Goal: Task Accomplishment & Management: Manage account settings

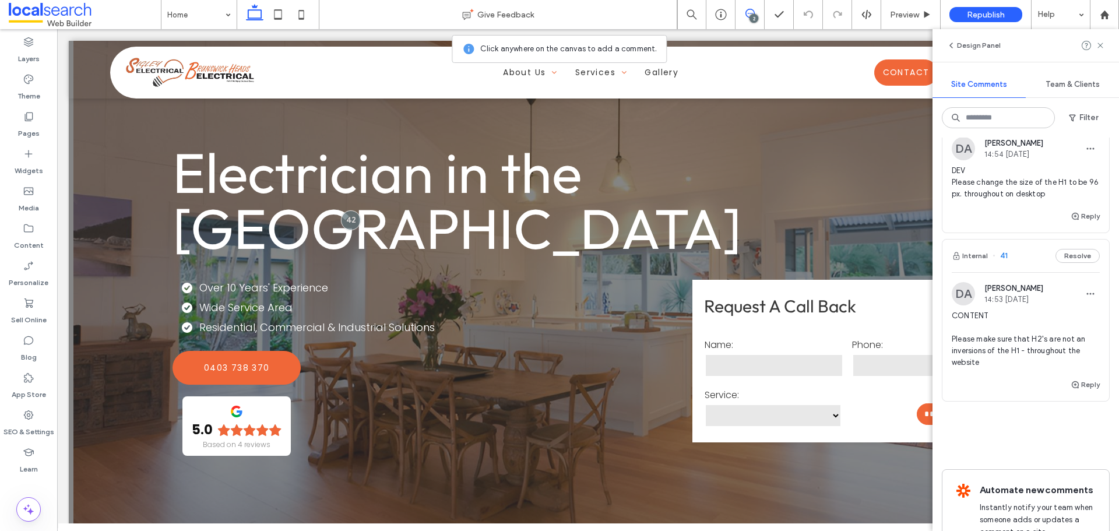
scroll to position [58, 0]
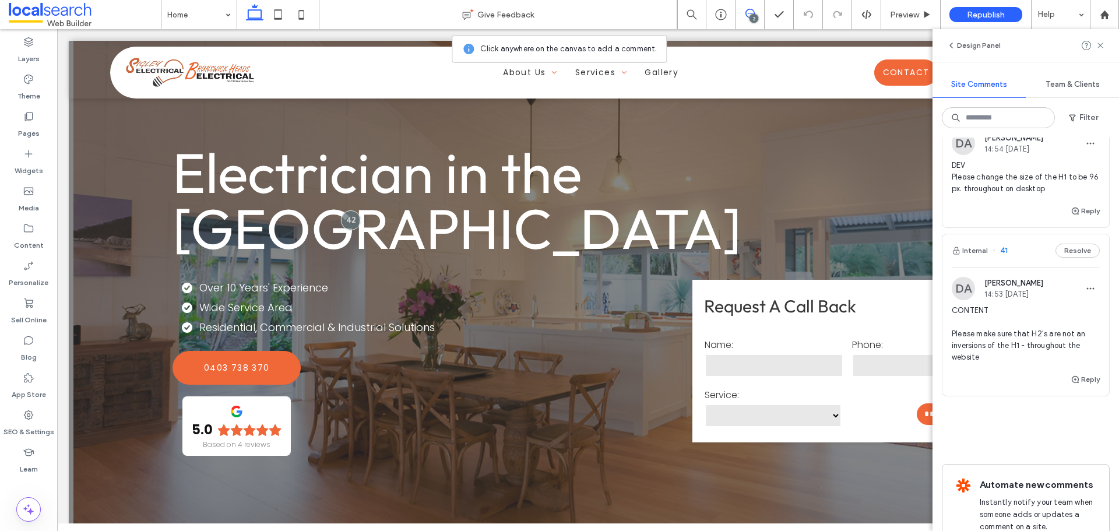
click at [1004, 342] on span "CONTENT Please make sure that H2's are not an inversions of the H1 - throughout…" at bounding box center [1026, 334] width 148 height 58
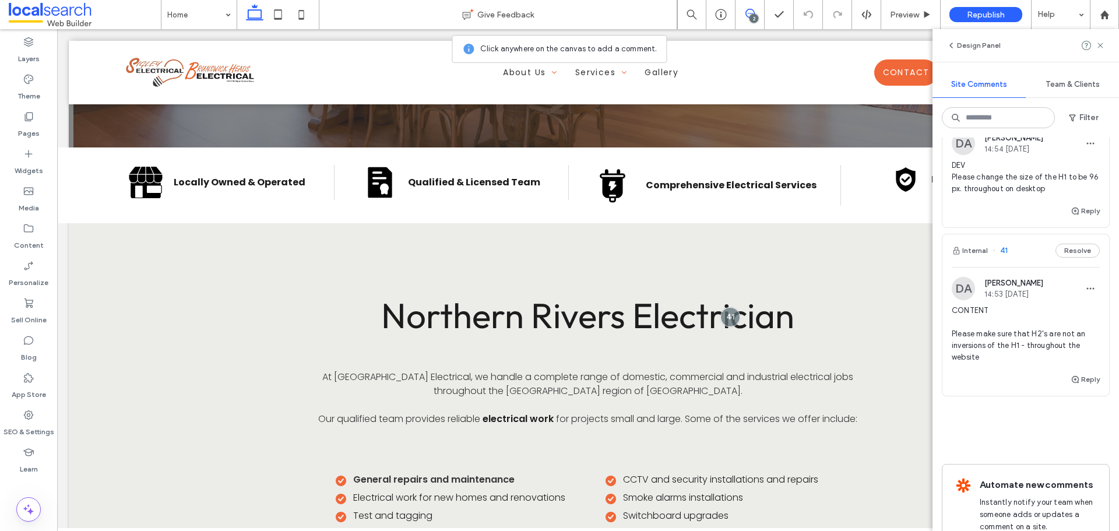
scroll to position [382, 0]
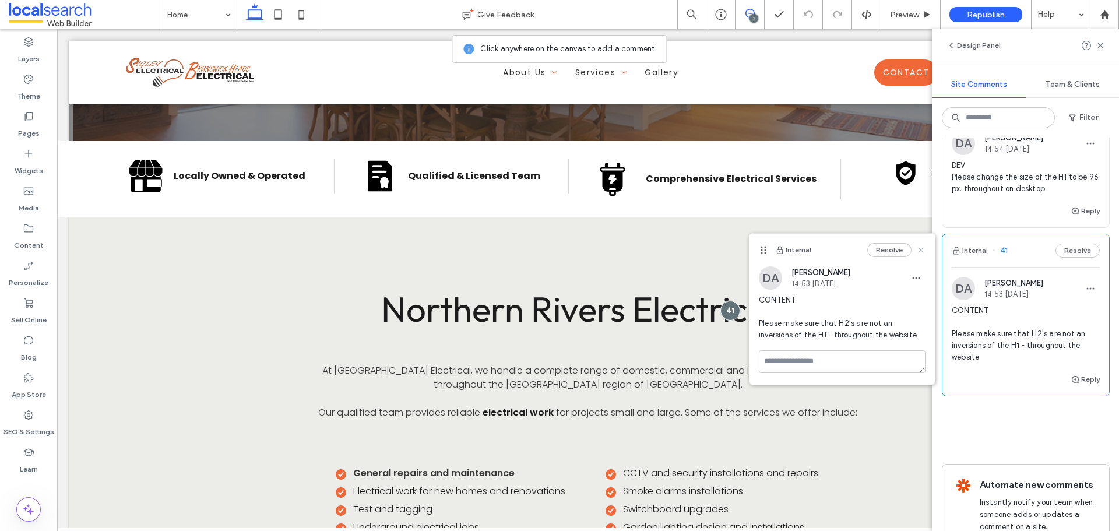
drag, startPoint x: 924, startPoint y: 247, endPoint x: 866, endPoint y: 218, distance: 64.6
click at [924, 247] on icon at bounding box center [920, 249] width 9 height 9
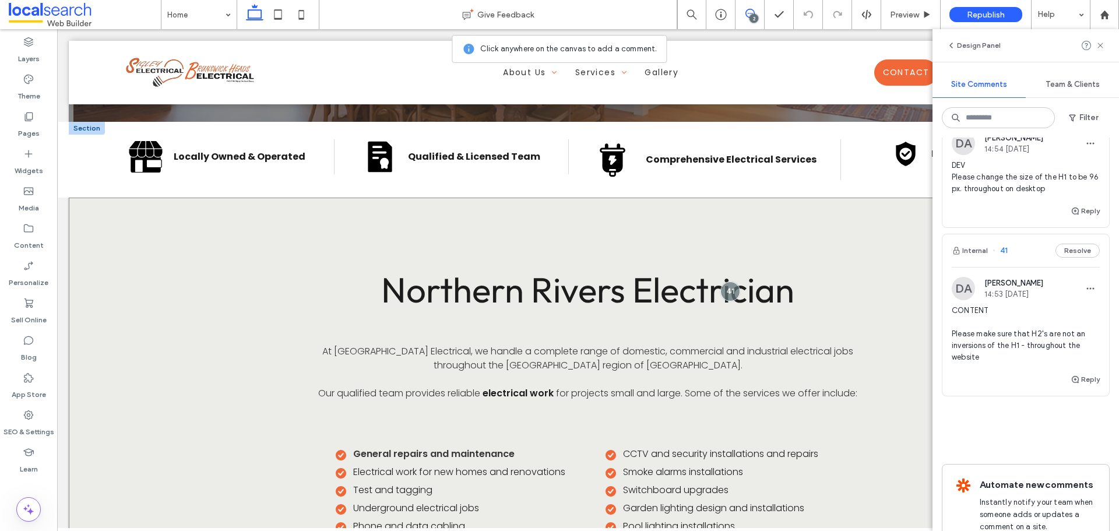
scroll to position [408, 0]
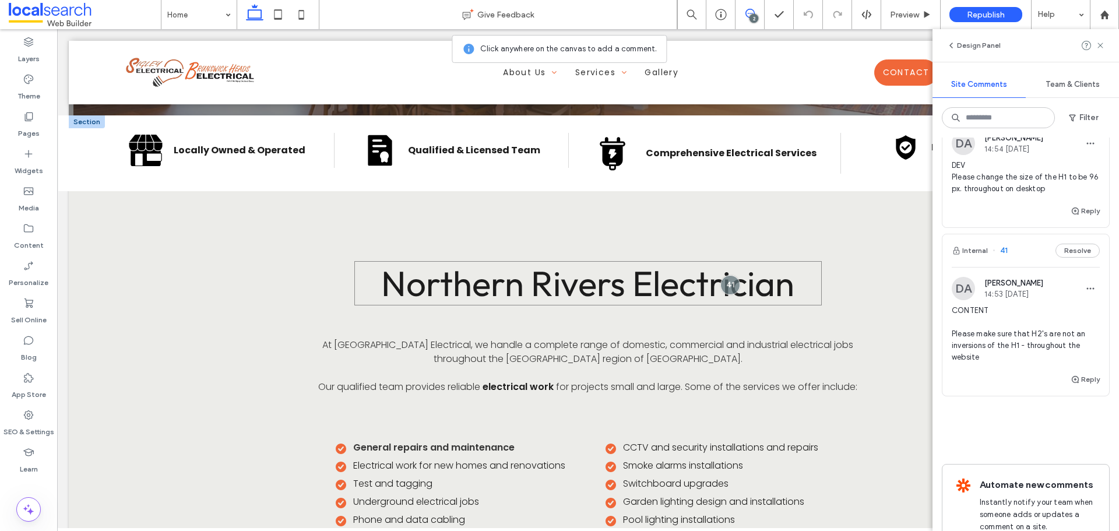
click at [447, 299] on span "Northern Rivers Electrician" at bounding box center [587, 283] width 413 height 44
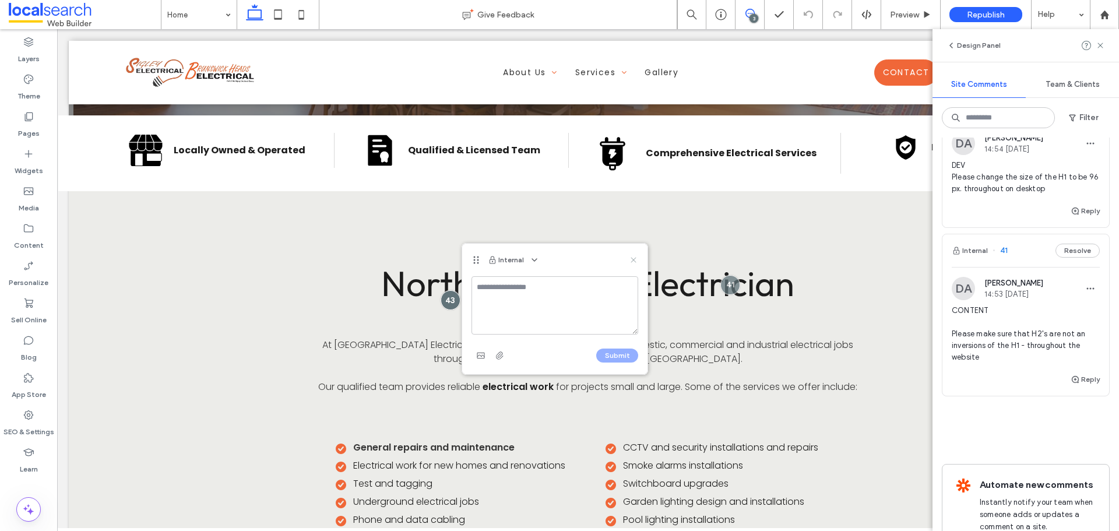
click at [631, 261] on icon at bounding box center [633, 259] width 9 height 9
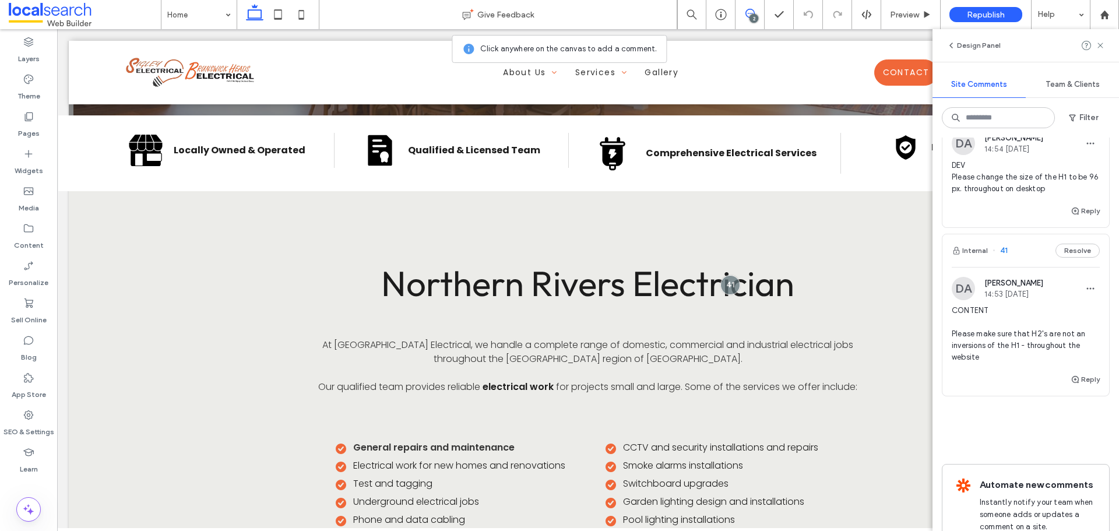
click at [1095, 46] on div at bounding box center [1093, 45] width 23 height 14
click at [1098, 45] on icon at bounding box center [1099, 45] width 9 height 9
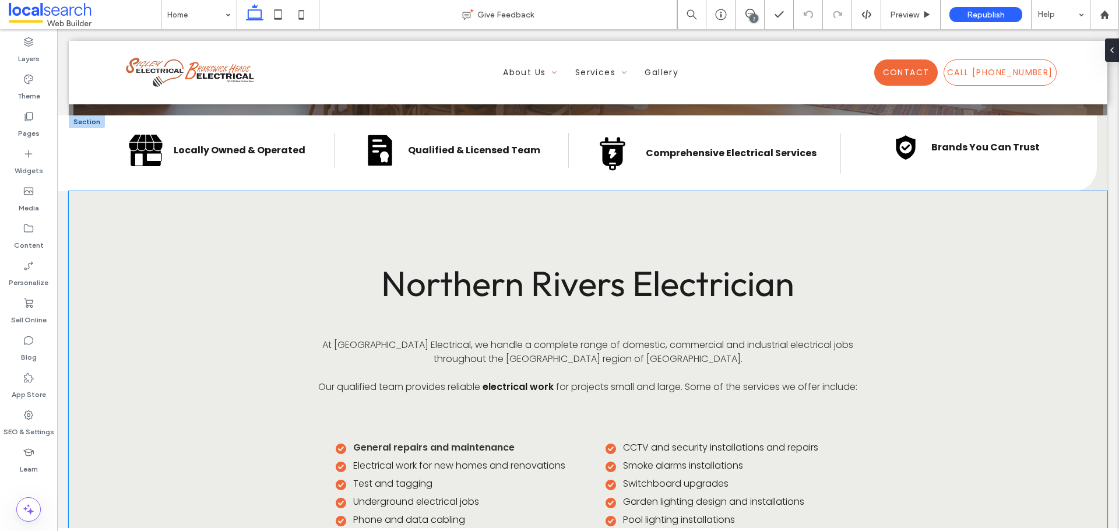
click at [545, 286] on span "Northern Rivers Electrician" at bounding box center [587, 283] width 413 height 44
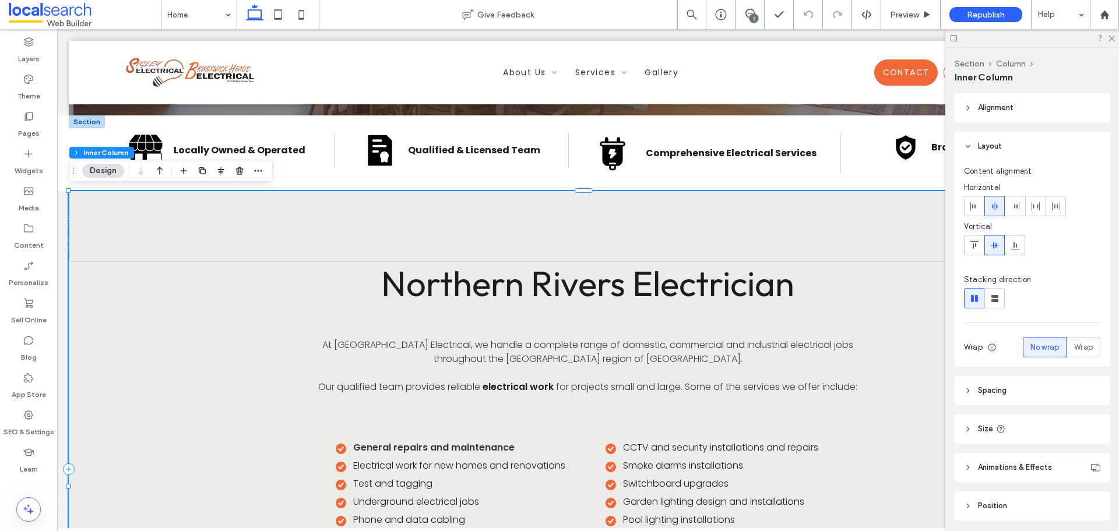
click at [545, 286] on span "Northern Rivers Electrician" at bounding box center [587, 283] width 413 height 44
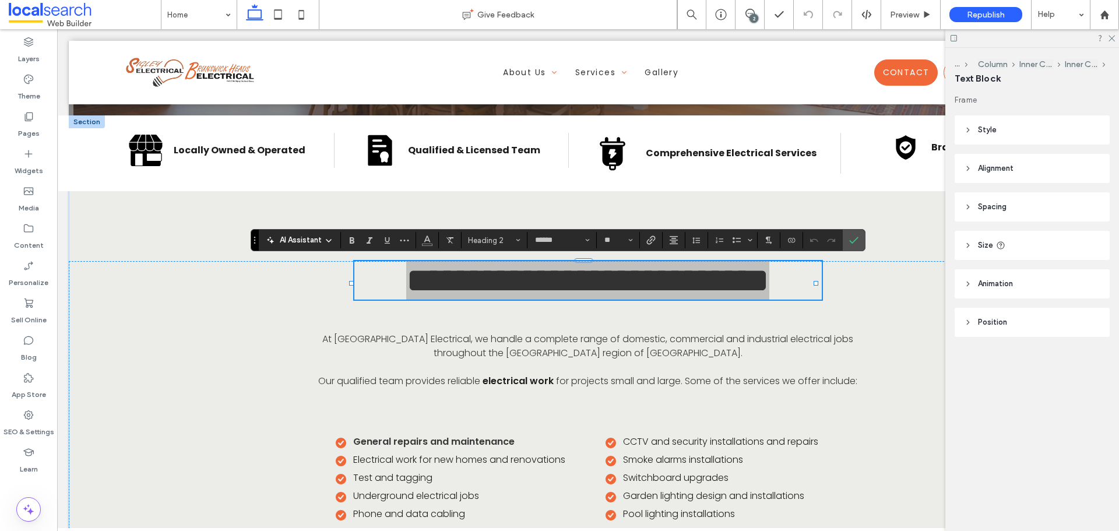
drag, startPoint x: 1111, startPoint y: 36, endPoint x: 1109, endPoint y: 43, distance: 7.2
click at [1111, 36] on icon at bounding box center [1111, 38] width 8 height 8
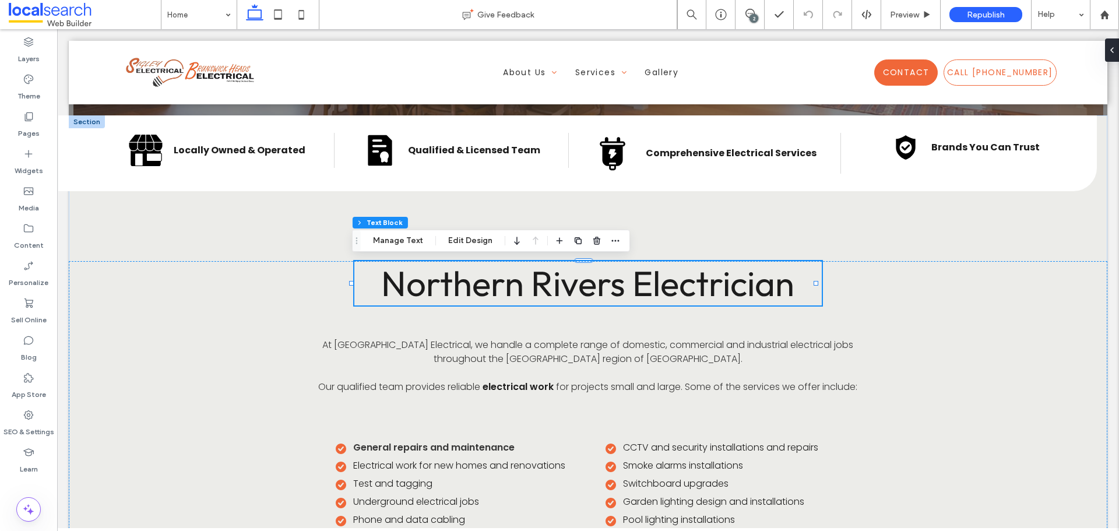
click at [565, 287] on span "Northern Rivers Electrician" at bounding box center [587, 283] width 413 height 44
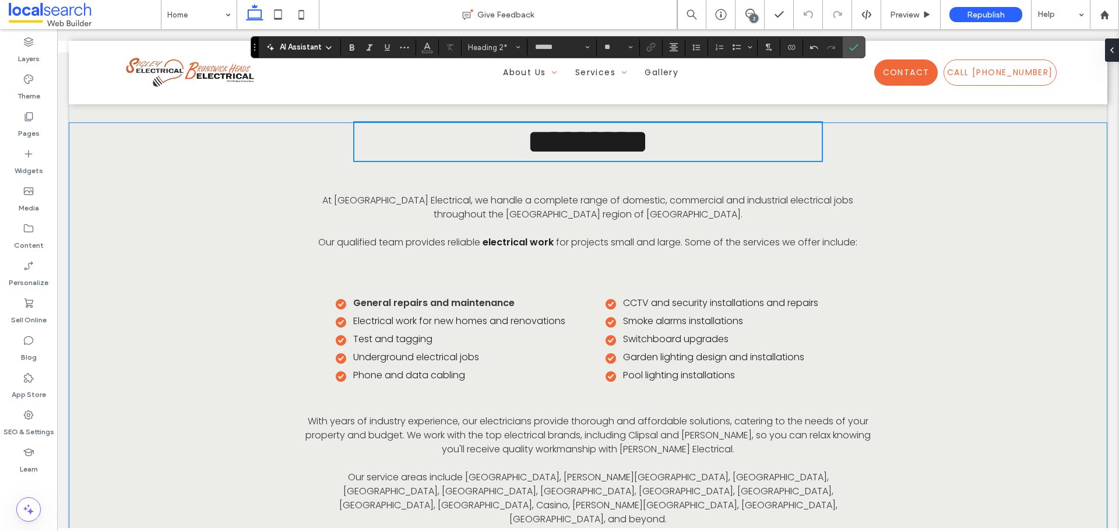
scroll to position [233, 0]
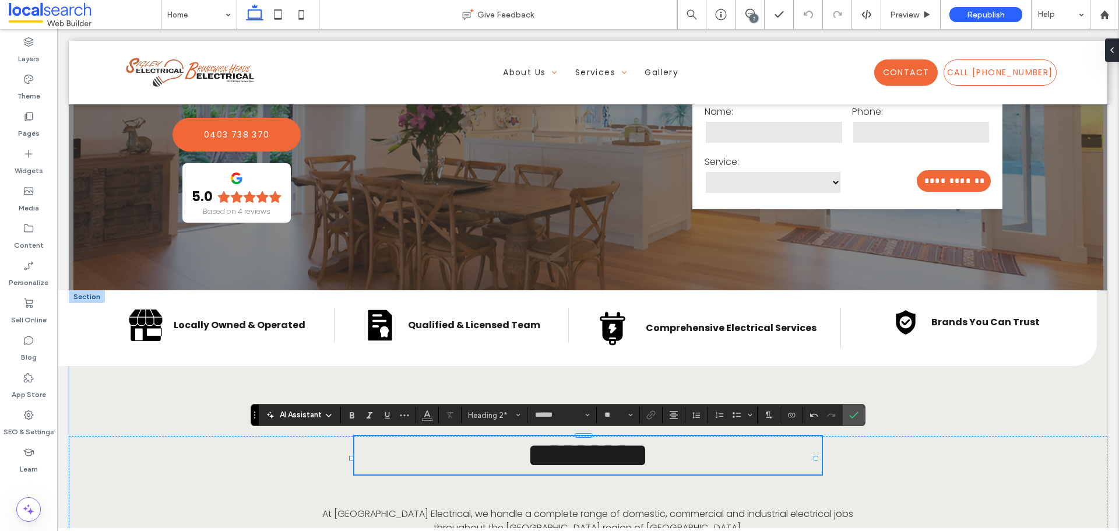
click at [560, 463] on span "********" at bounding box center [588, 455] width 122 height 35
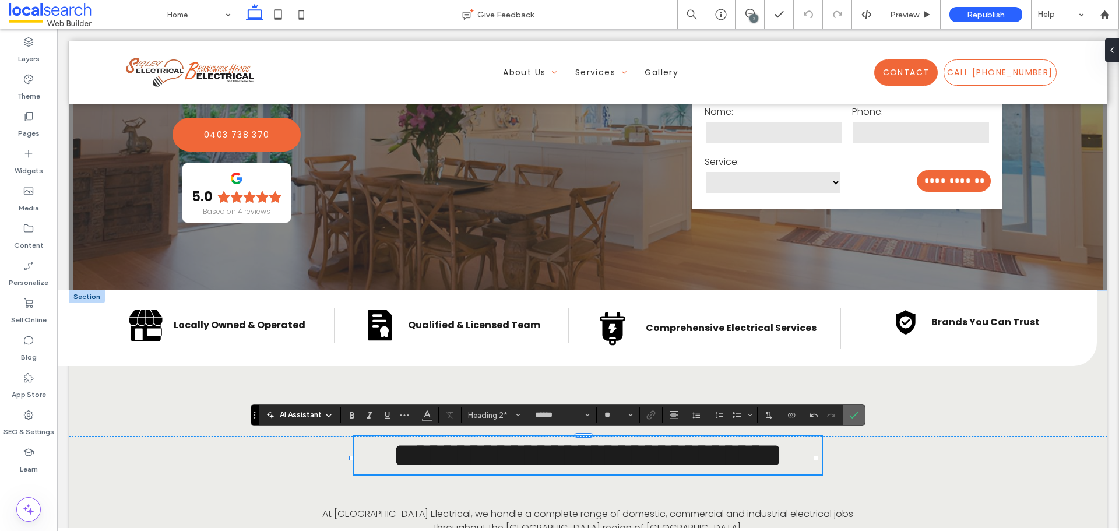
click at [852, 419] on icon "Confirm" at bounding box center [853, 414] width 9 height 9
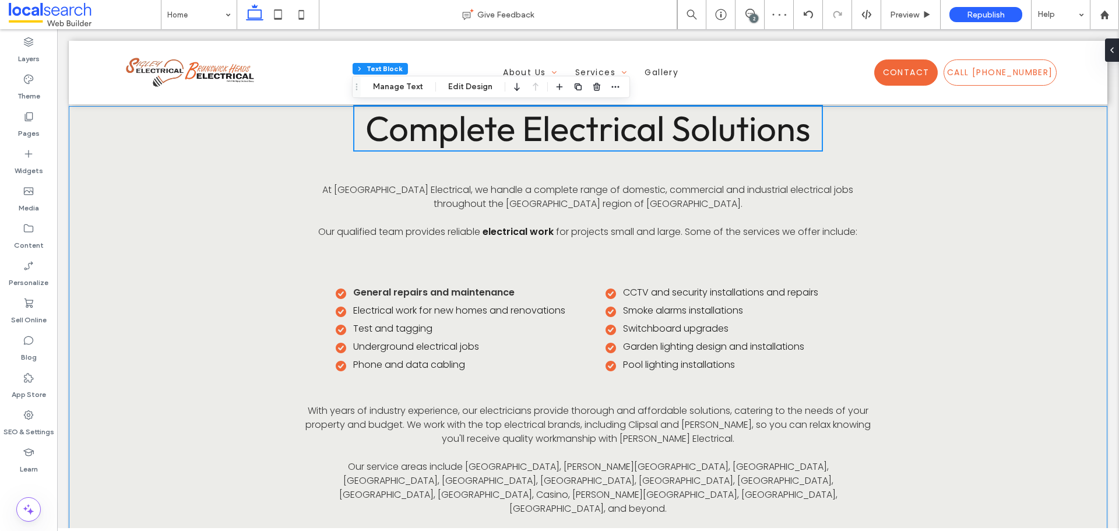
scroll to position [524, 0]
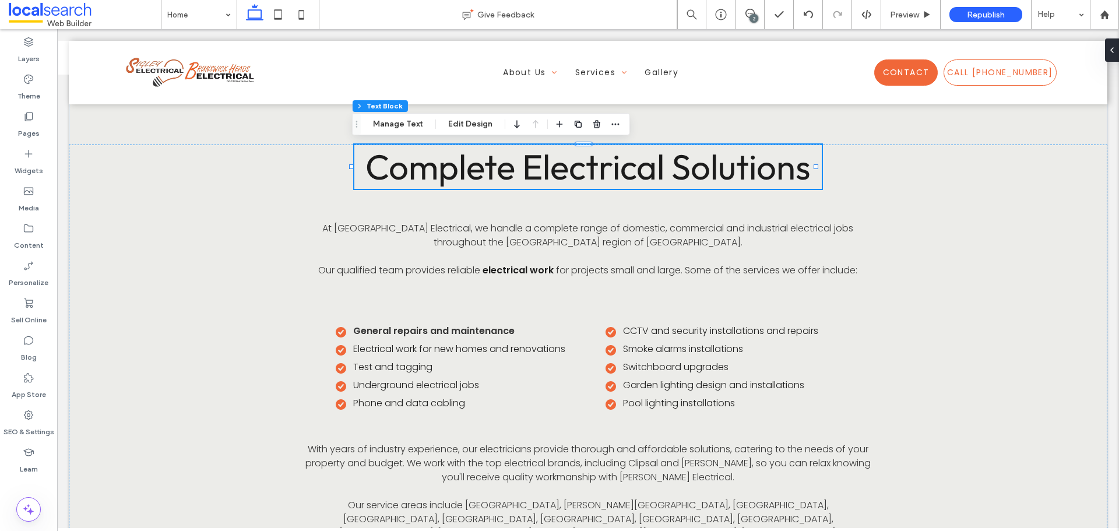
click at [609, 165] on span "Complete Electrical Solutions" at bounding box center [587, 167] width 445 height 44
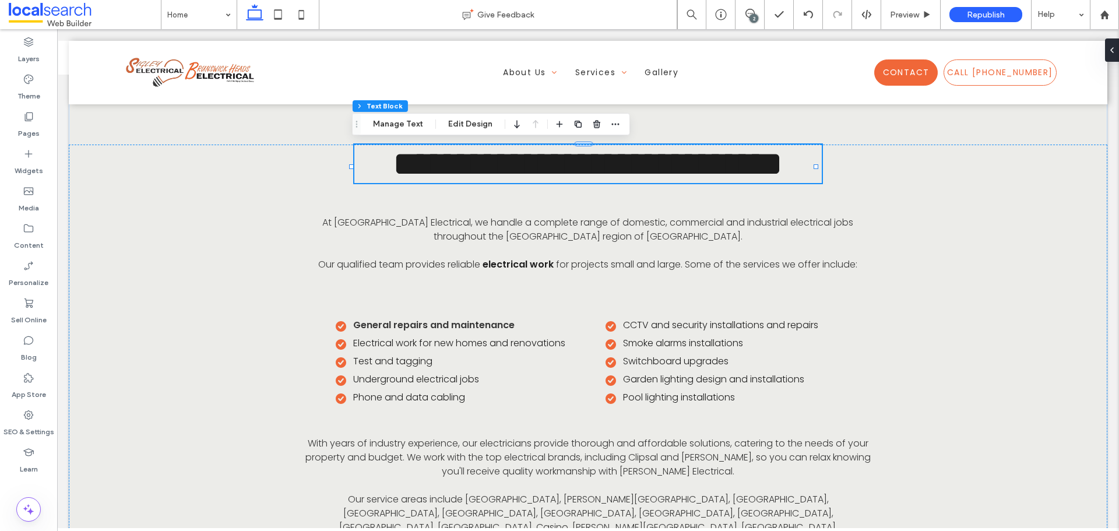
click at [609, 165] on span "**********" at bounding box center [588, 163] width 390 height 35
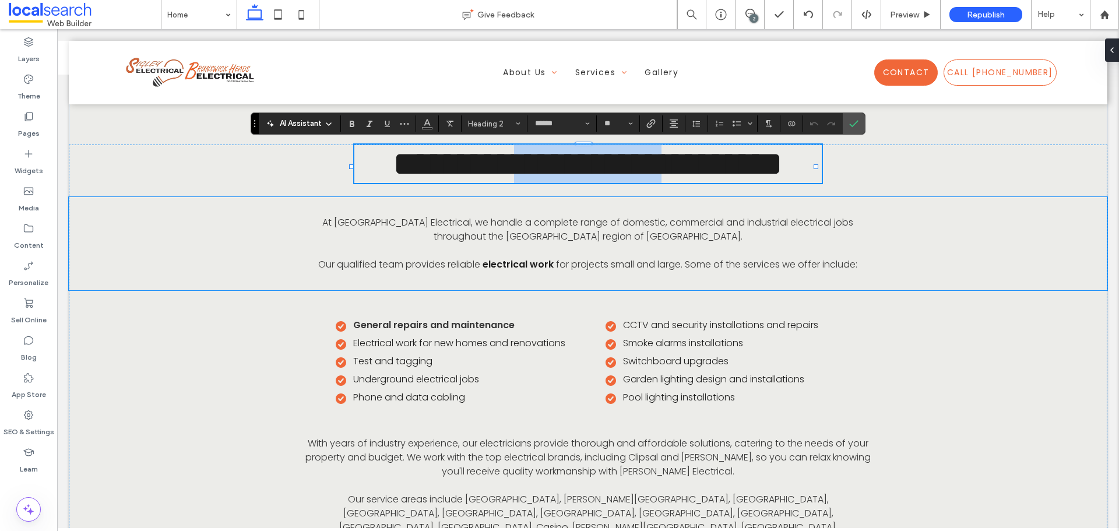
click at [481, 234] on span "At Sigley Electrical, we handle a complete range of domestic, commercial and in…" at bounding box center [585, 243] width 535 height 55
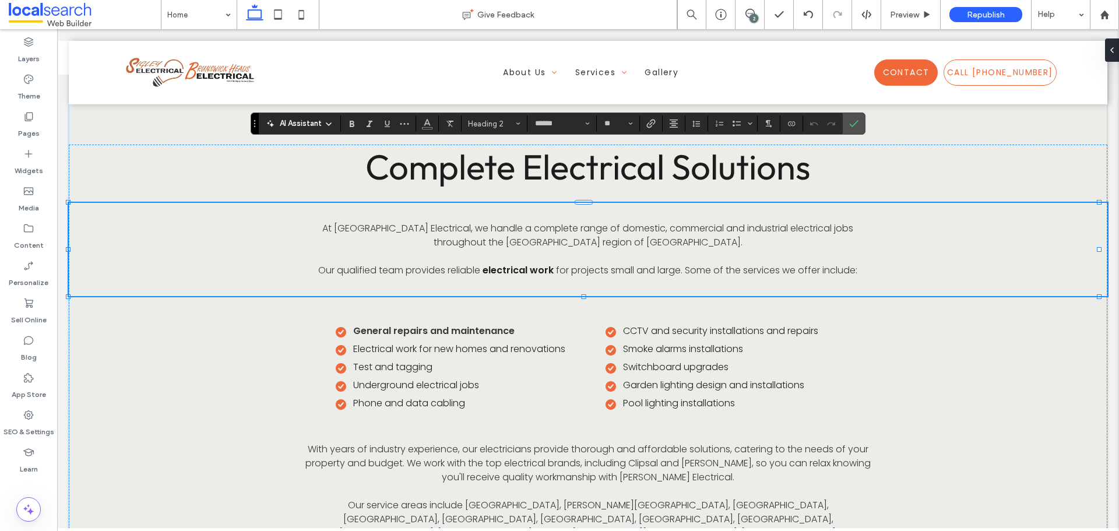
click at [481, 234] on span "At Sigley Electrical, we handle a complete range of domestic, commercial and in…" at bounding box center [585, 248] width 535 height 55
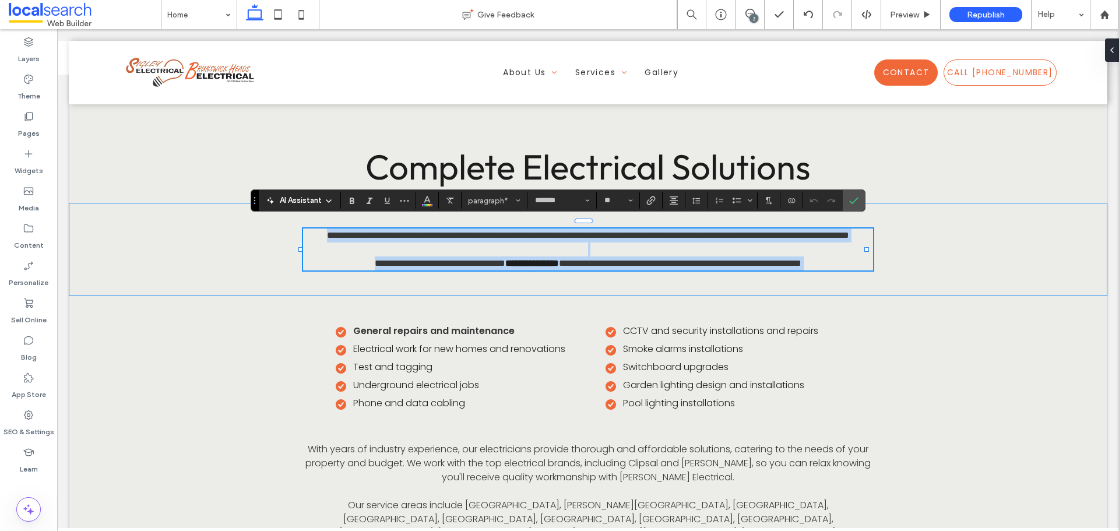
click at [479, 231] on span "**********" at bounding box center [588, 249] width 522 height 37
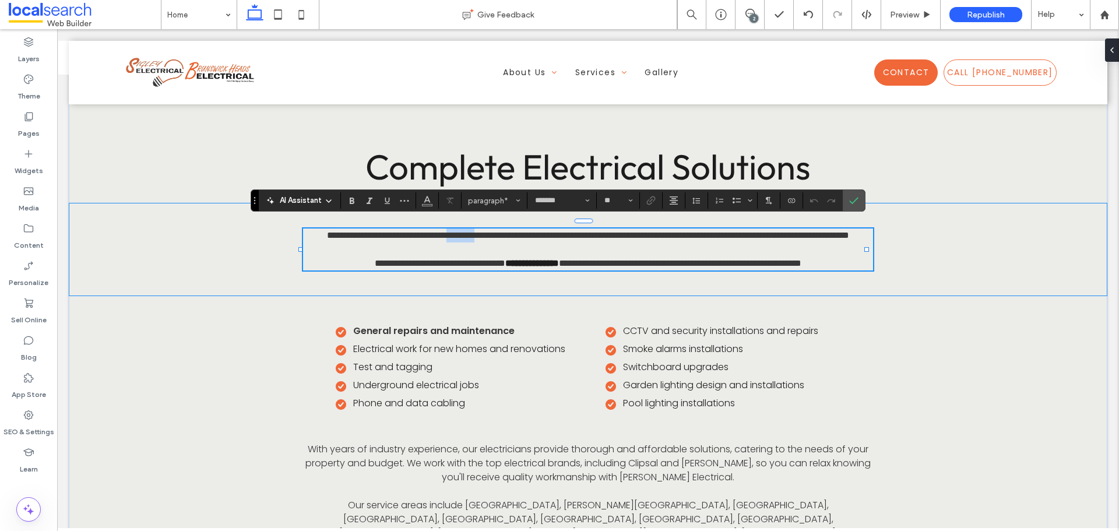
click at [479, 231] on span "**********" at bounding box center [588, 249] width 522 height 37
click at [858, 192] on label "Confirm" at bounding box center [853, 200] width 17 height 21
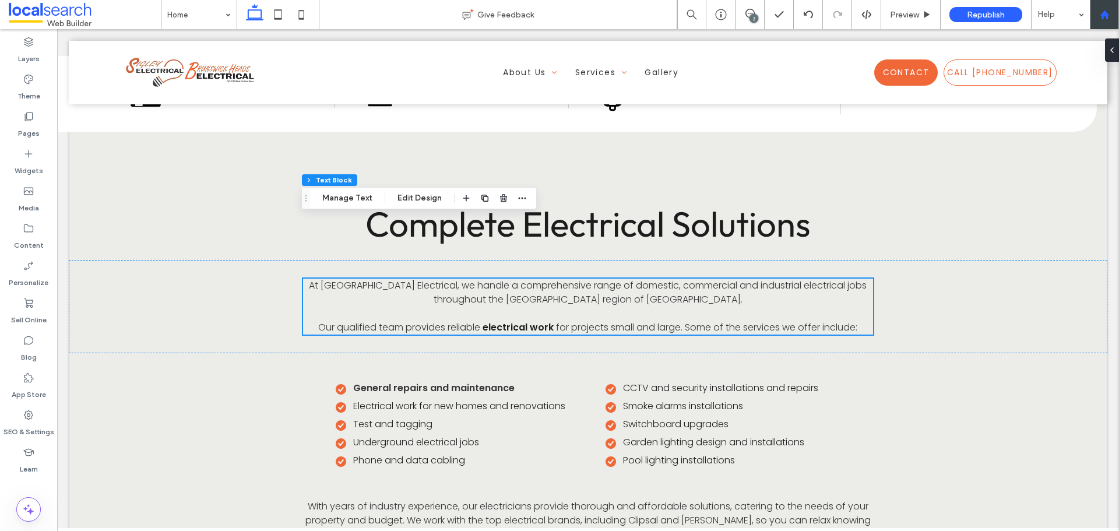
scroll to position [466, 0]
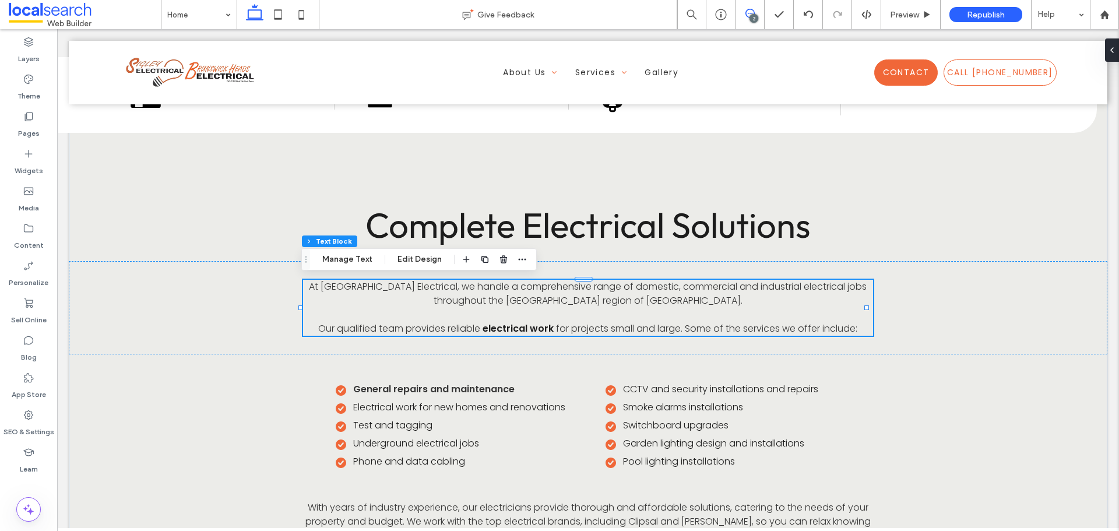
click at [759, 15] on span at bounding box center [749, 13] width 29 height 9
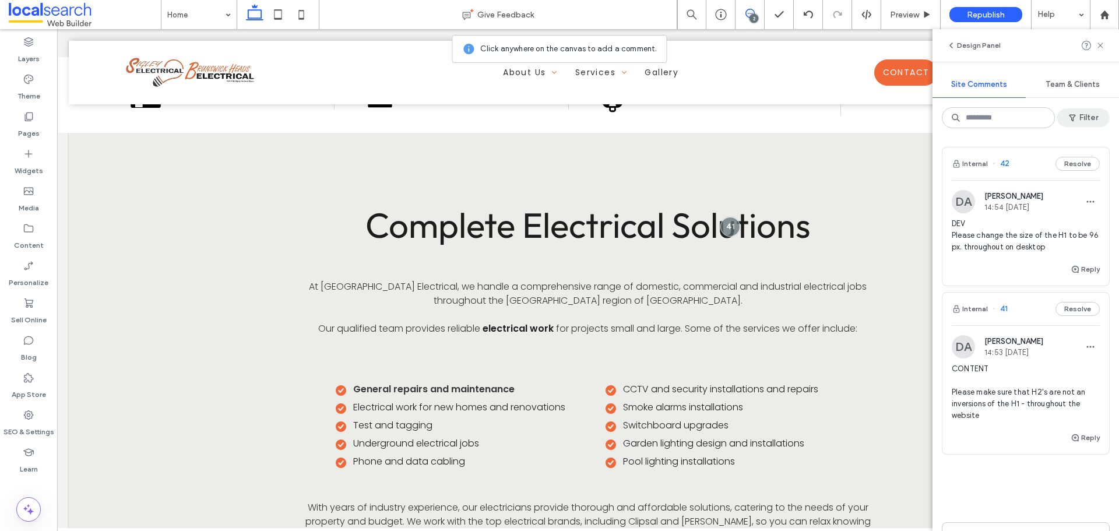
click at [1078, 115] on span "button" at bounding box center [1074, 117] width 12 height 17
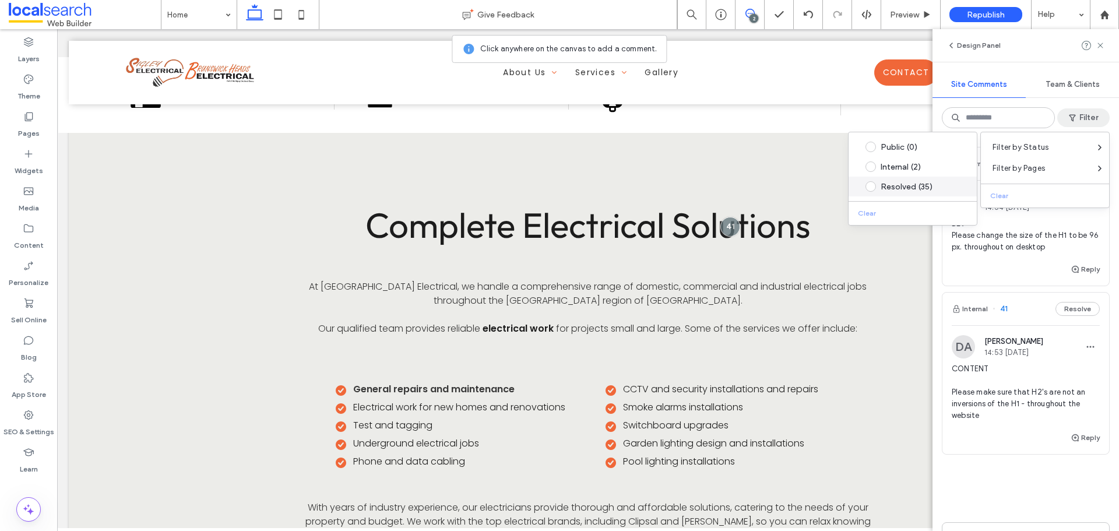
click at [928, 189] on div "Resolved (35)" at bounding box center [921, 187] width 82 height 10
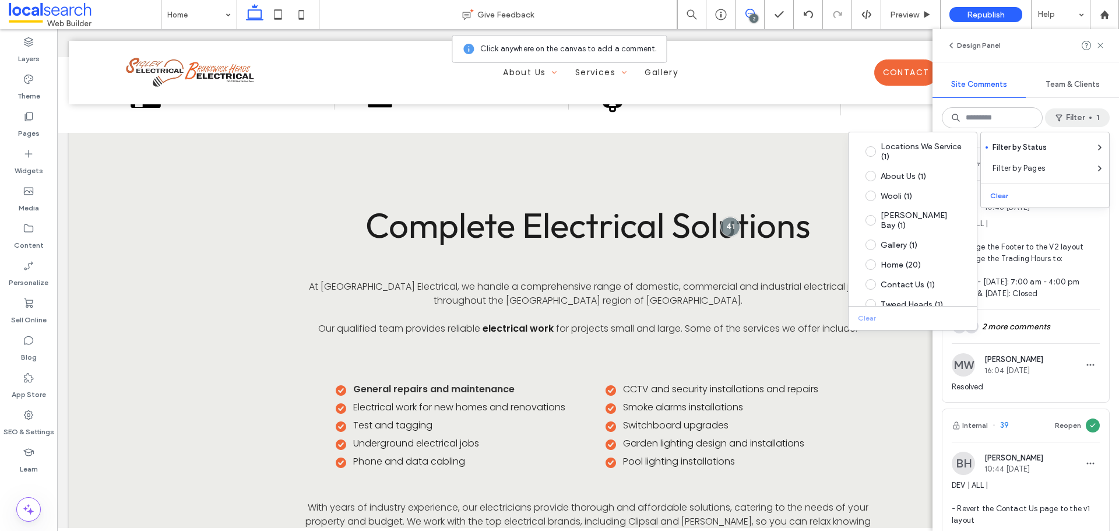
click at [1089, 242] on span "DEV | ALL | - Change the Footer to the V2 layout - Change the Trading Hours to:…" at bounding box center [1026, 259] width 148 height 82
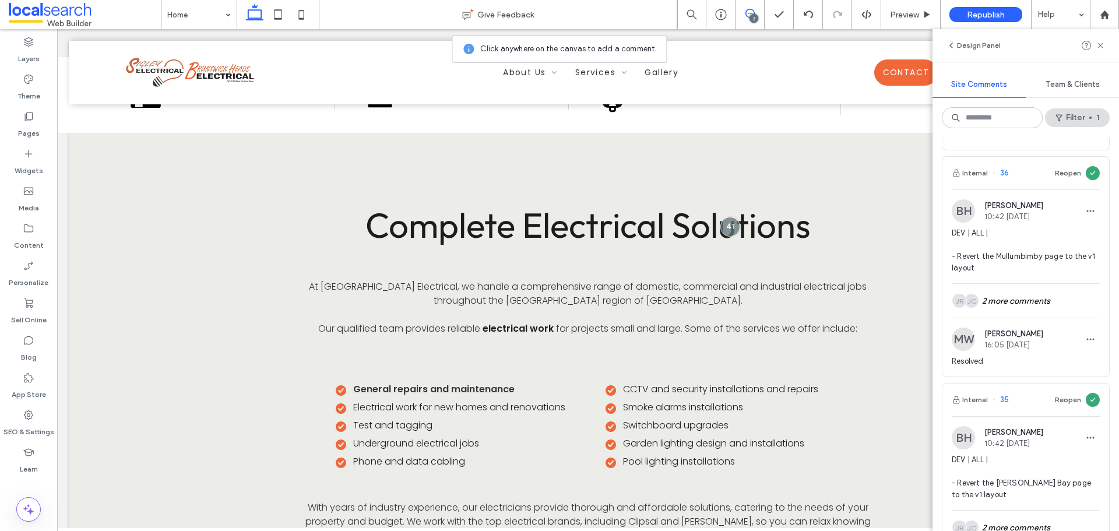
scroll to position [932, 0]
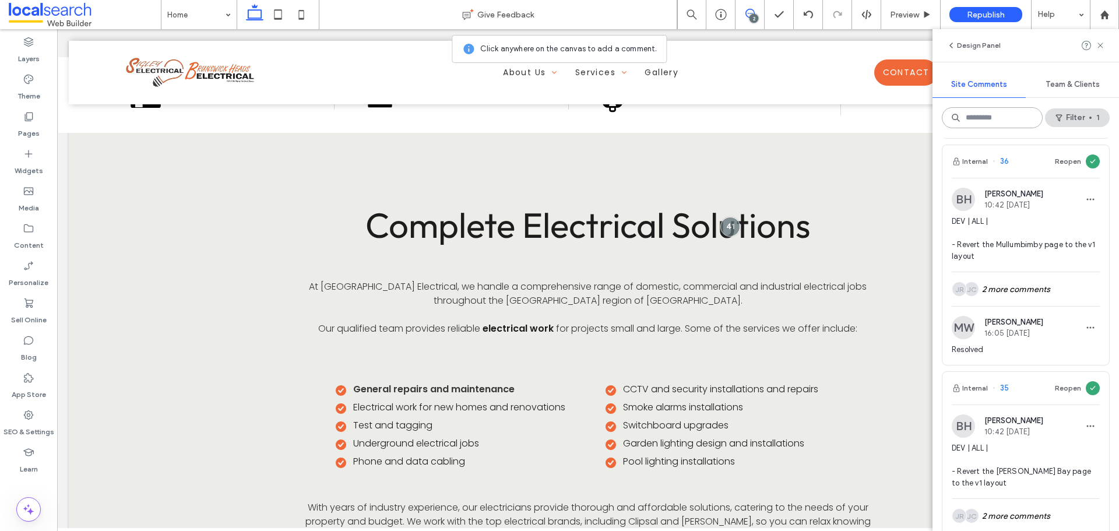
click at [997, 115] on input at bounding box center [992, 117] width 101 height 21
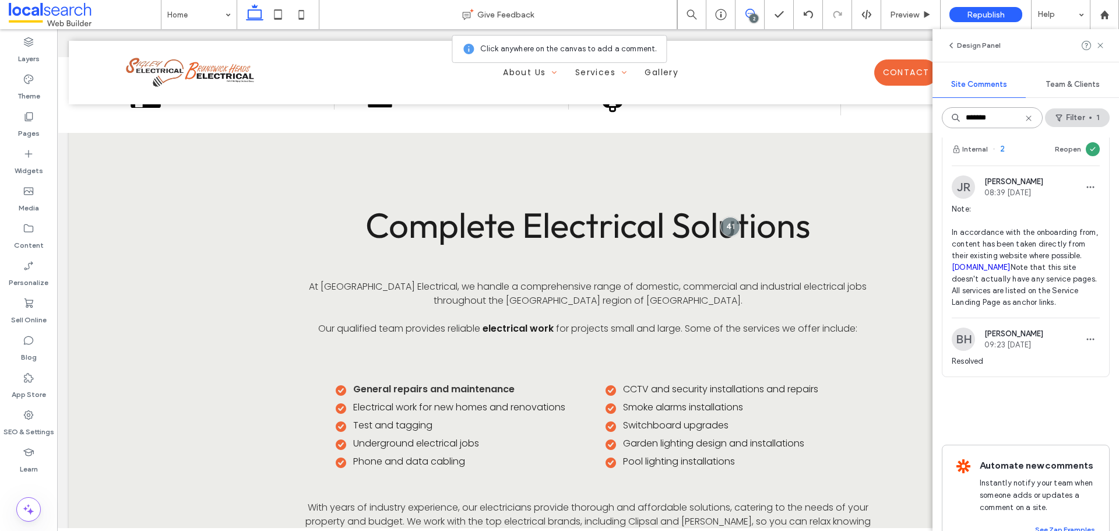
scroll to position [0, 0]
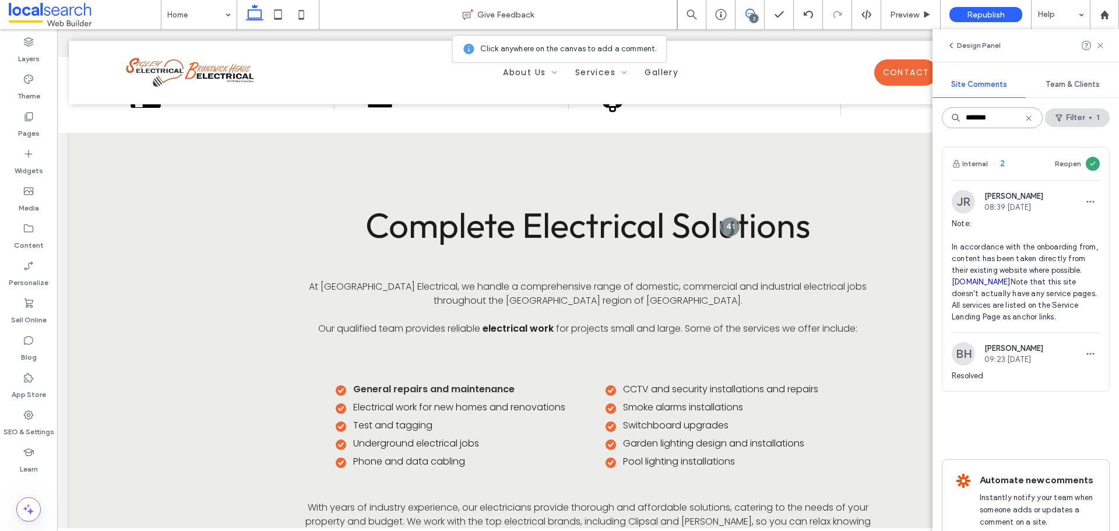
type input "*******"
click at [1030, 117] on icon at bounding box center [1028, 118] width 9 height 9
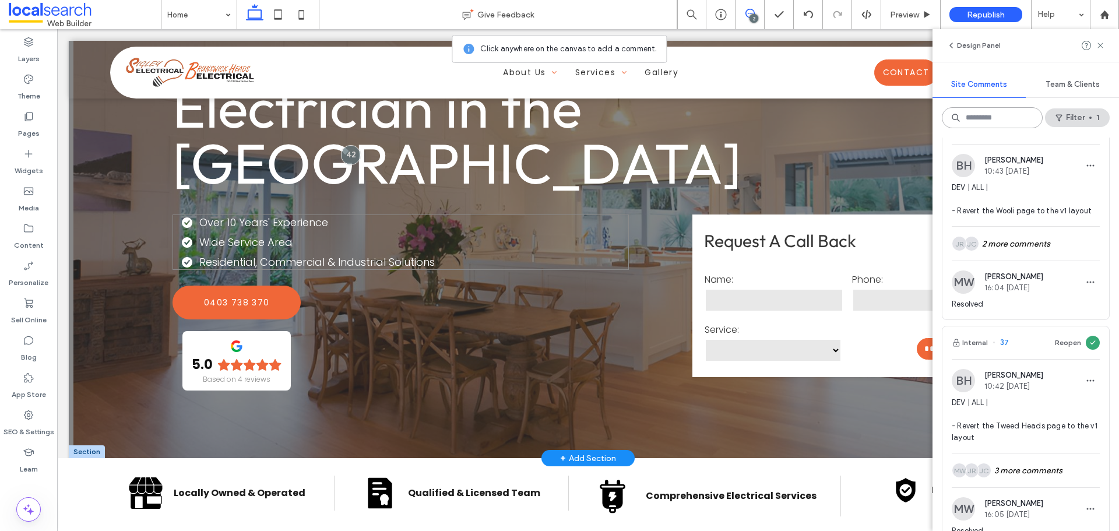
scroll to position [233, 0]
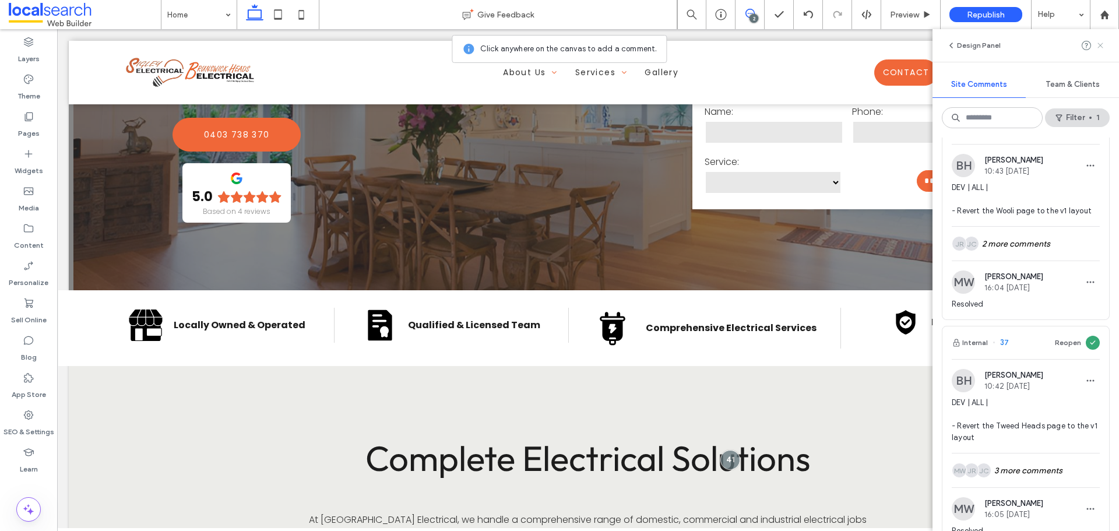
click at [1101, 45] on use at bounding box center [1099, 45] width 5 height 5
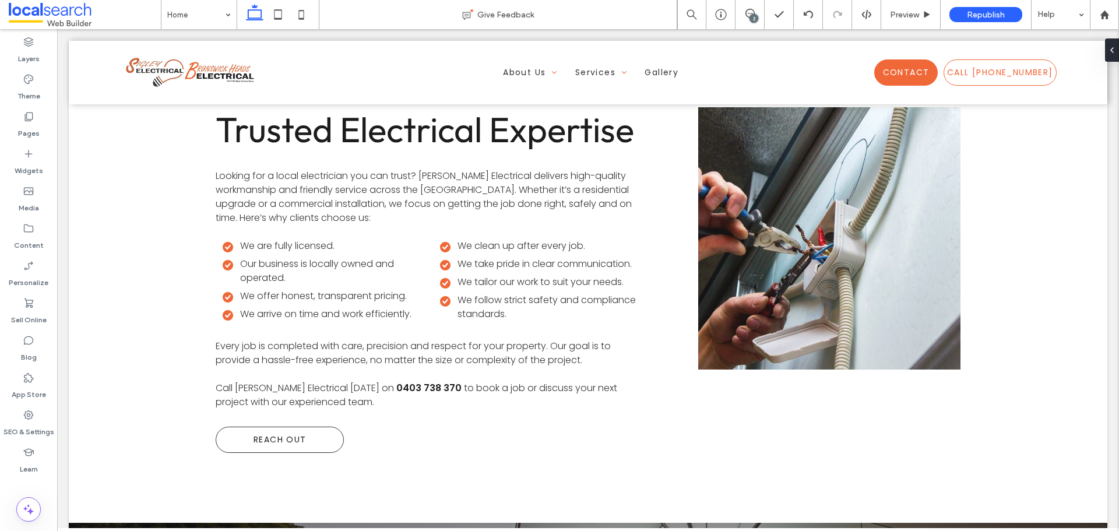
scroll to position [1923, 0]
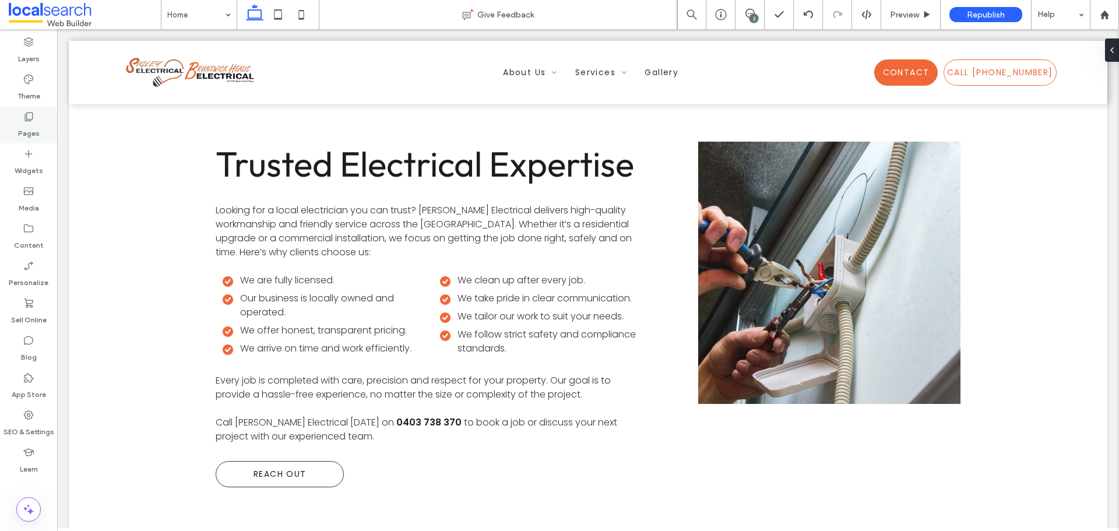
click at [33, 119] on icon at bounding box center [29, 117] width 12 height 12
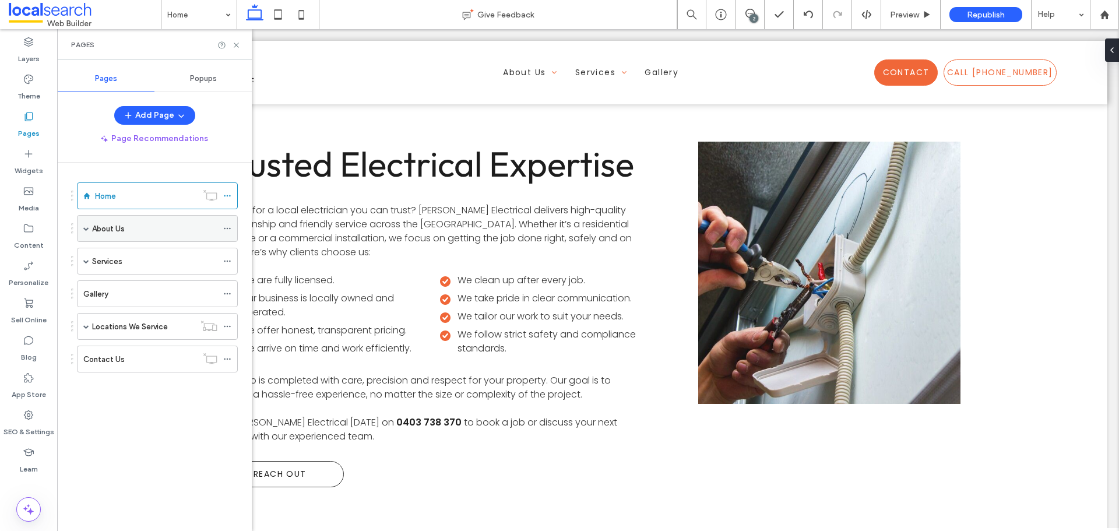
click at [103, 220] on div "About Us" at bounding box center [154, 229] width 125 height 26
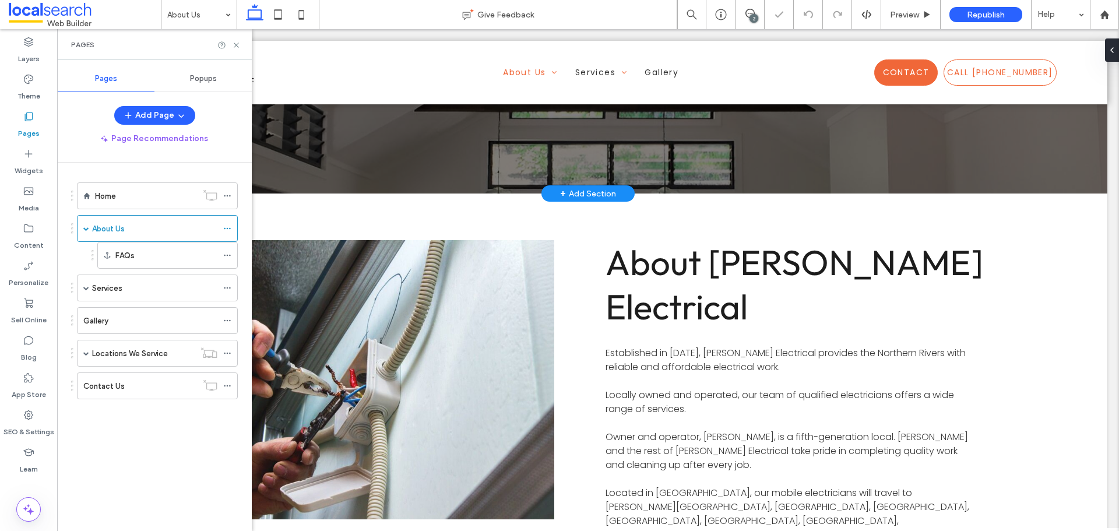
scroll to position [233, 0]
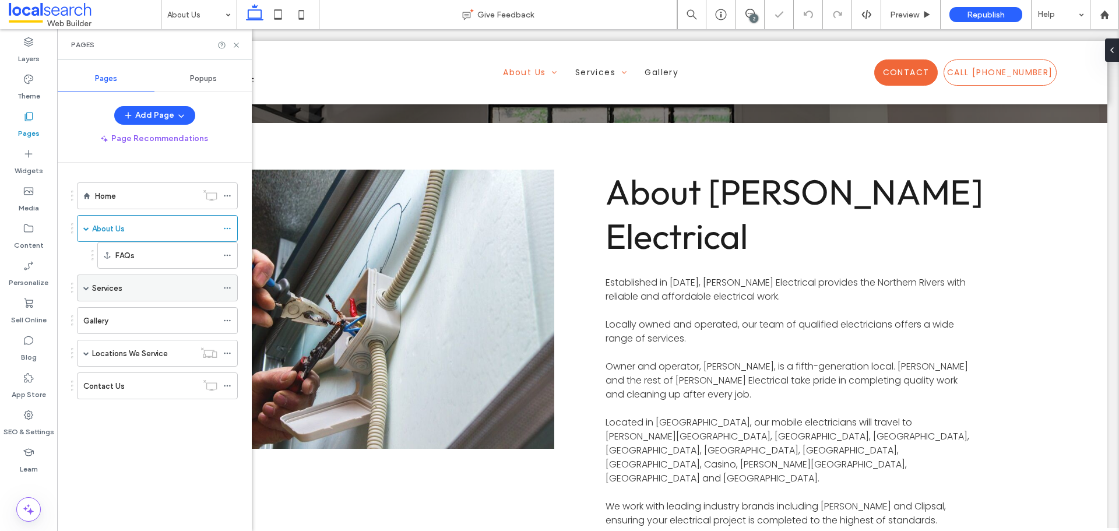
click at [143, 287] on div "Services" at bounding box center [154, 288] width 125 height 12
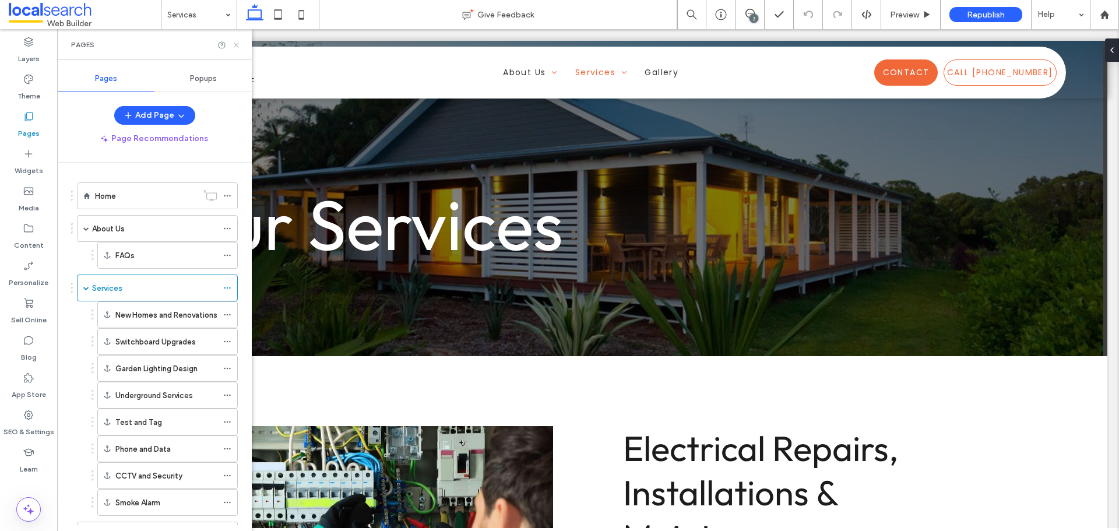
click at [236, 48] on icon at bounding box center [236, 45] width 9 height 9
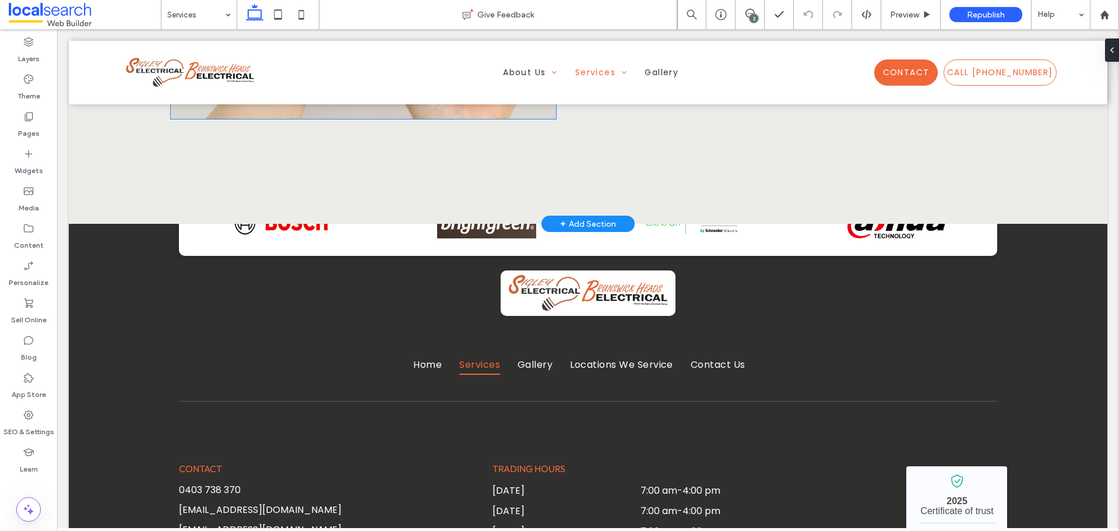
scroll to position [5011, 0]
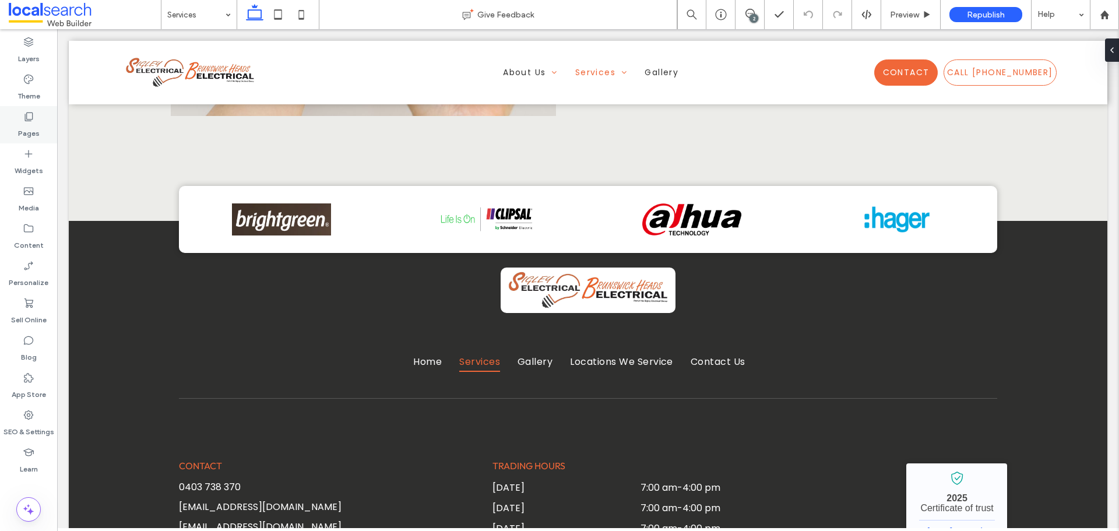
click at [28, 128] on label "Pages" at bounding box center [29, 130] width 22 height 16
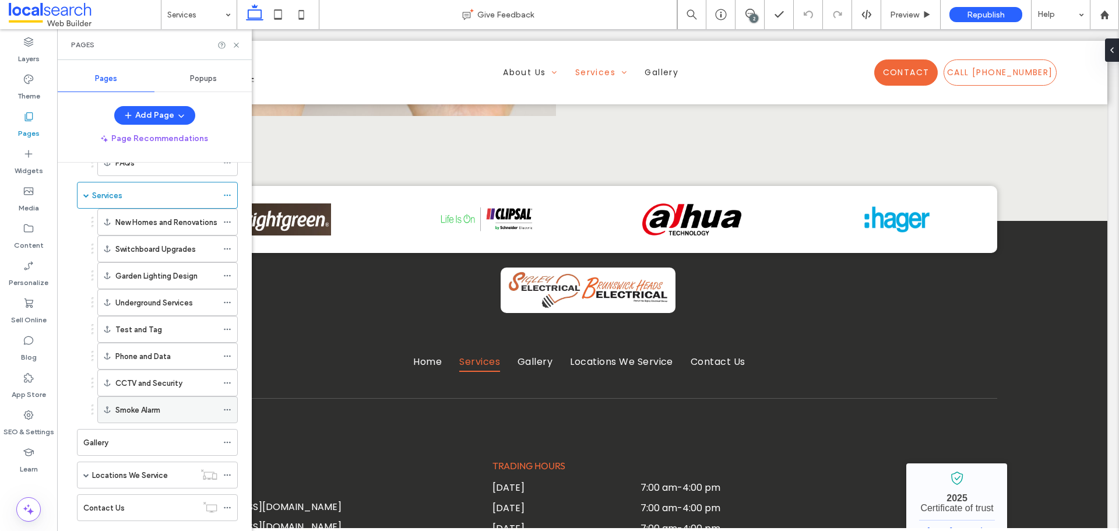
scroll to position [118, 0]
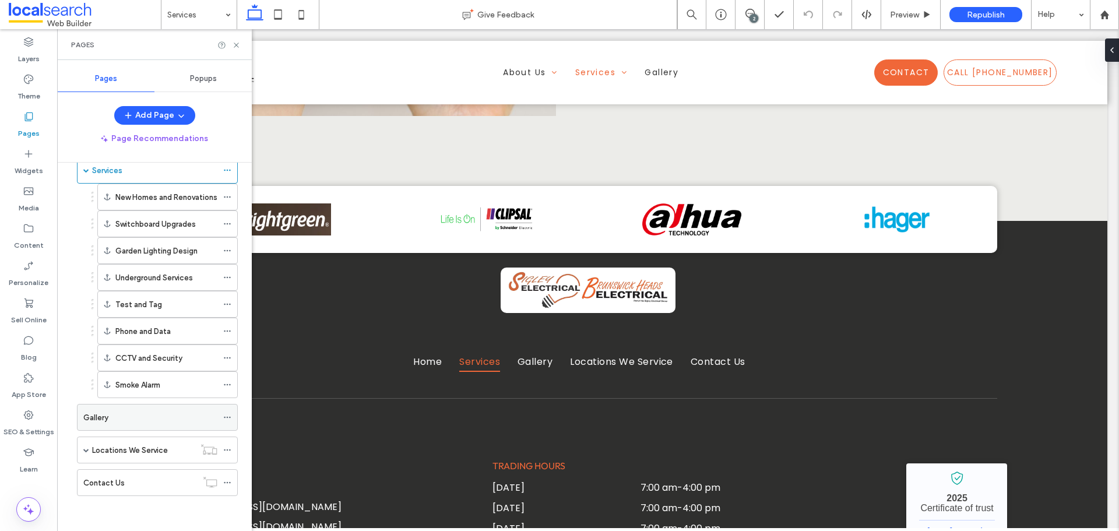
click at [150, 419] on div "Gallery" at bounding box center [150, 417] width 134 height 12
click at [239, 46] on icon at bounding box center [236, 45] width 9 height 9
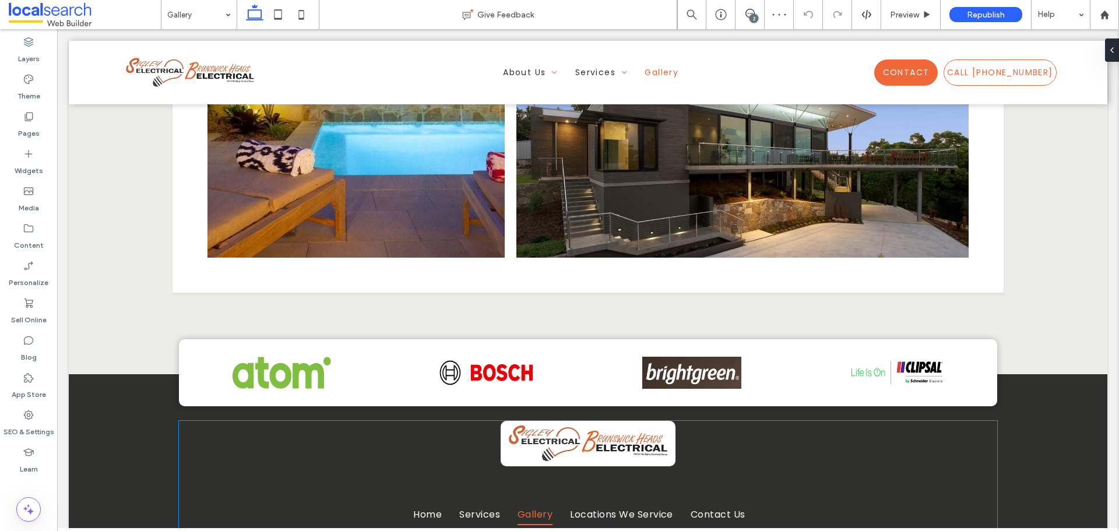
scroll to position [1165, 0]
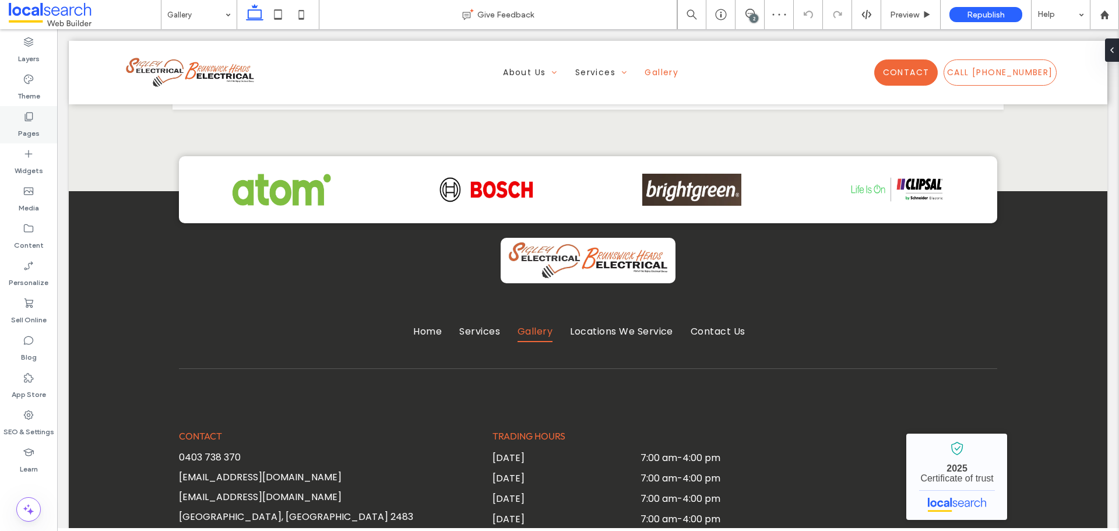
click at [22, 118] on div "Pages" at bounding box center [28, 124] width 57 height 37
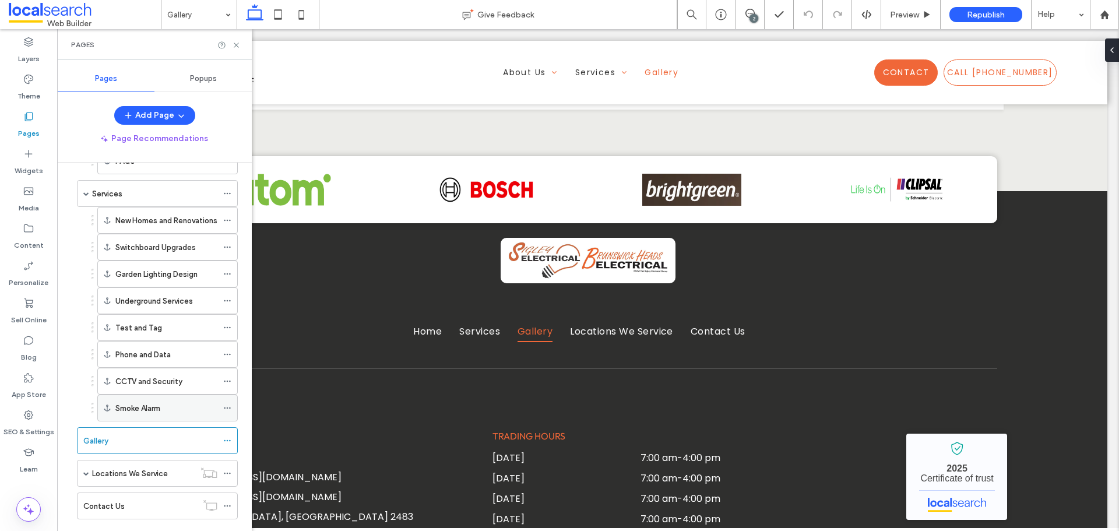
scroll to position [118, 0]
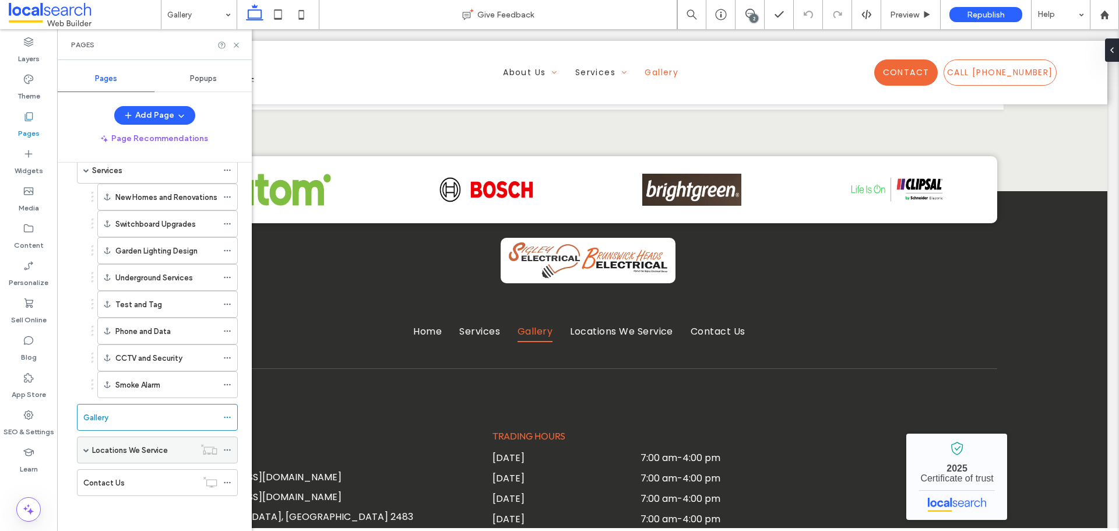
click at [153, 450] on label "Locations We Service" at bounding box center [130, 450] width 76 height 20
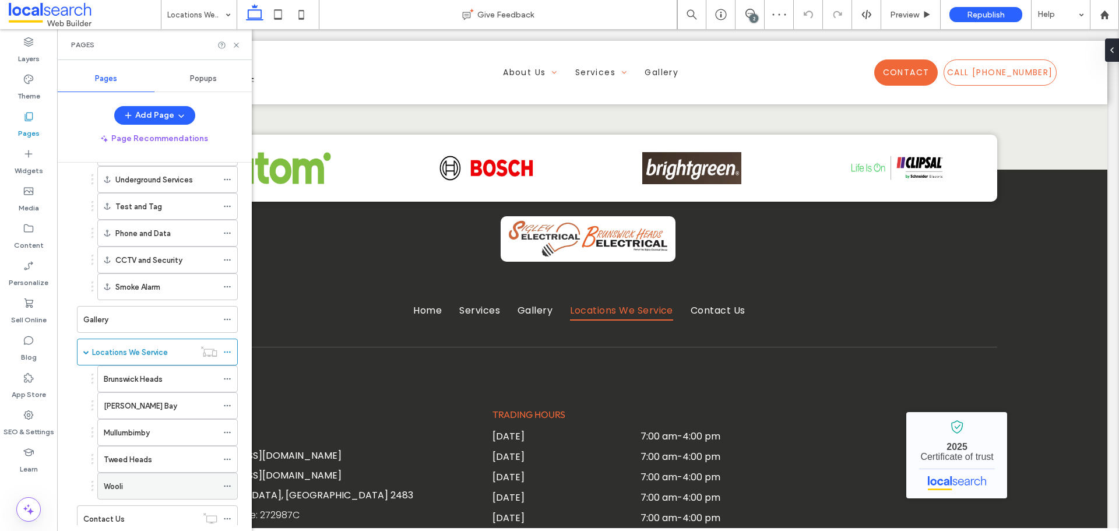
scroll to position [252, 0]
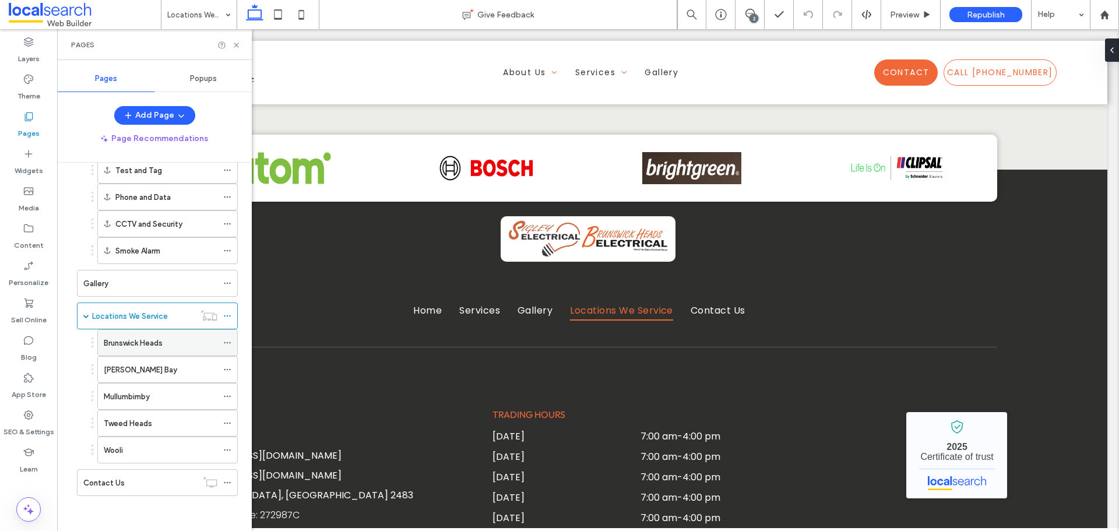
click at [156, 346] on label "Brunswick Heads" at bounding box center [133, 343] width 59 height 20
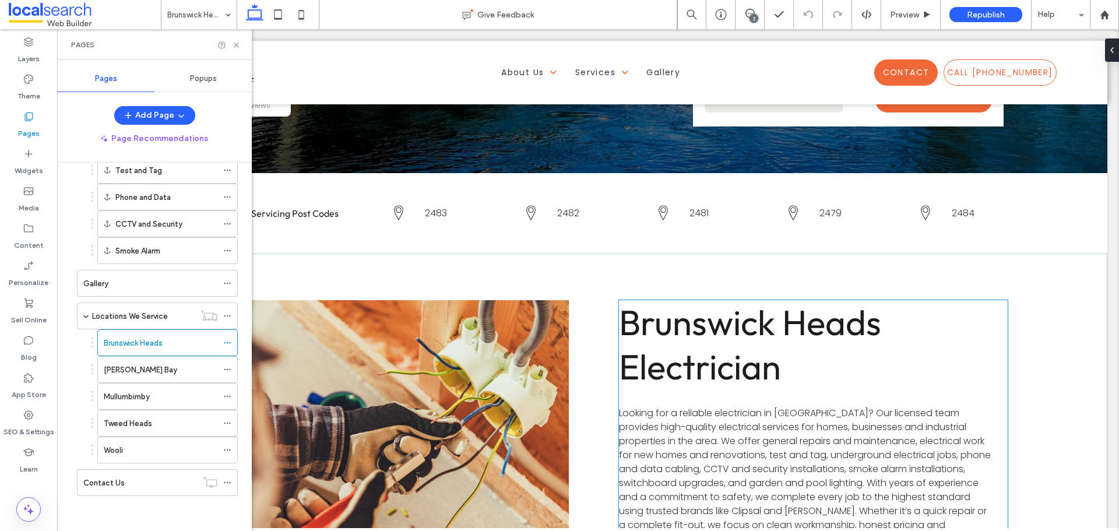
click at [737, 300] on span "Brunswick Heads Electrician" at bounding box center [750, 344] width 262 height 89
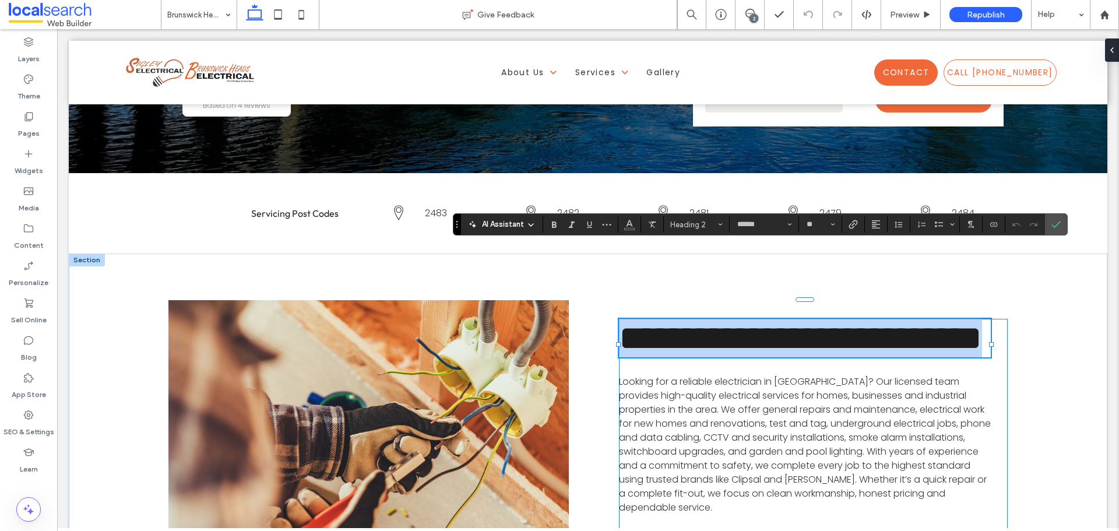
click at [732, 320] on span "**********" at bounding box center [800, 337] width 363 height 35
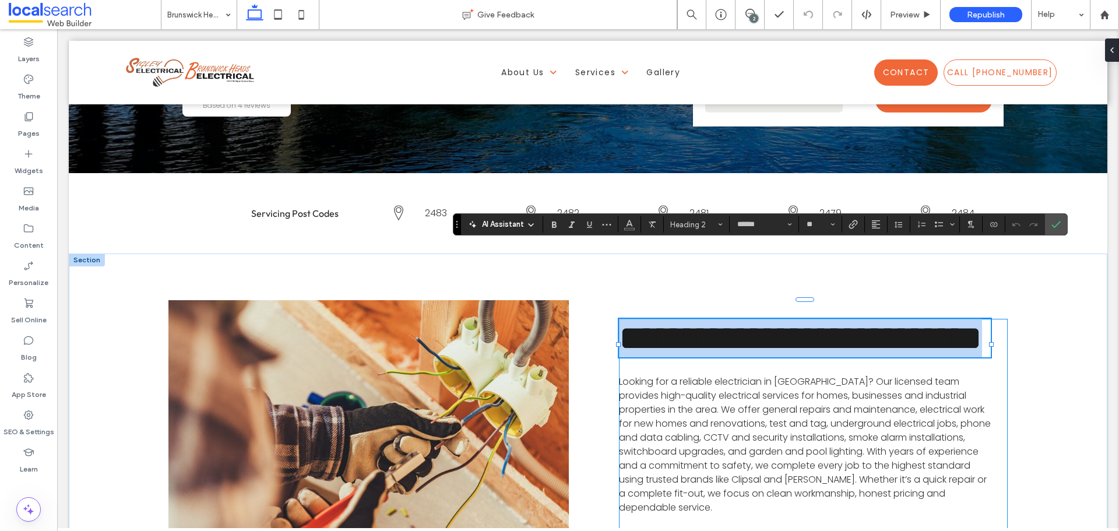
click at [732, 320] on span "**********" at bounding box center [800, 337] width 363 height 35
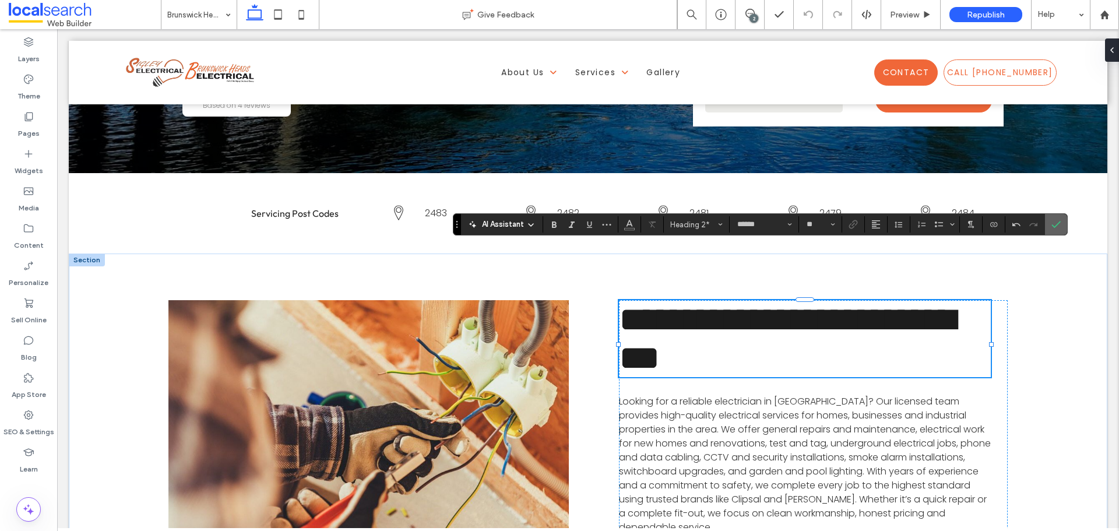
click at [1059, 224] on label "Confirm" at bounding box center [1055, 224] width 17 height 21
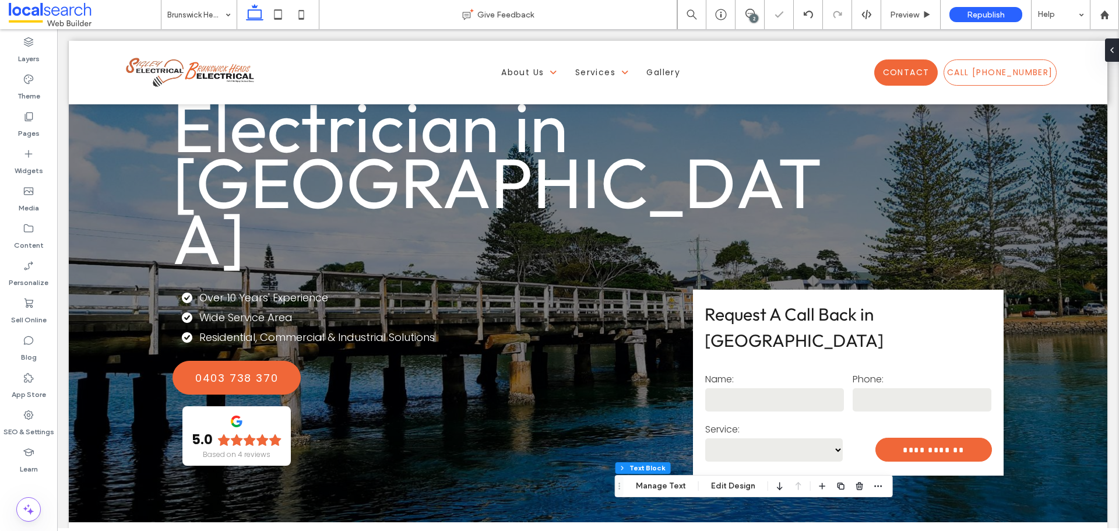
scroll to position [408, 0]
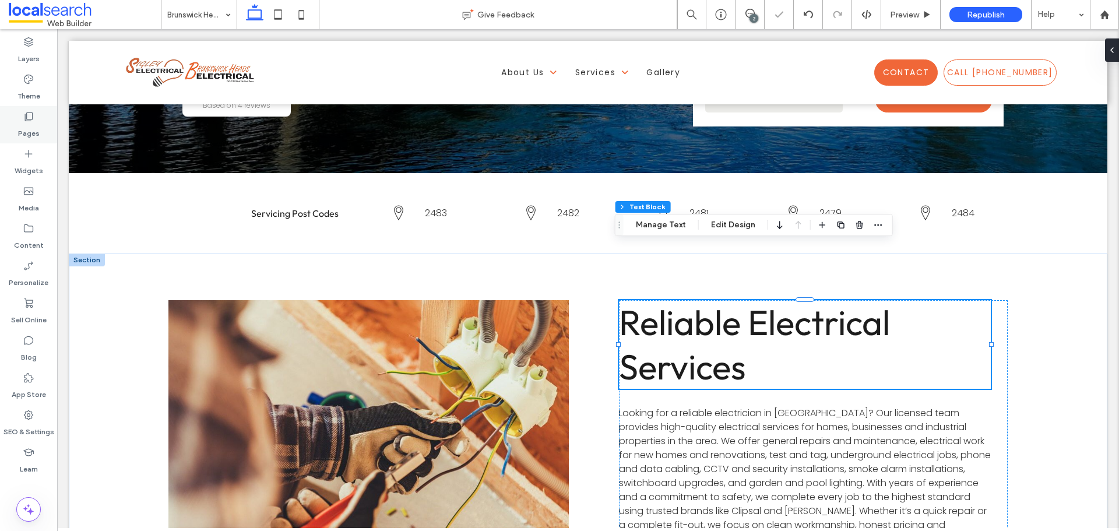
click at [38, 126] on label "Pages" at bounding box center [29, 130] width 22 height 16
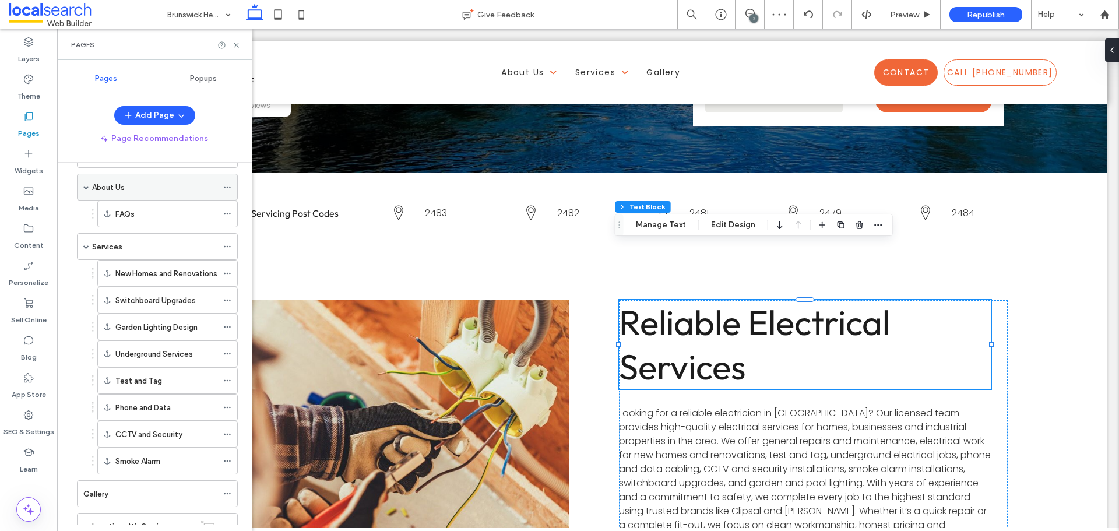
scroll to position [19, 0]
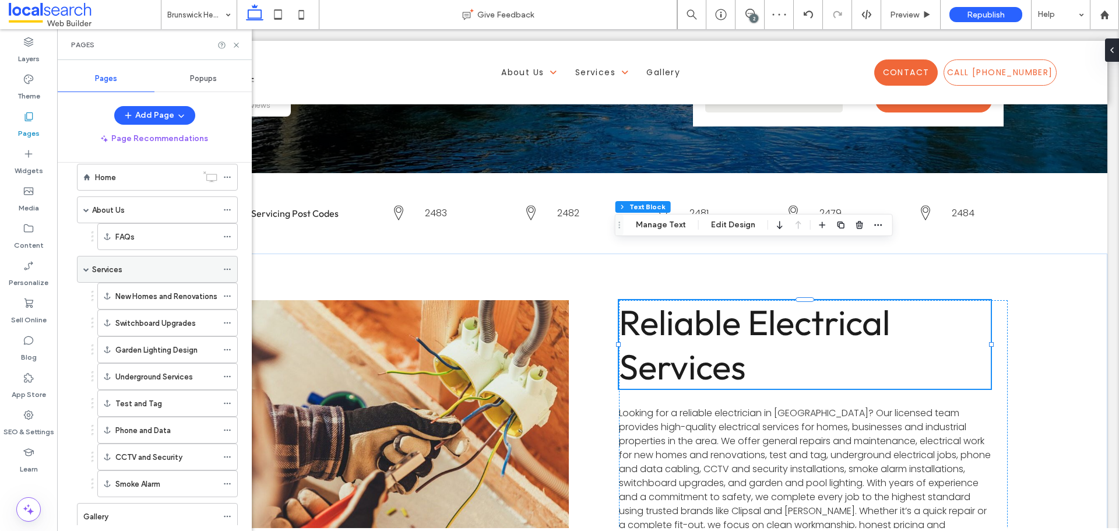
click at [89, 265] on div "Services" at bounding box center [157, 269] width 161 height 27
click at [89, 267] on div "Services" at bounding box center [157, 269] width 161 height 27
click at [84, 269] on span at bounding box center [86, 269] width 6 height 6
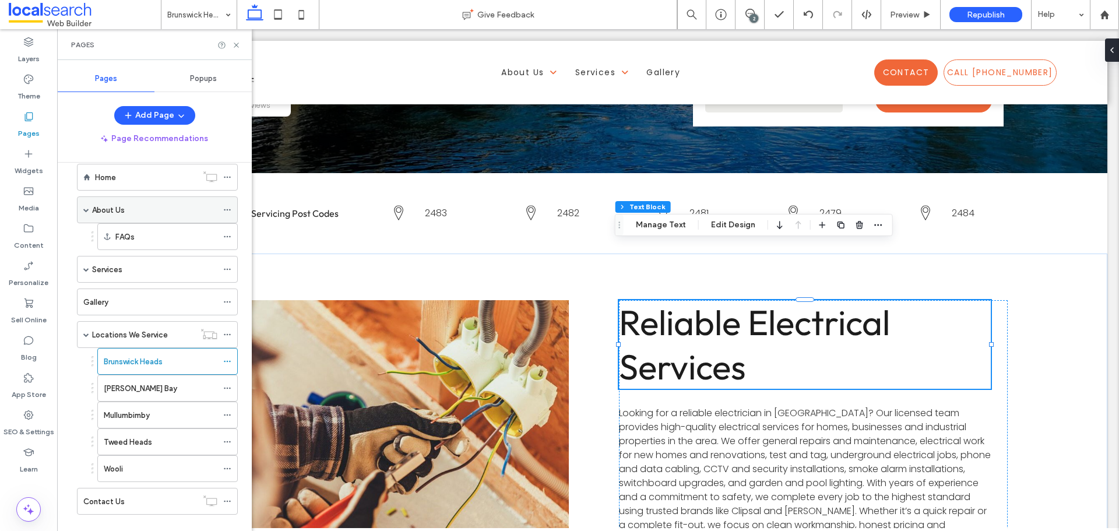
click at [86, 211] on span at bounding box center [86, 210] width 6 height 6
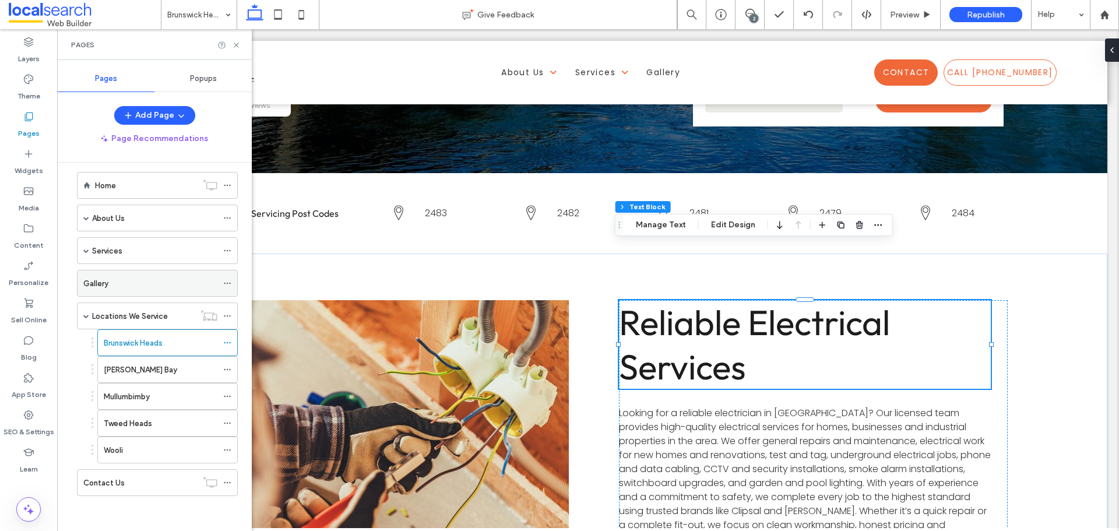
scroll to position [10, 0]
click at [156, 374] on div "[PERSON_NAME] Bay" at bounding box center [161, 370] width 114 height 12
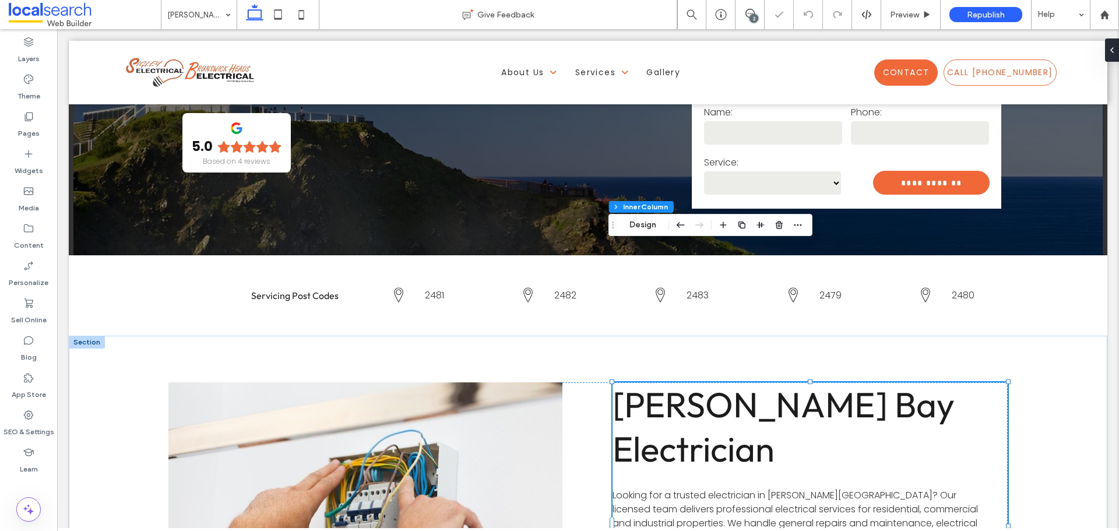
click at [707, 382] on span "Byron Bay Electrician" at bounding box center [783, 426] width 342 height 89
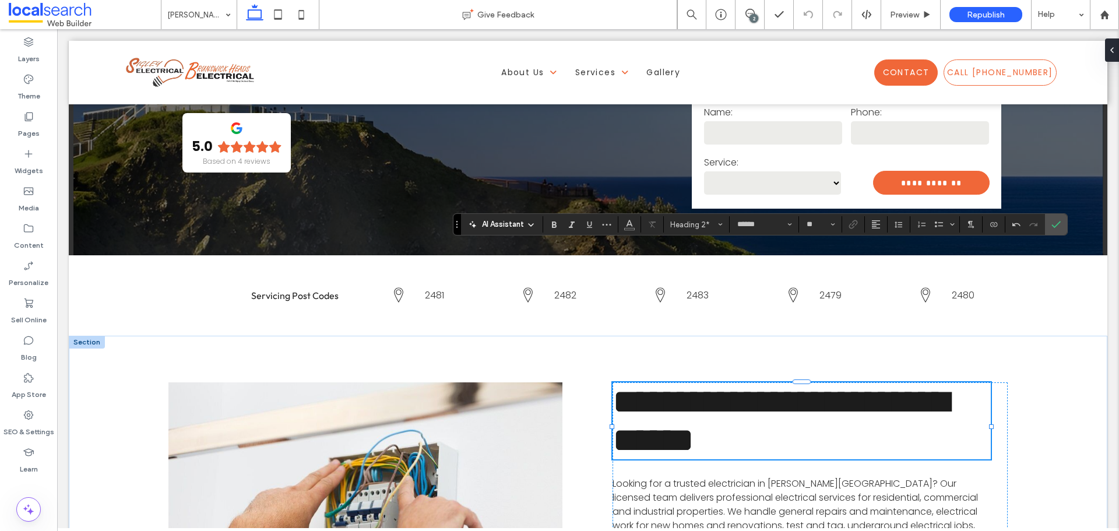
click at [862, 384] on span "**********" at bounding box center [780, 420] width 336 height 73
click at [57, 29] on lt-div "**********" at bounding box center [57, 29] width 0 height 0
click at [57, 29] on lt-span "******** **" at bounding box center [57, 29] width 0 height 0
click at [1062, 222] on label "Confirm" at bounding box center [1055, 224] width 17 height 21
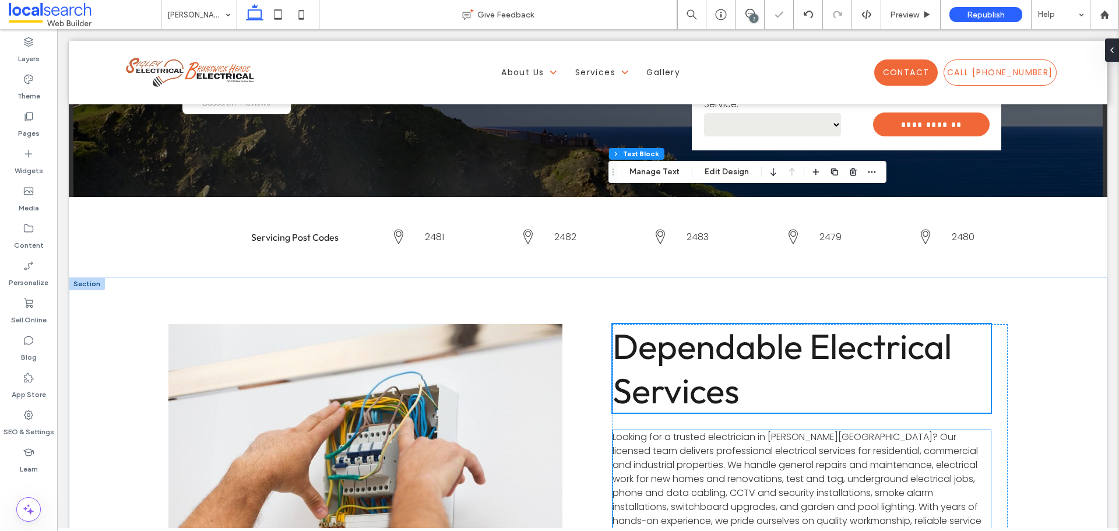
scroll to position [350, 0]
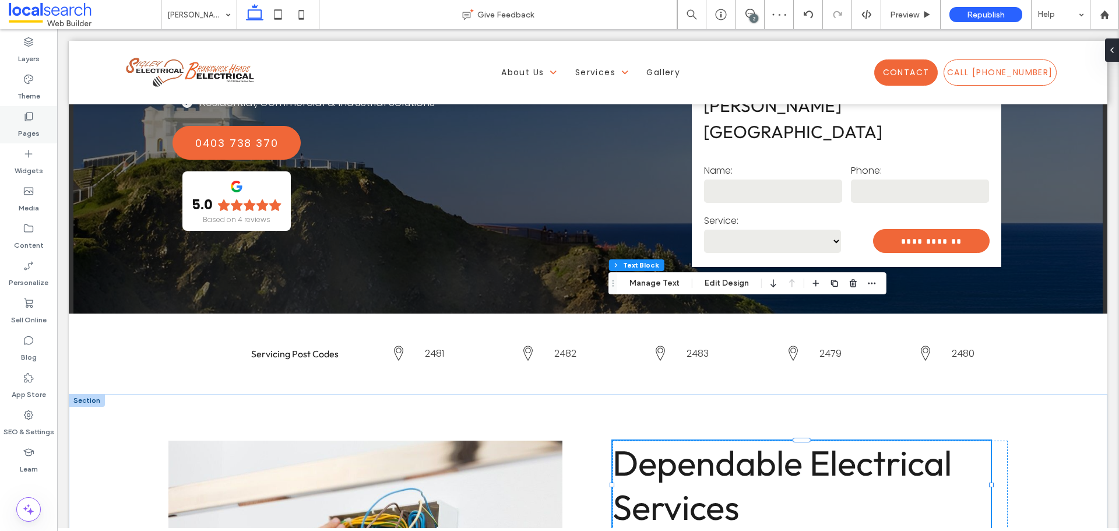
click at [15, 118] on div "Pages" at bounding box center [28, 124] width 57 height 37
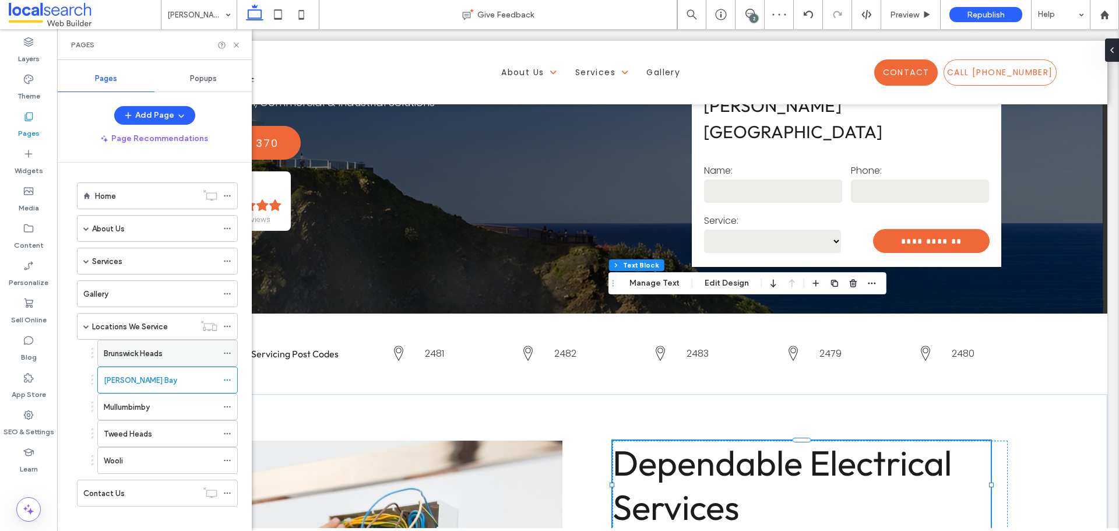
click at [175, 362] on div "Brunswick Heads" at bounding box center [161, 353] width 114 height 26
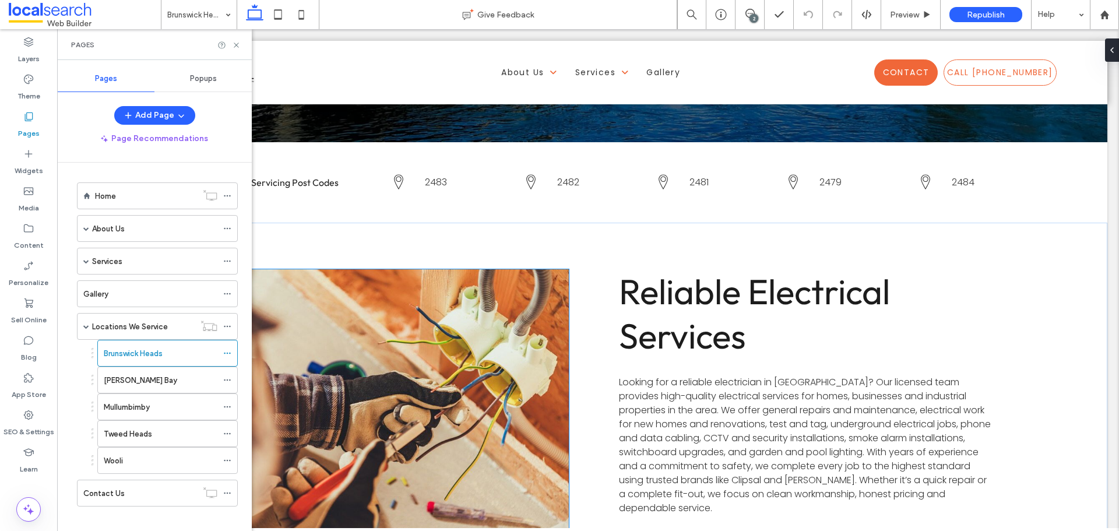
scroll to position [466, 0]
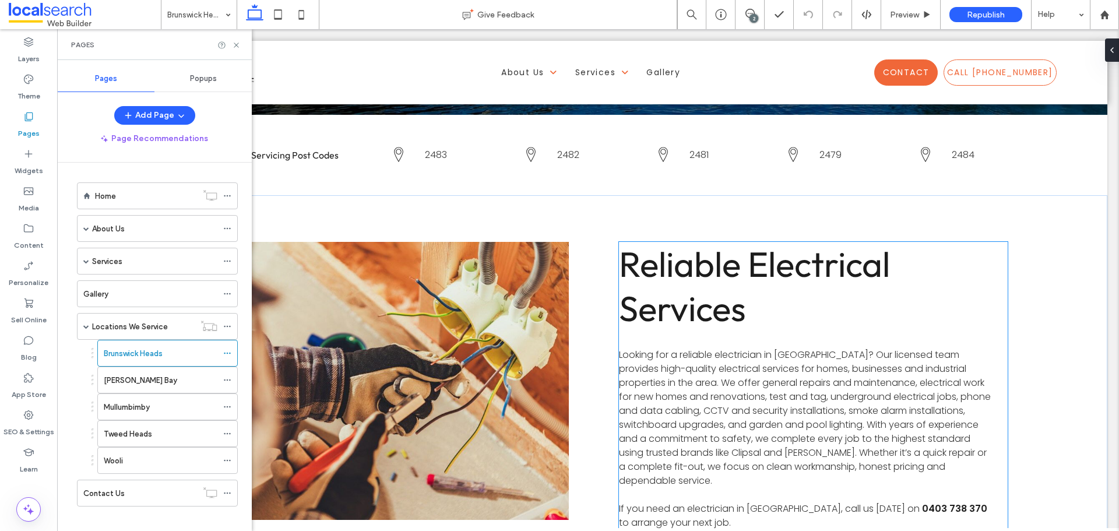
click at [691, 242] on span "Reliable Electrical Services" at bounding box center [754, 286] width 271 height 89
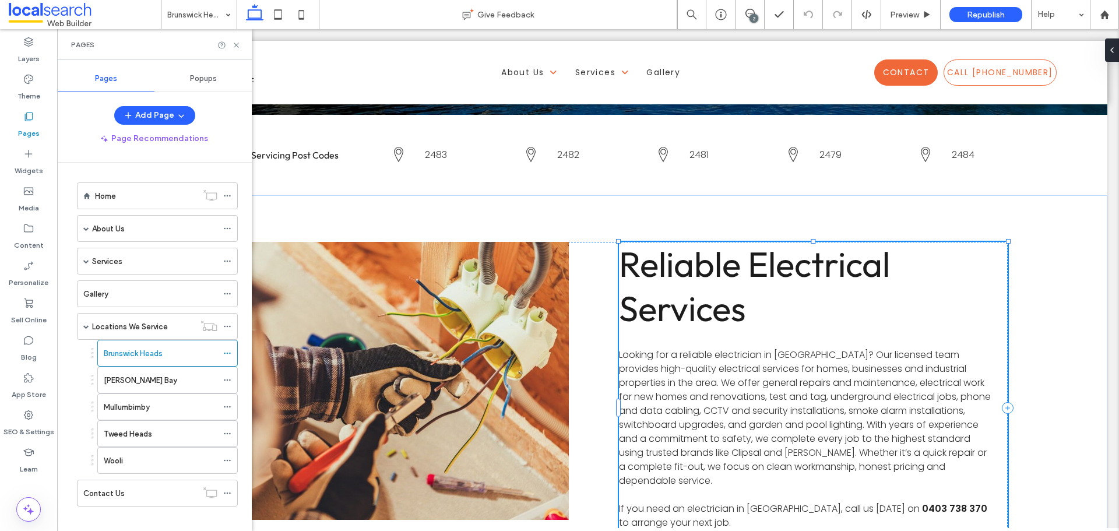
click at [691, 242] on span "Reliable Electrical Services" at bounding box center [754, 286] width 271 height 89
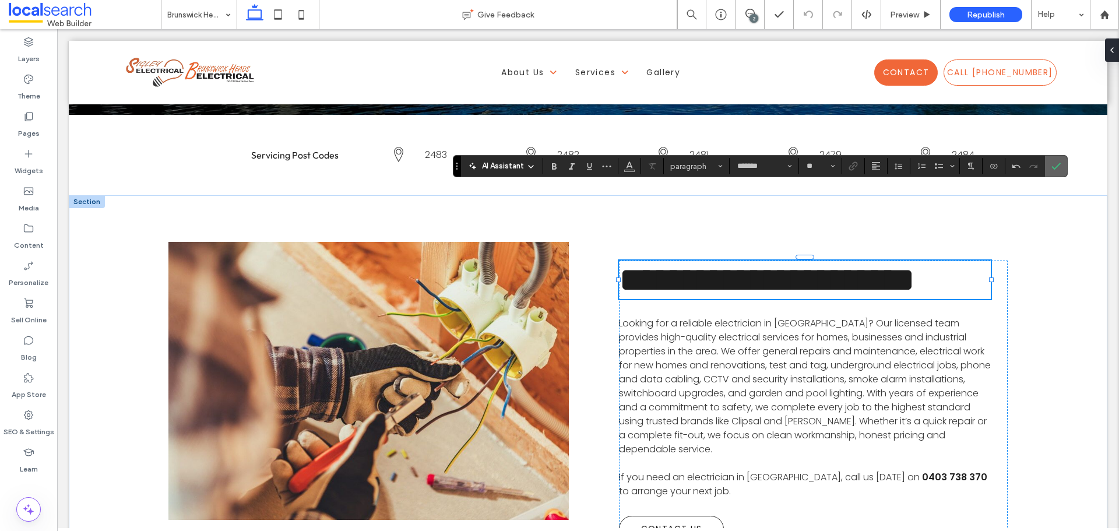
drag, startPoint x: 1050, startPoint y: 167, endPoint x: 629, endPoint y: 237, distance: 426.4
click at [1050, 167] on label "Confirm" at bounding box center [1055, 166] width 17 height 21
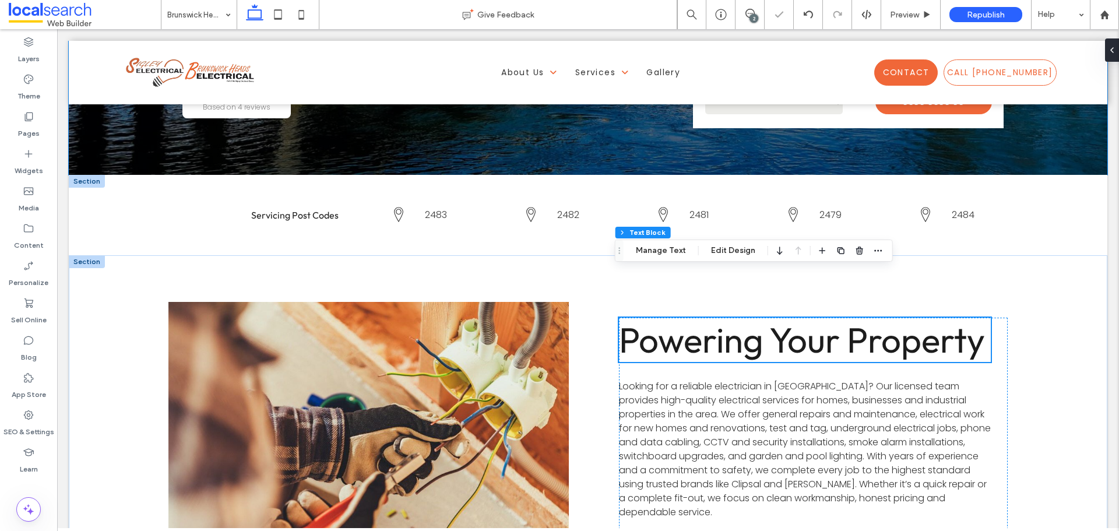
scroll to position [408, 0]
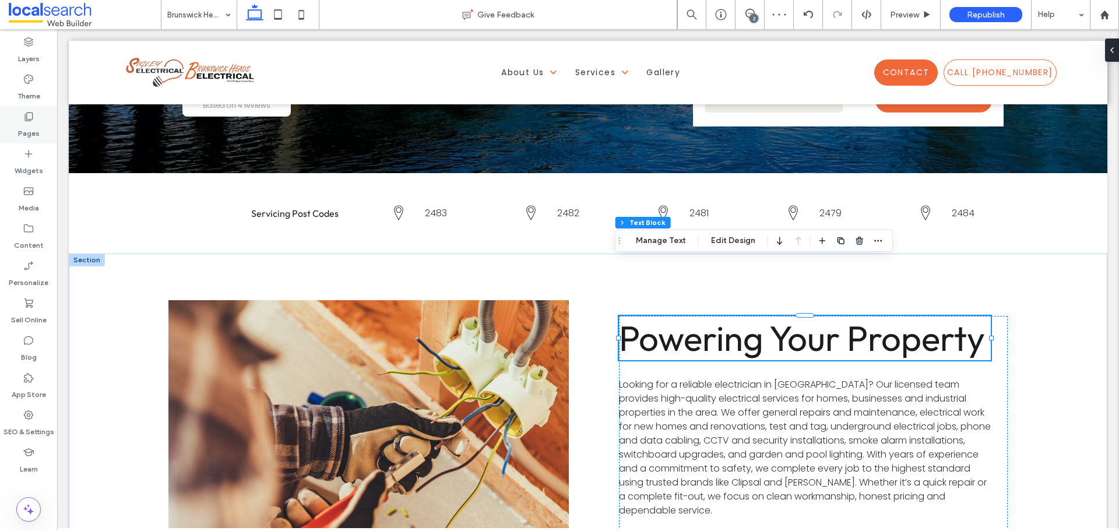
click at [19, 112] on div "Pages" at bounding box center [28, 124] width 57 height 37
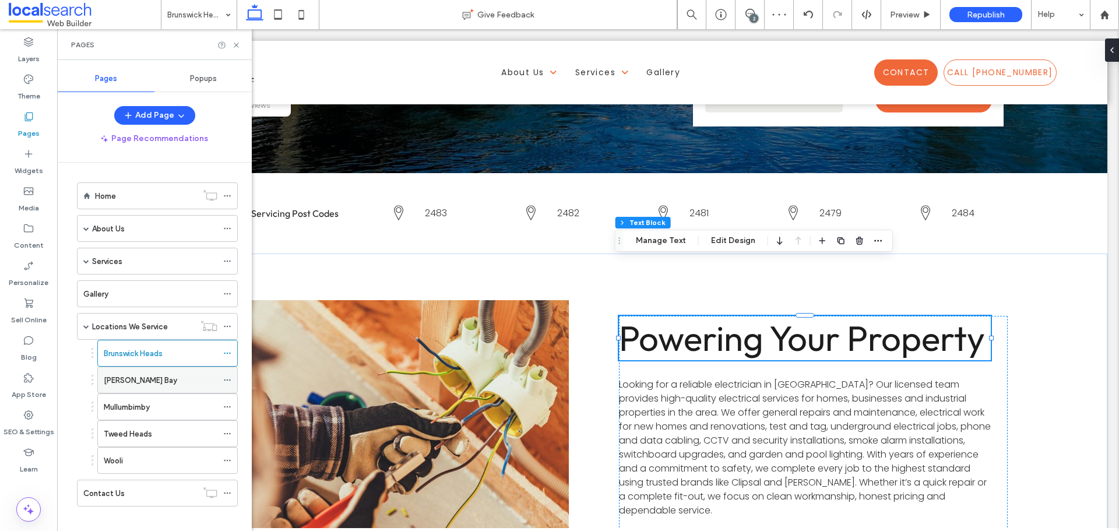
click at [145, 376] on div "[PERSON_NAME] Bay" at bounding box center [161, 380] width 114 height 12
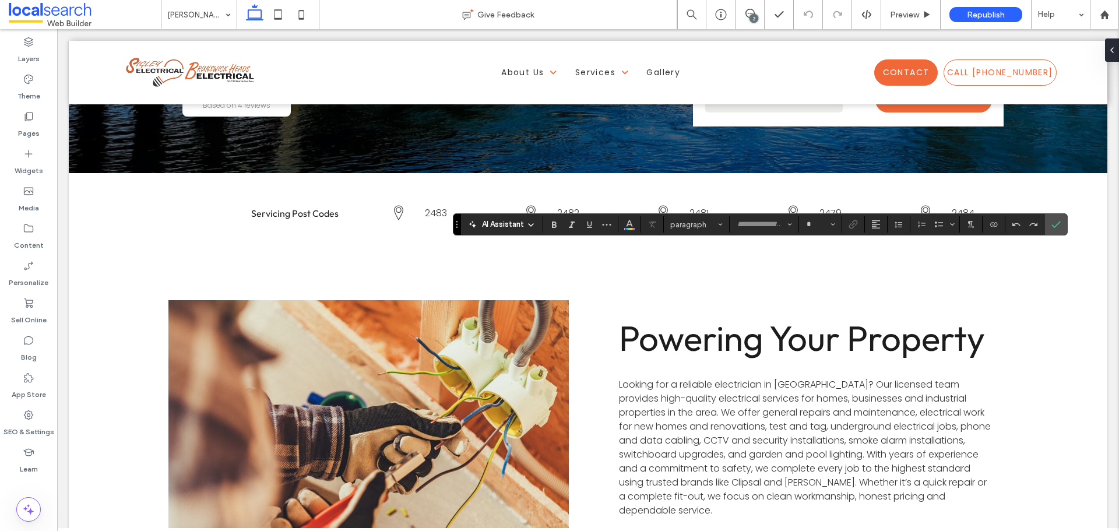
type input "******"
type input "**"
click at [1057, 220] on icon "Confirm" at bounding box center [1055, 224] width 9 height 9
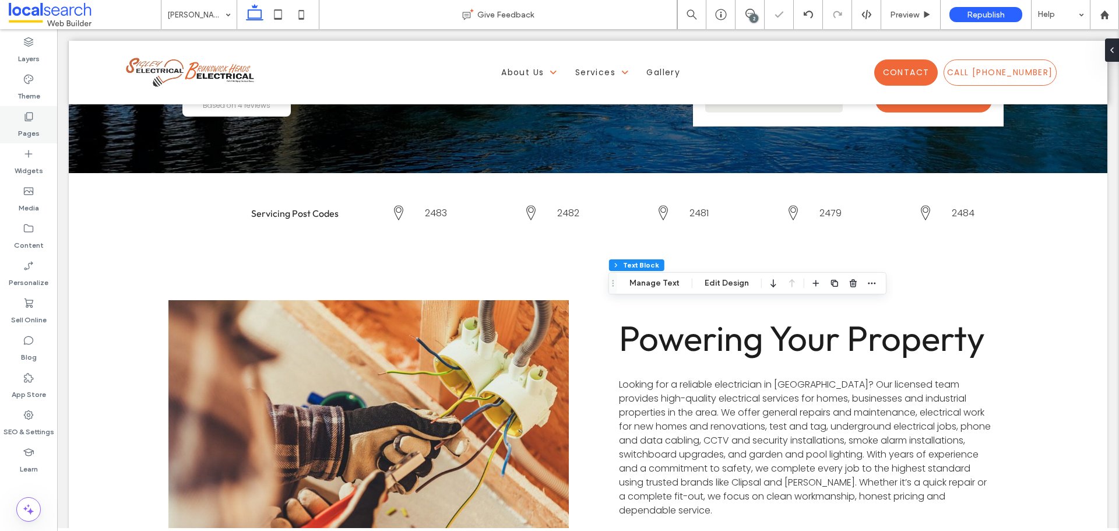
click at [17, 119] on div "Pages" at bounding box center [28, 124] width 57 height 37
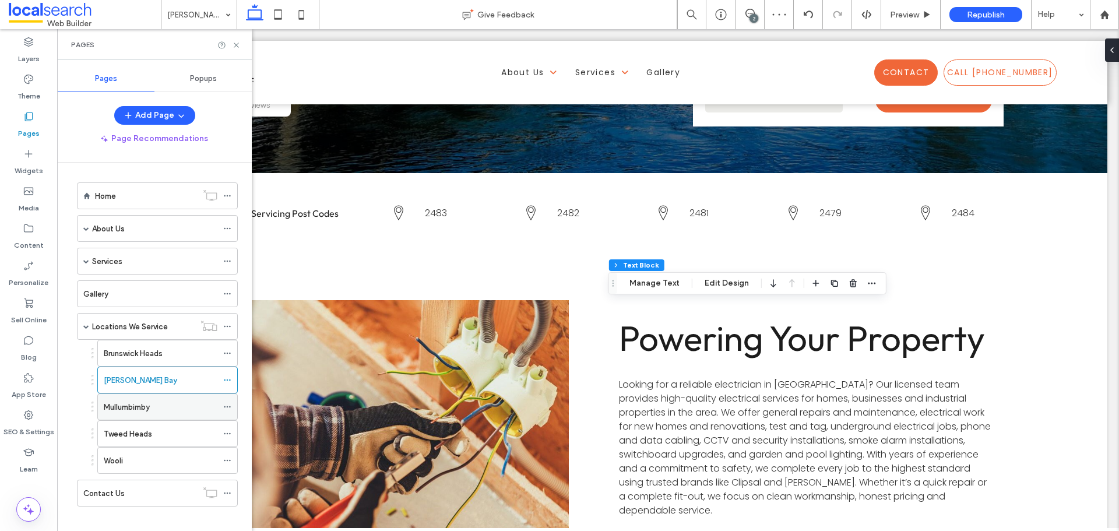
click at [147, 410] on label "Mullumbimby" at bounding box center [127, 407] width 46 height 20
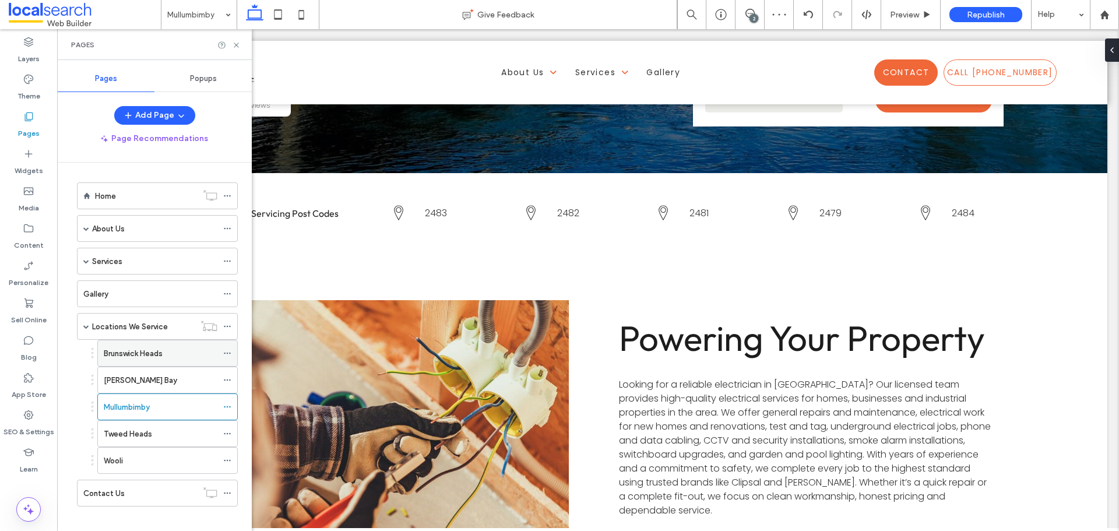
click at [178, 354] on div "Brunswick Heads" at bounding box center [161, 353] width 114 height 12
click at [158, 376] on div "[PERSON_NAME] Bay" at bounding box center [161, 380] width 114 height 12
click at [173, 401] on div "Mullumbimby" at bounding box center [161, 407] width 114 height 12
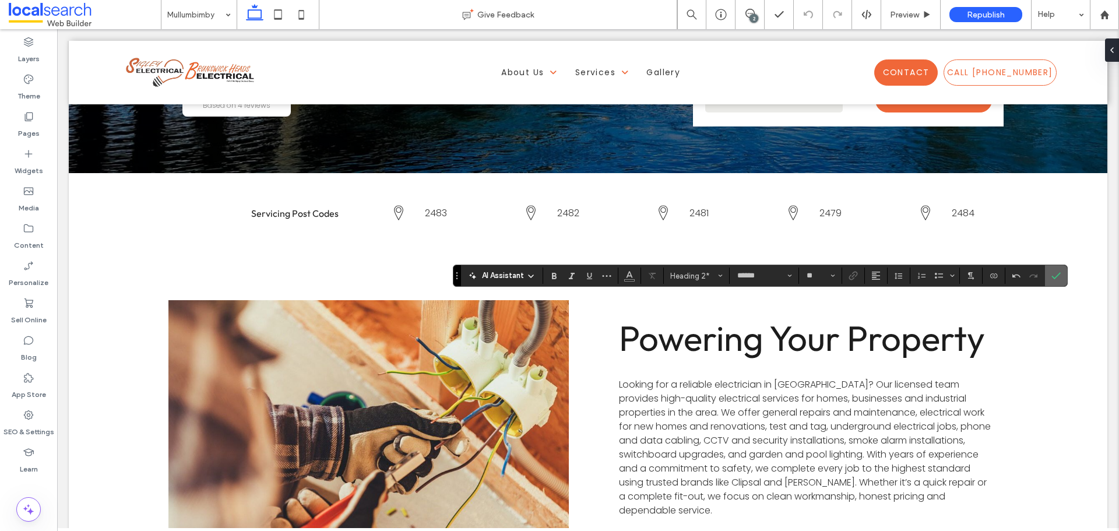
click at [1050, 275] on label "Confirm" at bounding box center [1055, 275] width 17 height 21
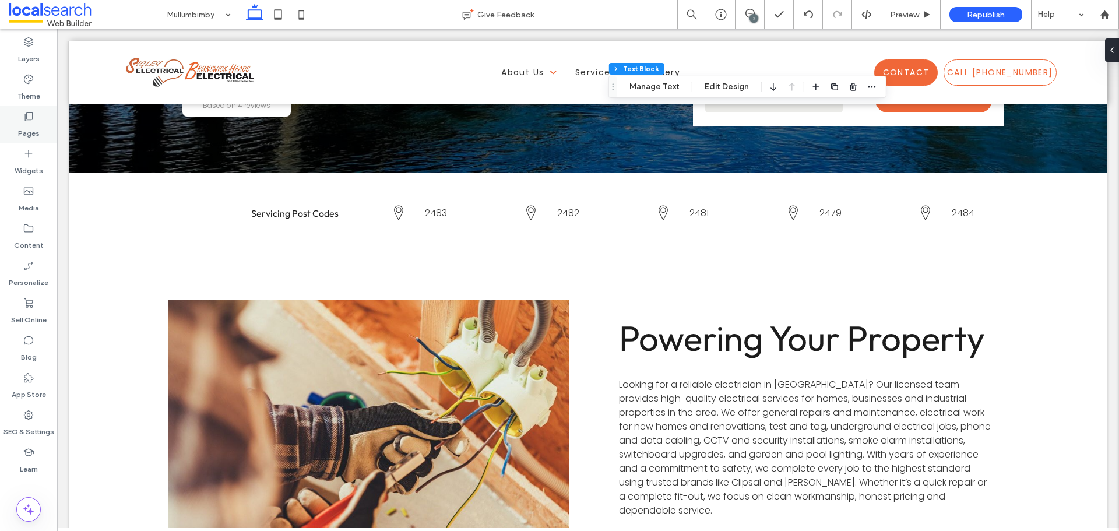
click at [40, 126] on div "Pages" at bounding box center [28, 124] width 57 height 37
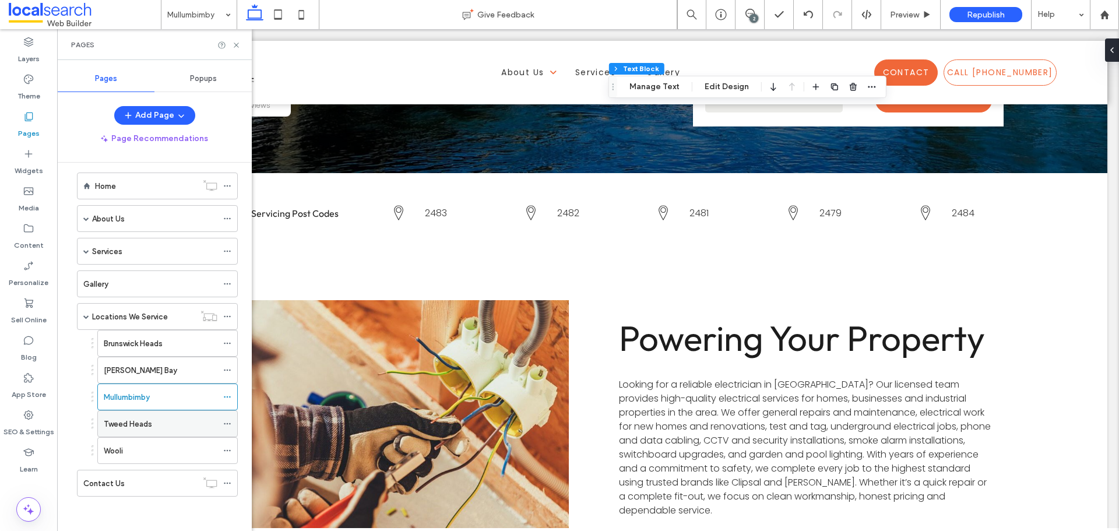
scroll to position [10, 0]
click at [156, 421] on div "Tweed Heads" at bounding box center [161, 423] width 114 height 12
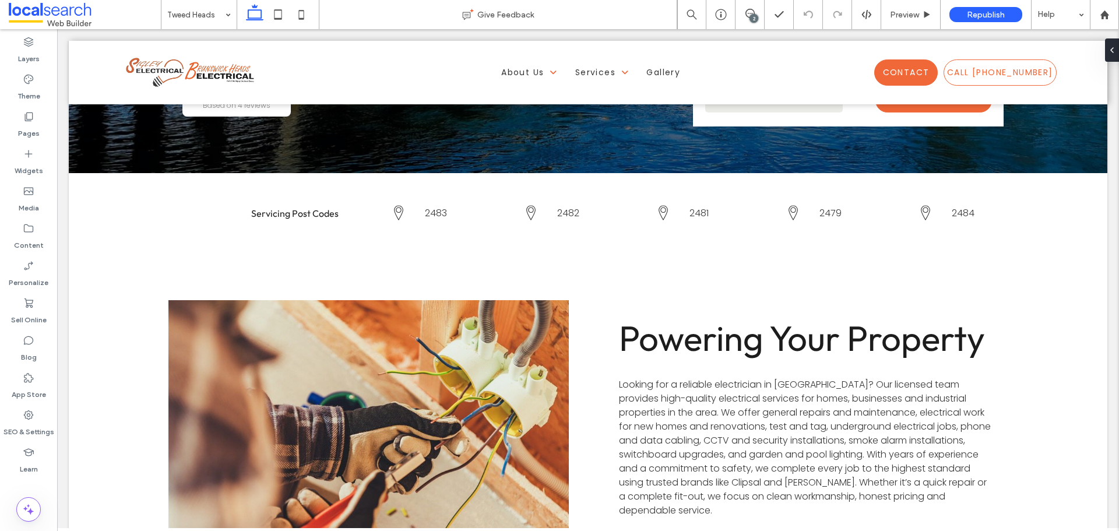
type input "******"
type input "**"
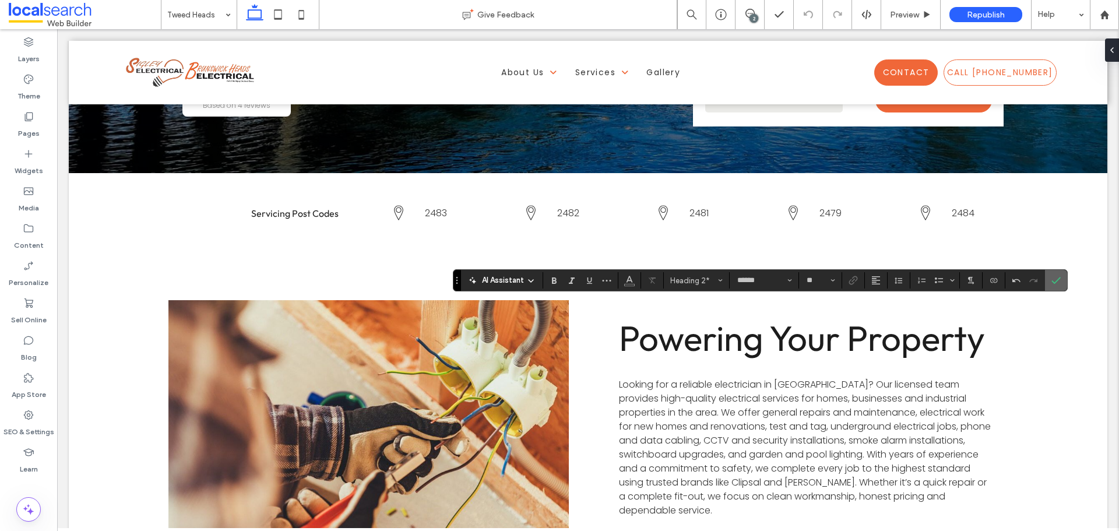
click at [1053, 283] on icon "Confirm" at bounding box center [1055, 280] width 9 height 9
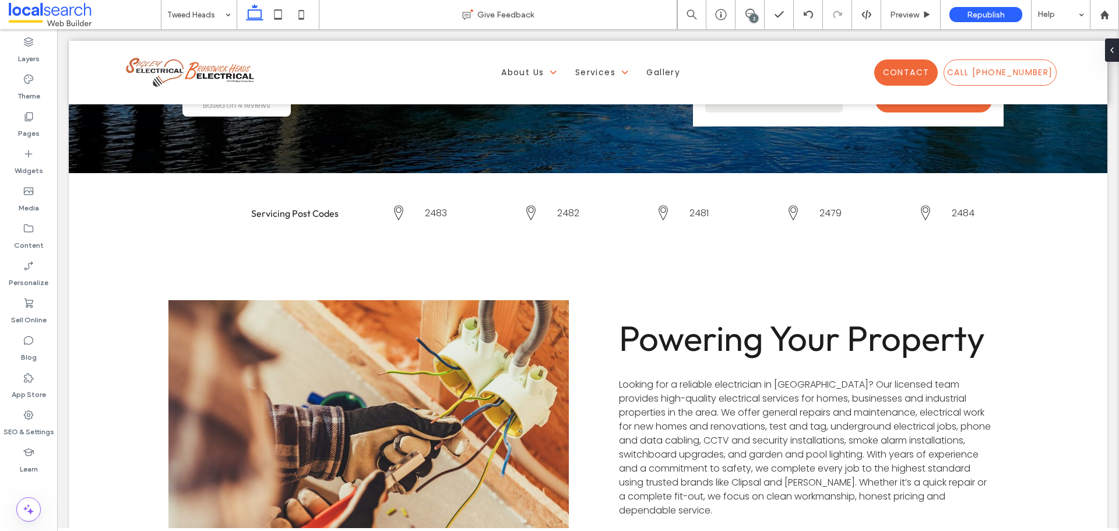
type input "******"
type input "**"
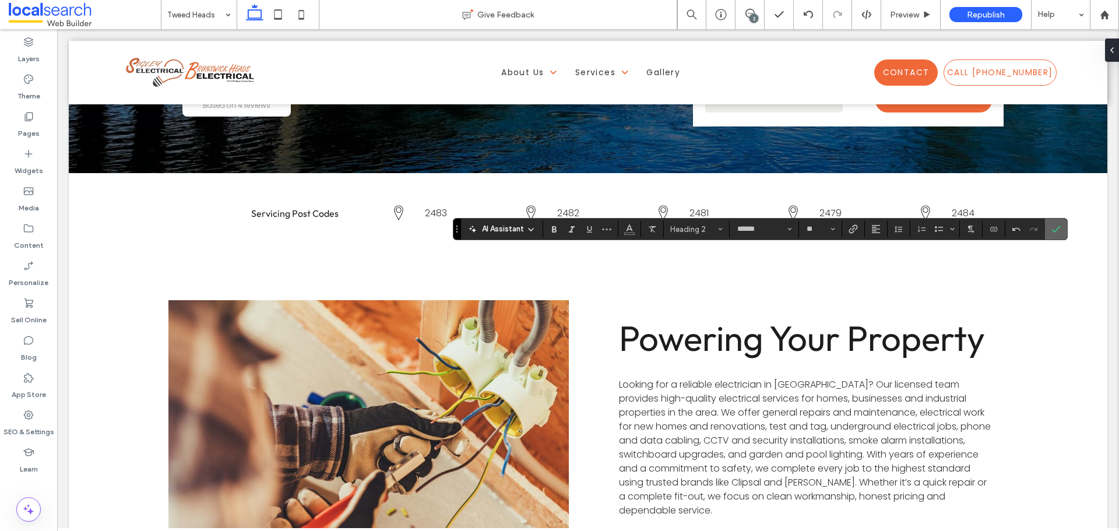
click at [1056, 232] on icon "Confirm" at bounding box center [1055, 228] width 9 height 9
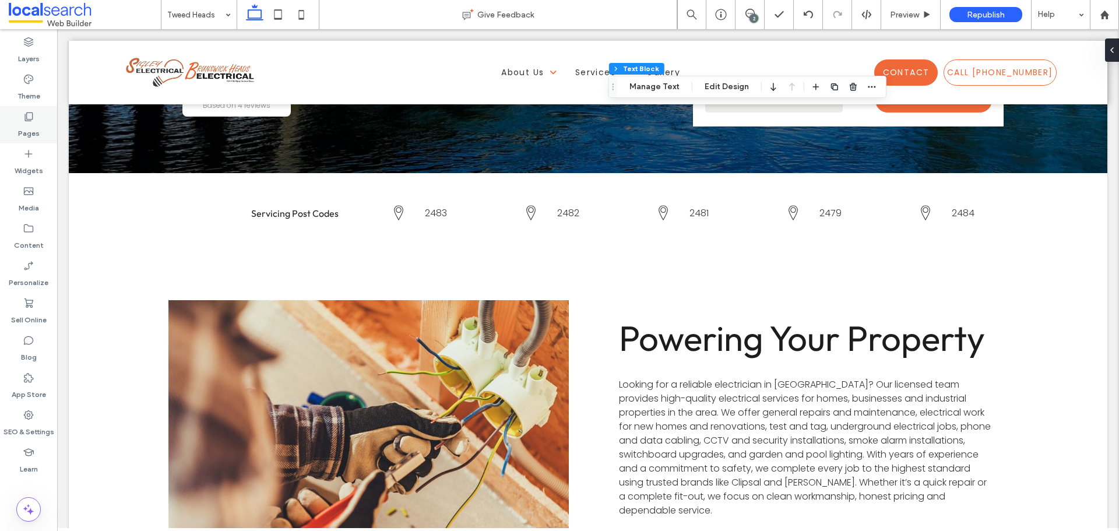
click at [21, 117] on div "Pages" at bounding box center [28, 124] width 57 height 37
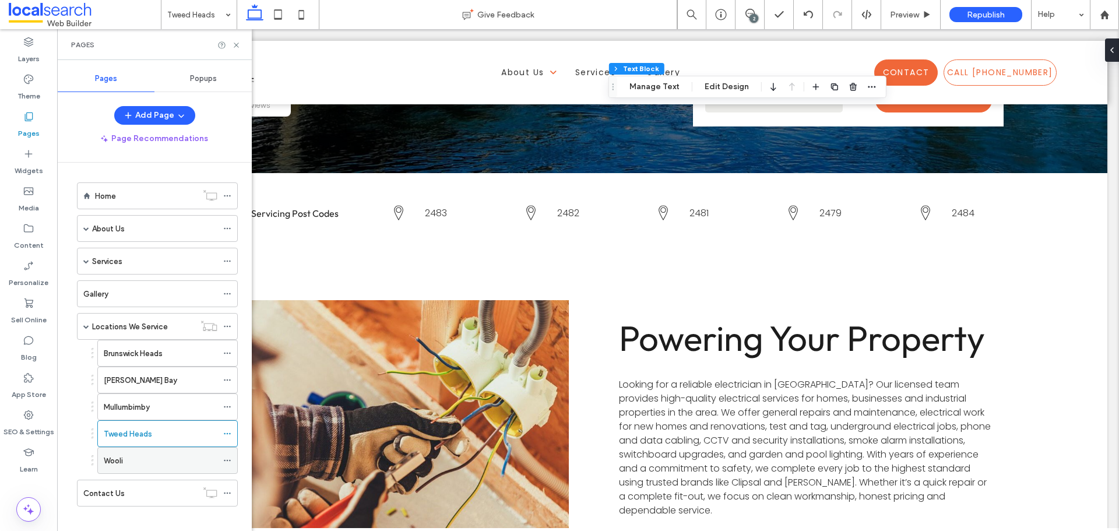
click at [133, 452] on div "Wooli" at bounding box center [161, 461] width 114 height 26
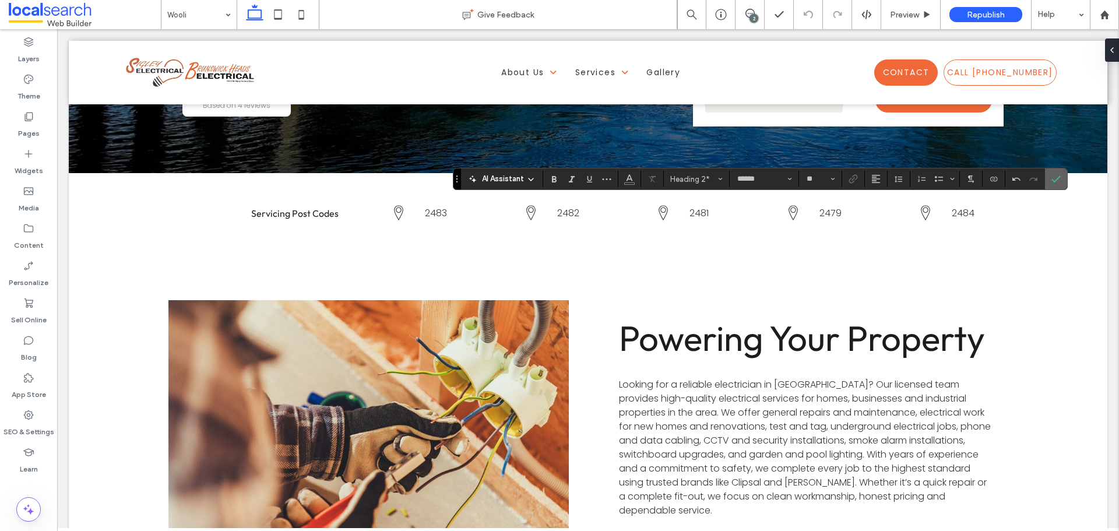
click at [1055, 175] on icon "Confirm" at bounding box center [1055, 178] width 9 height 9
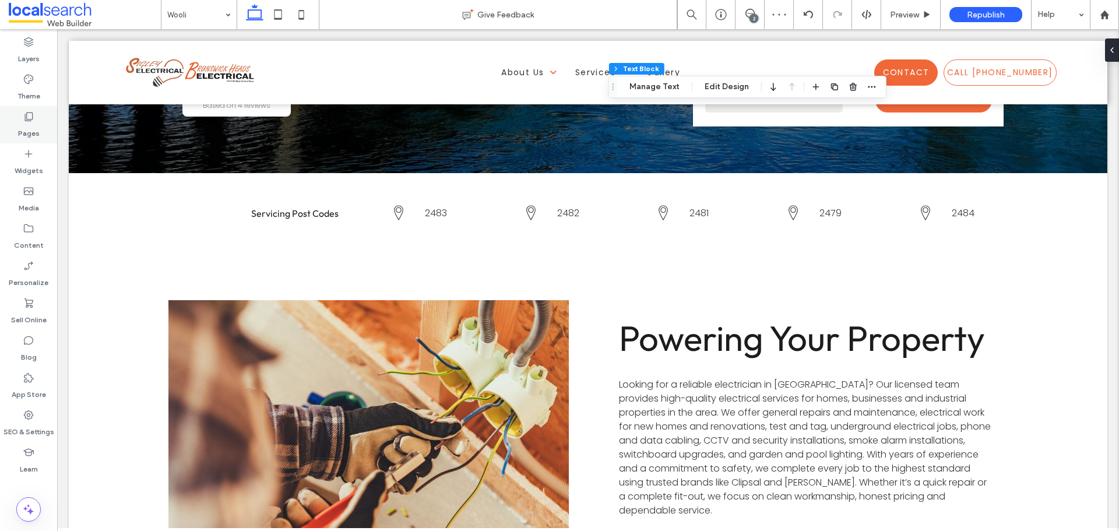
click at [17, 127] on div "Pages" at bounding box center [28, 124] width 57 height 37
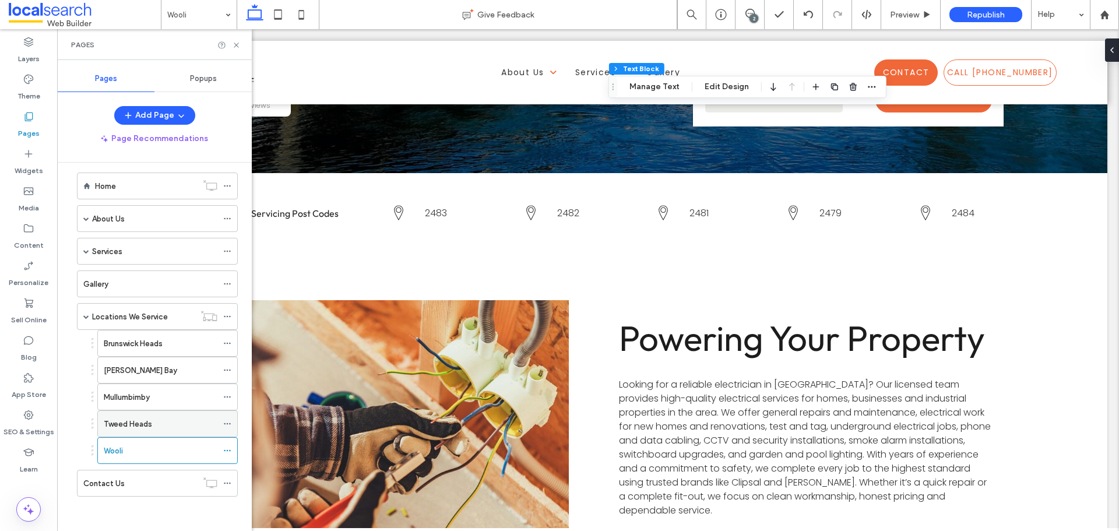
scroll to position [10, 0]
click at [157, 486] on div "Contact Us" at bounding box center [140, 483] width 114 height 12
click at [164, 448] on div "Wooli" at bounding box center [161, 450] width 114 height 12
click at [162, 427] on div "Tweed Heads" at bounding box center [161, 423] width 114 height 12
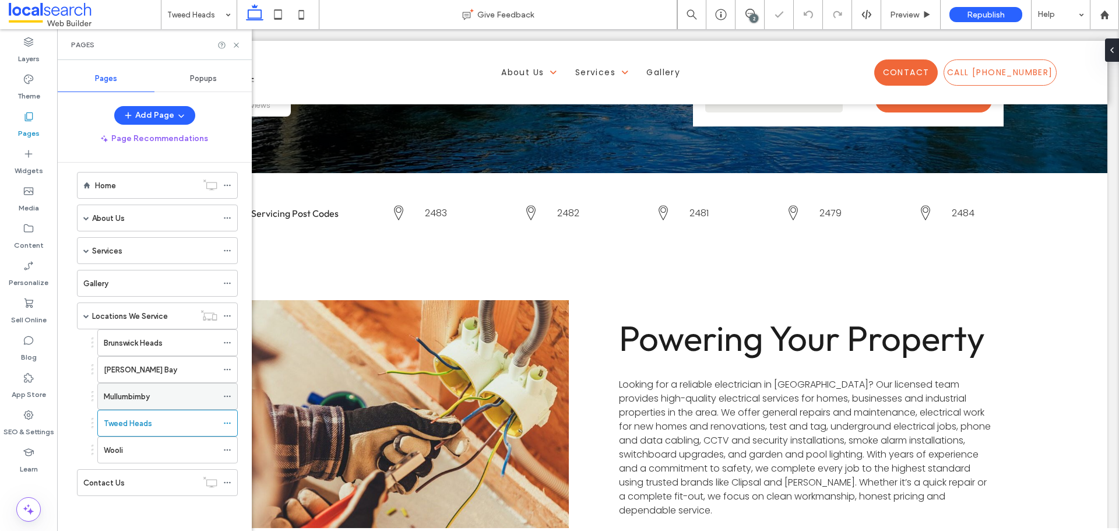
click at [154, 399] on div "Mullumbimby" at bounding box center [161, 396] width 114 height 12
click at [147, 371] on div "[PERSON_NAME] Bay" at bounding box center [161, 370] width 114 height 12
click at [165, 346] on div "Brunswick Heads" at bounding box center [161, 343] width 114 height 12
click at [138, 311] on label "Locations We Service" at bounding box center [130, 316] width 76 height 20
click at [103, 284] on label "Gallery" at bounding box center [95, 283] width 25 height 20
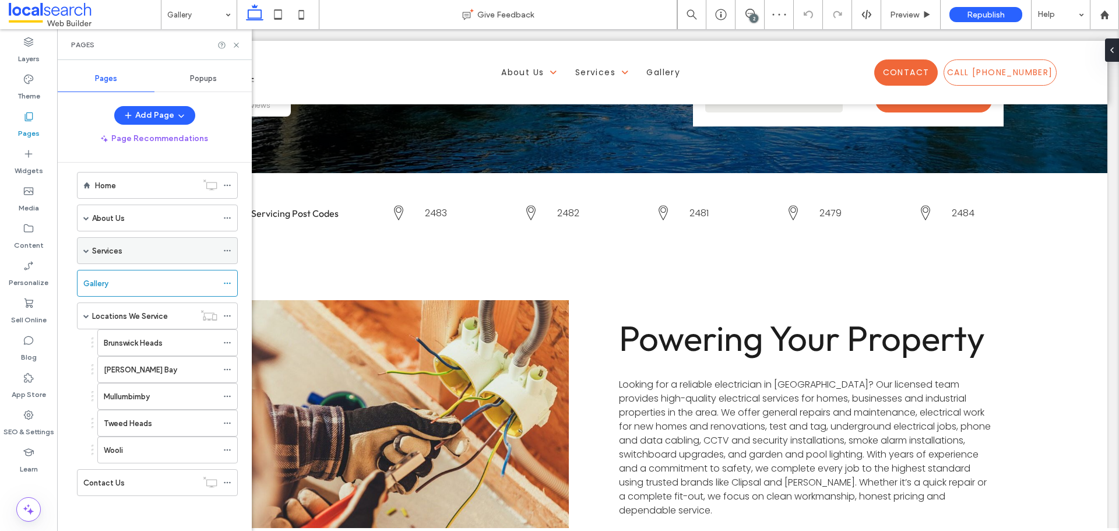
click at [146, 252] on div "Services" at bounding box center [154, 251] width 125 height 12
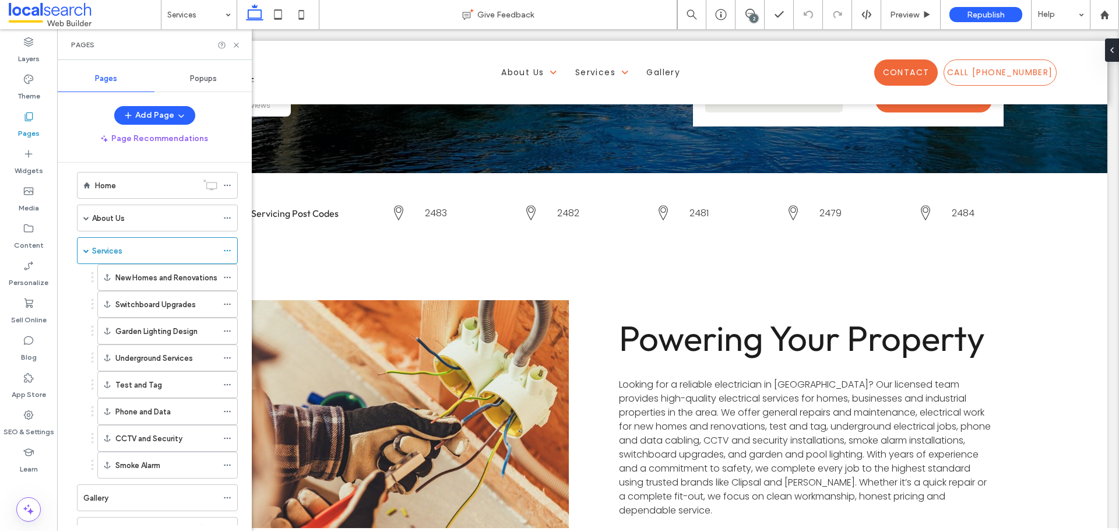
click at [116, 223] on label "About Us" at bounding box center [108, 218] width 33 height 20
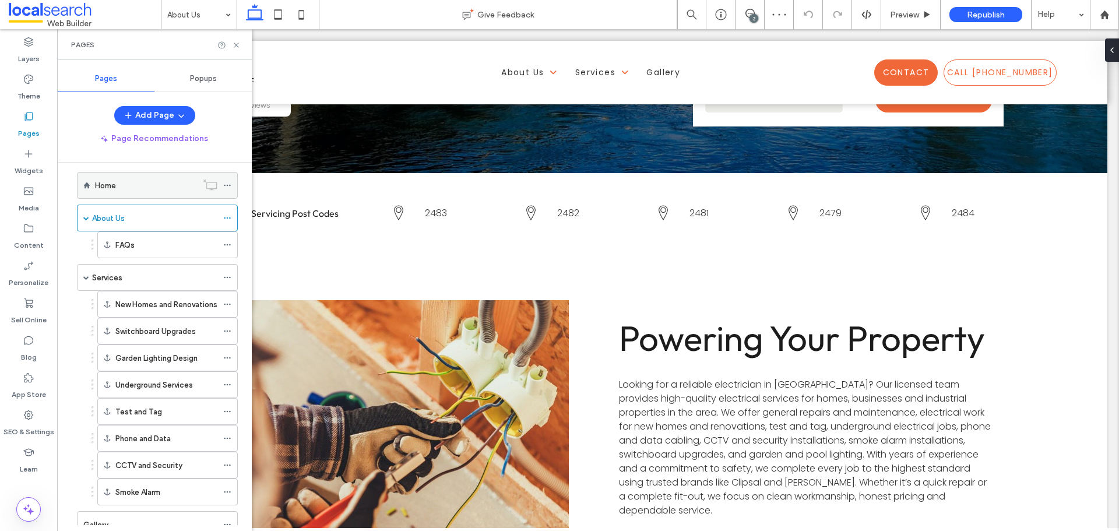
click at [131, 189] on div "Home" at bounding box center [146, 185] width 102 height 12
click at [239, 43] on icon at bounding box center [236, 45] width 9 height 9
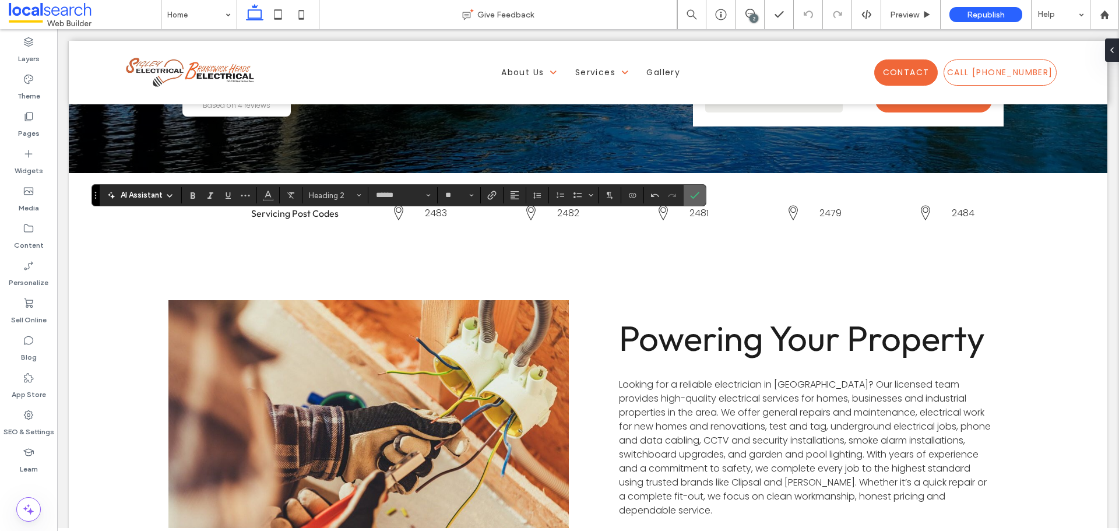
click at [696, 202] on span "Confirm" at bounding box center [694, 195] width 9 height 20
type input "*******"
type input "**"
click at [698, 200] on icon "Confirm" at bounding box center [694, 195] width 9 height 9
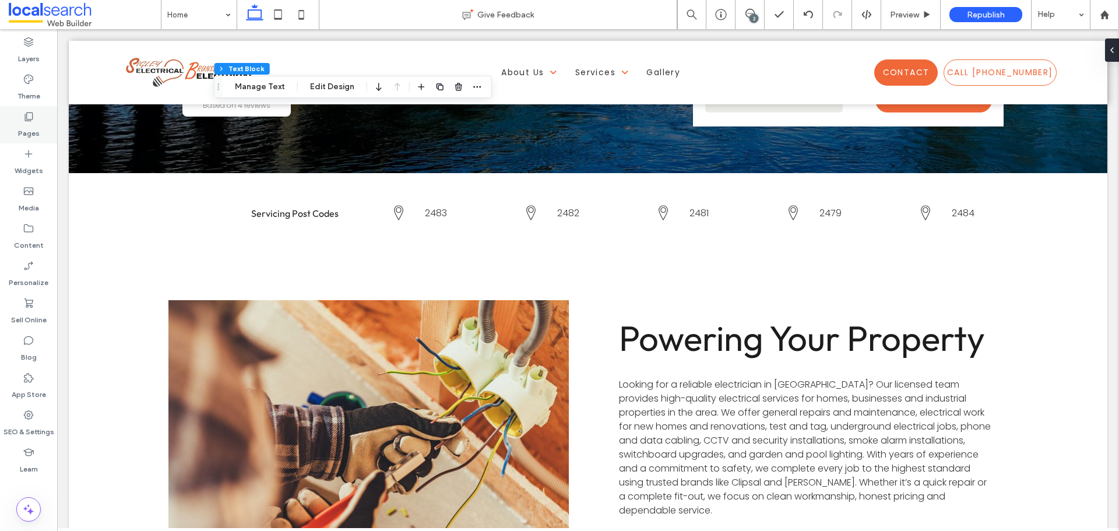
click at [34, 127] on label "Pages" at bounding box center [29, 130] width 22 height 16
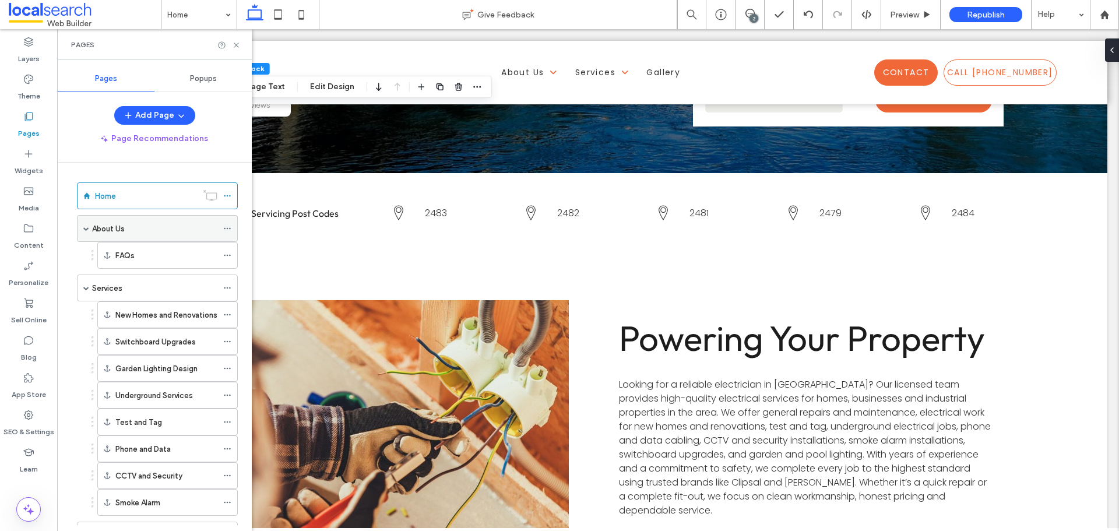
click at [151, 234] on div "About Us" at bounding box center [154, 229] width 125 height 12
click at [185, 293] on div "Services" at bounding box center [154, 288] width 125 height 12
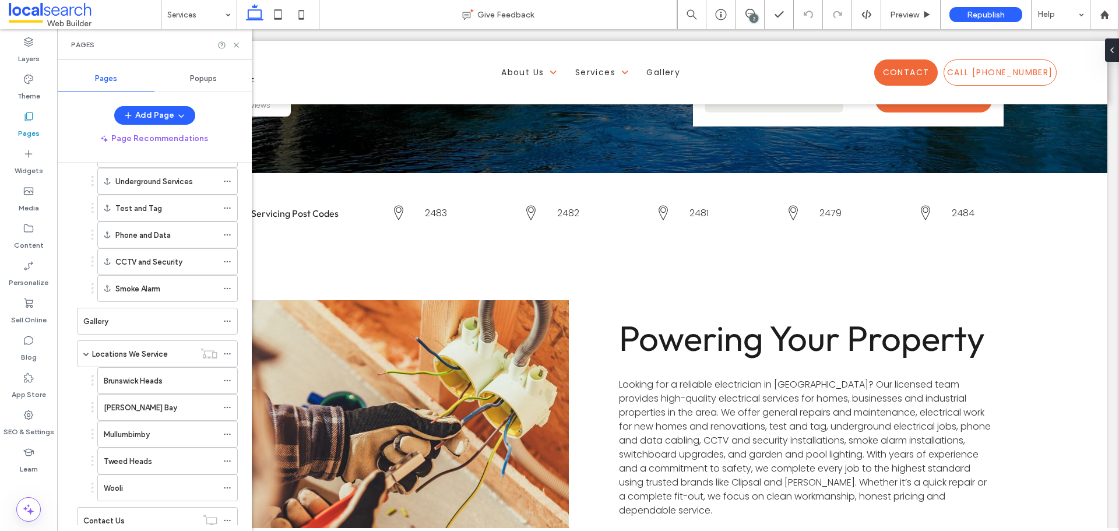
scroll to position [252, 0]
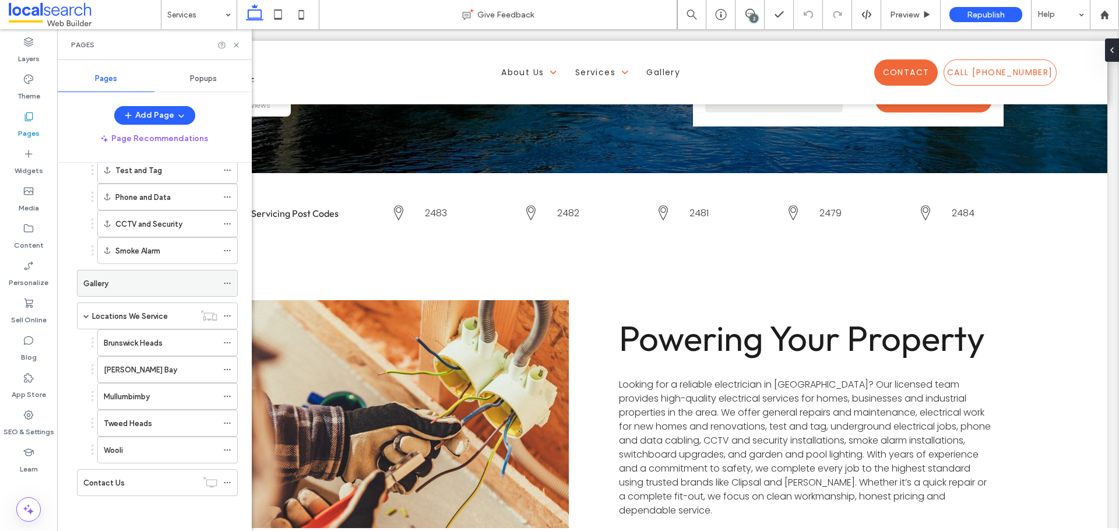
click at [136, 294] on div "Gallery" at bounding box center [150, 283] width 134 height 26
click at [136, 316] on label "Locations We Service" at bounding box center [130, 316] width 76 height 20
click at [146, 340] on label "Brunswick Heads" at bounding box center [133, 343] width 59 height 20
click at [148, 370] on div "[PERSON_NAME] Bay" at bounding box center [161, 370] width 114 height 12
click at [128, 396] on label "Mullumbimby" at bounding box center [127, 396] width 46 height 20
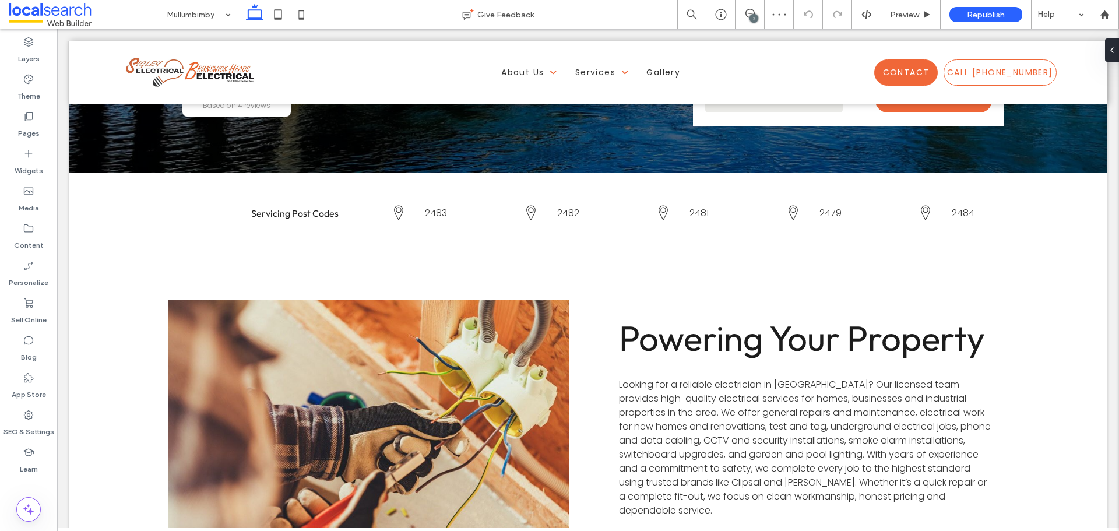
type input "******"
type input "**"
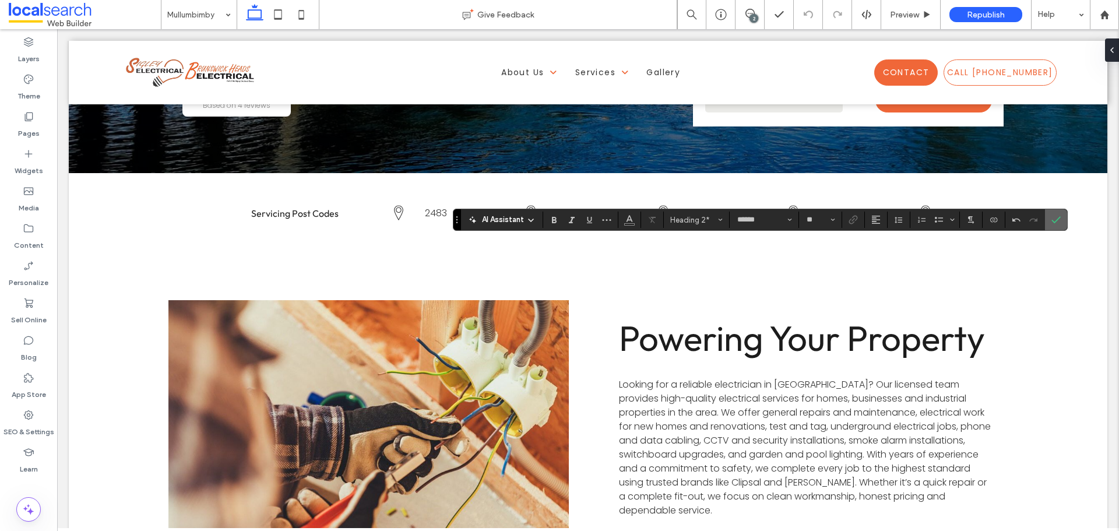
click at [1051, 220] on icon "Confirm" at bounding box center [1055, 219] width 9 height 9
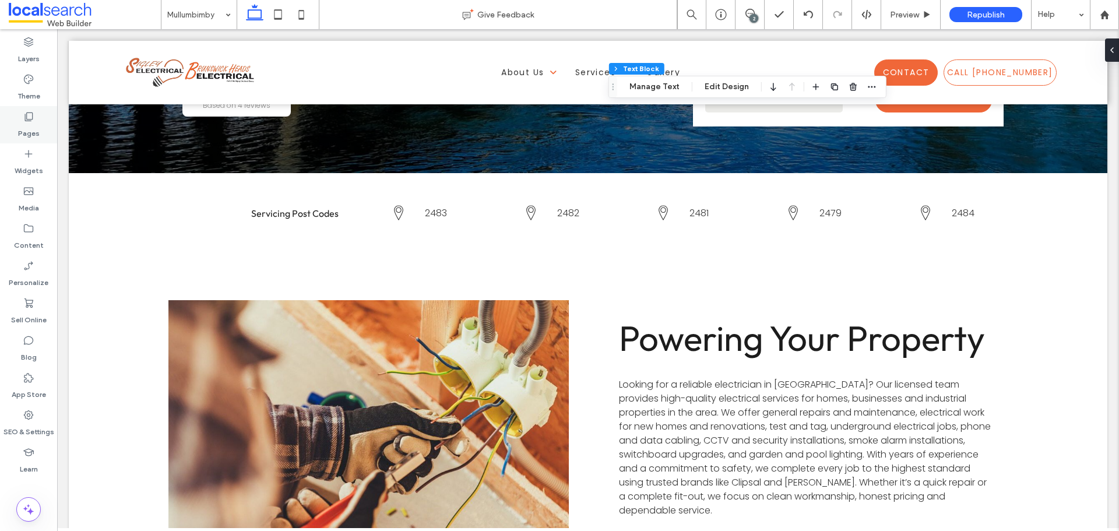
click at [26, 114] on icon at bounding box center [29, 117] width 12 height 12
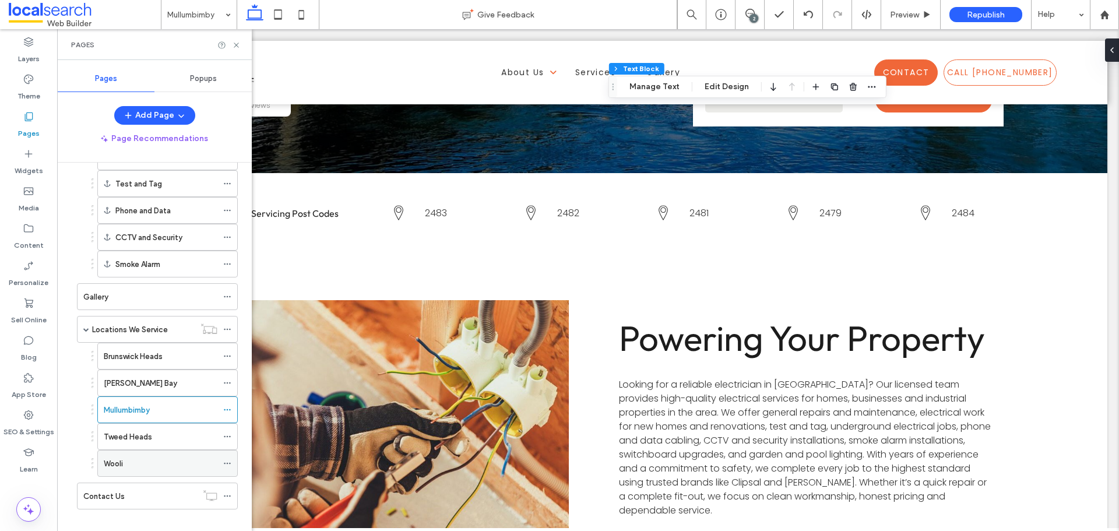
scroll to position [252, 0]
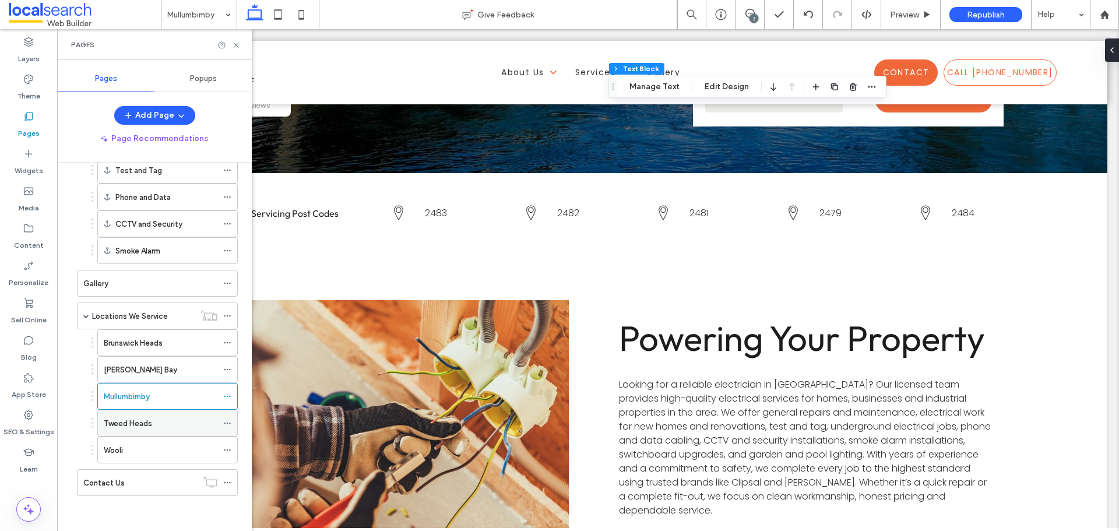
click at [159, 426] on div "Tweed Heads" at bounding box center [161, 423] width 114 height 12
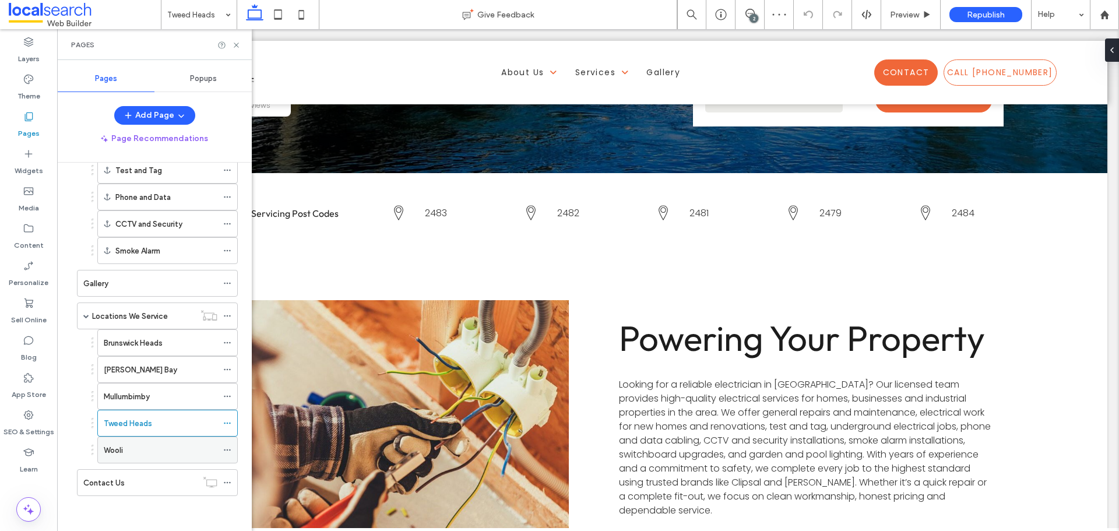
click at [156, 449] on div "Wooli" at bounding box center [161, 450] width 114 height 12
click at [152, 483] on div "Contact Us" at bounding box center [140, 483] width 114 height 12
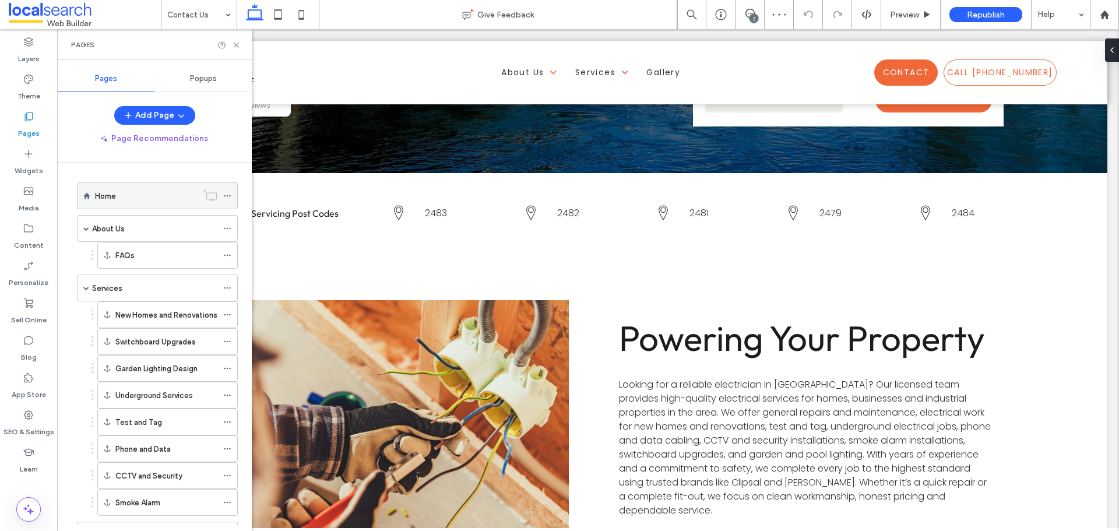
click at [116, 193] on div "Home" at bounding box center [146, 196] width 102 height 12
click at [147, 223] on div "About Us" at bounding box center [154, 229] width 125 height 12
click at [152, 288] on div "Services" at bounding box center [154, 288] width 125 height 12
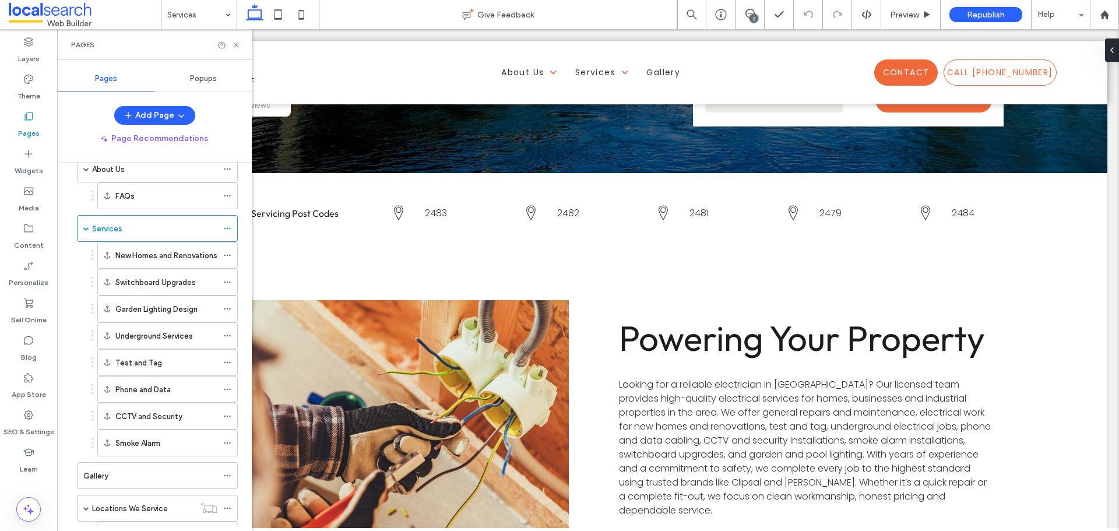
scroll to position [252, 0]
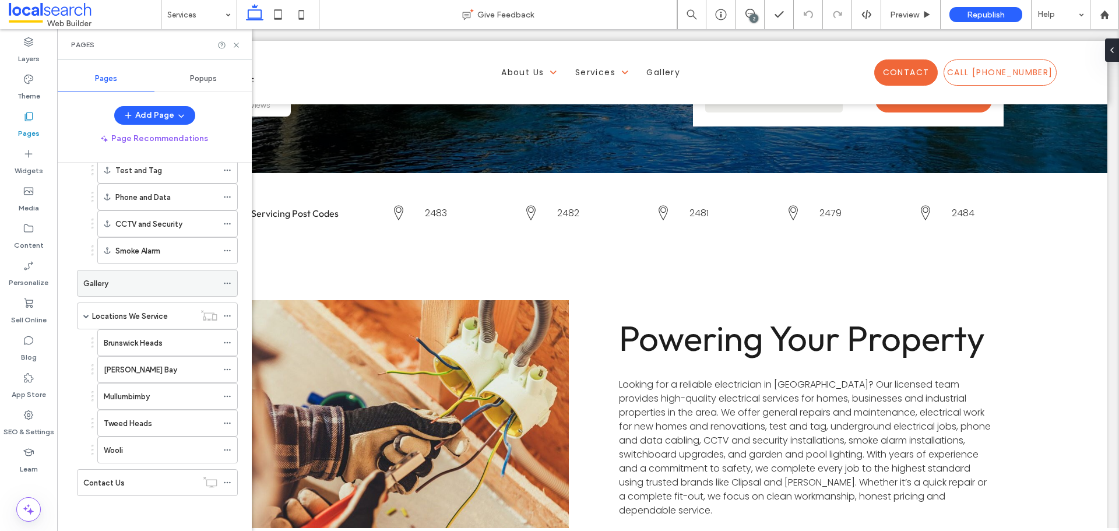
click at [125, 288] on div "Gallery" at bounding box center [150, 283] width 134 height 12
click at [152, 315] on label "Locations We Service" at bounding box center [130, 316] width 76 height 20
click at [150, 348] on label "Brunswick Heads" at bounding box center [133, 343] width 59 height 20
click at [165, 365] on div "[PERSON_NAME] Bay" at bounding box center [161, 370] width 114 height 12
click at [131, 405] on div "Mullumbimby" at bounding box center [161, 396] width 114 height 26
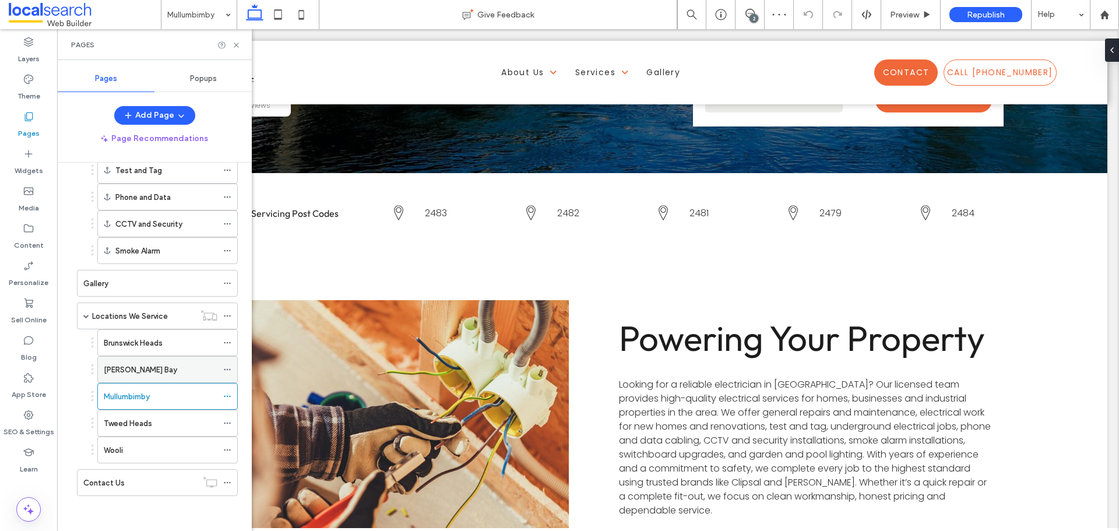
click at [147, 372] on div "[PERSON_NAME] Bay" at bounding box center [161, 370] width 114 height 12
click at [172, 399] on div "Mullumbimby" at bounding box center [161, 396] width 114 height 12
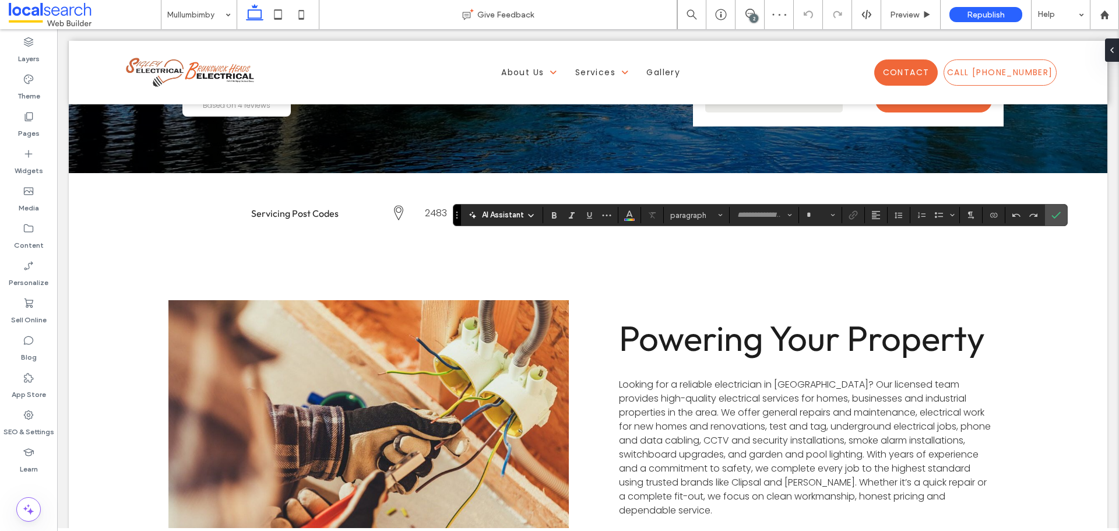
type input "******"
type input "**"
click at [1057, 212] on icon "Confirm" at bounding box center [1055, 214] width 9 height 9
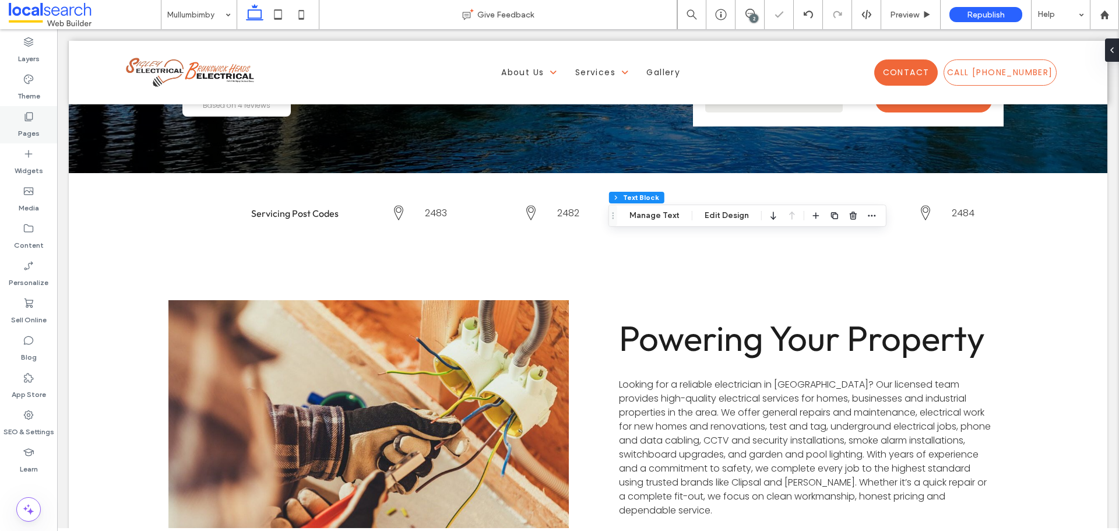
click at [17, 121] on div "Pages" at bounding box center [28, 124] width 57 height 37
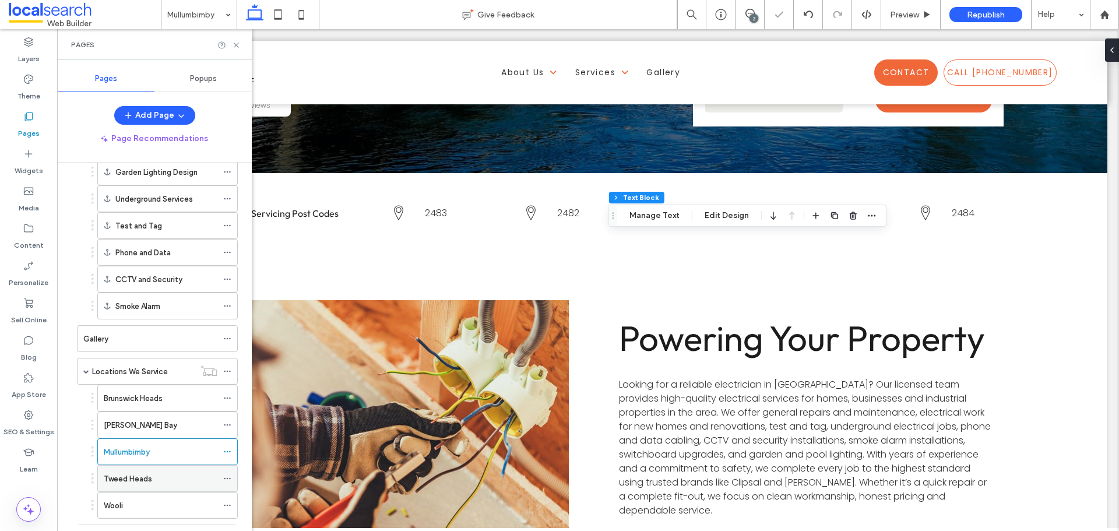
scroll to position [252, 0]
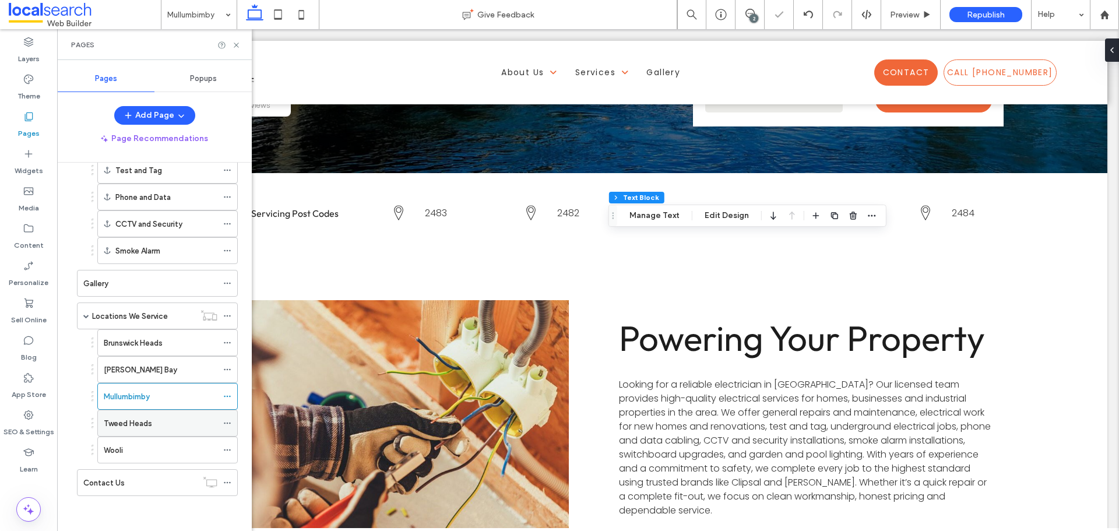
click at [170, 415] on div "Tweed Heads" at bounding box center [161, 423] width 114 height 26
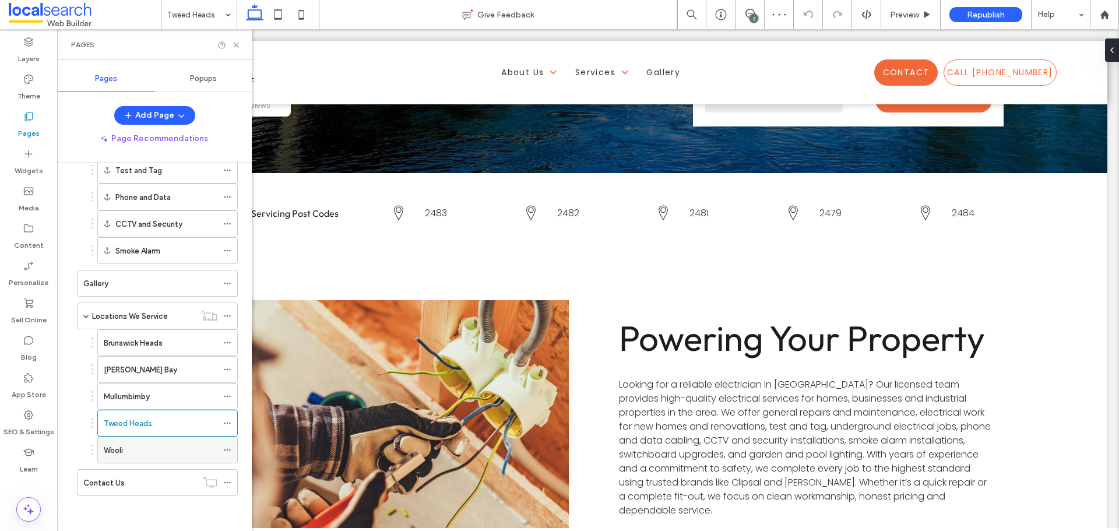
click at [172, 444] on div "Wooli" at bounding box center [161, 450] width 114 height 12
click at [156, 397] on div "Mullumbimby" at bounding box center [161, 396] width 114 height 12
click at [184, 367] on div "[PERSON_NAME] Bay" at bounding box center [161, 370] width 114 height 12
click at [153, 341] on label "Brunswick Heads" at bounding box center [133, 343] width 59 height 20
click at [110, 306] on div "Locations We Service" at bounding box center [143, 316] width 103 height 26
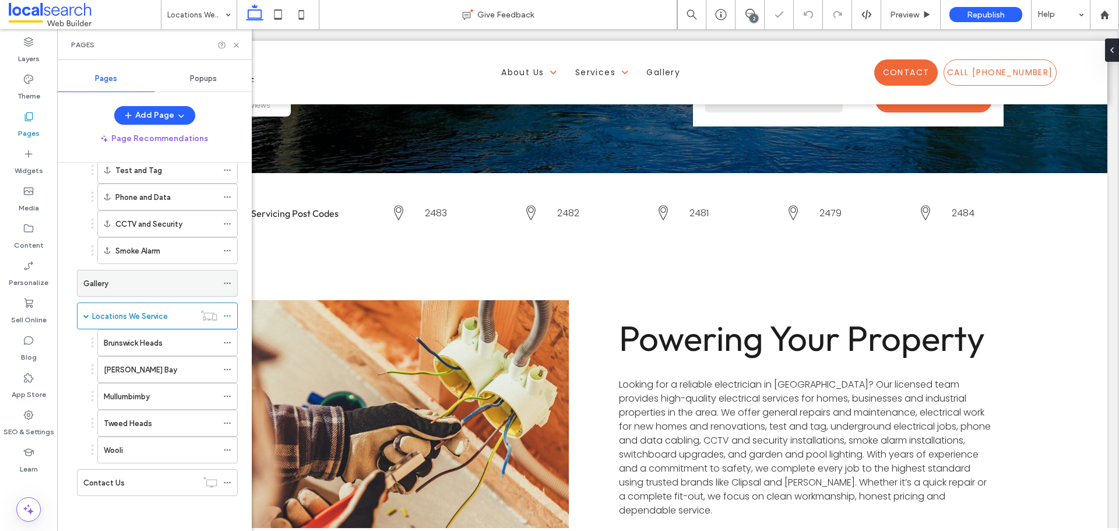
click at [137, 295] on div "Gallery" at bounding box center [150, 283] width 134 height 26
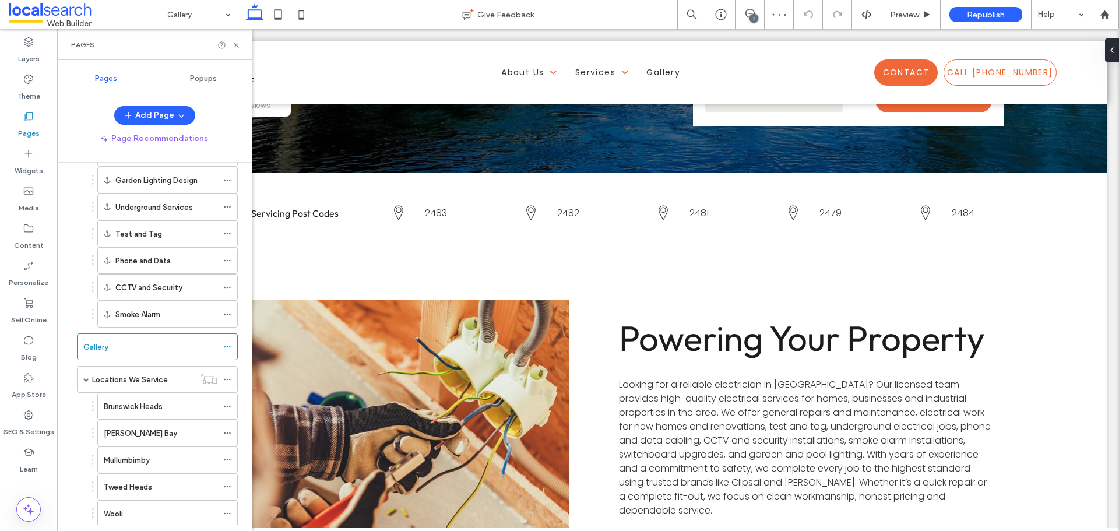
scroll to position [19, 0]
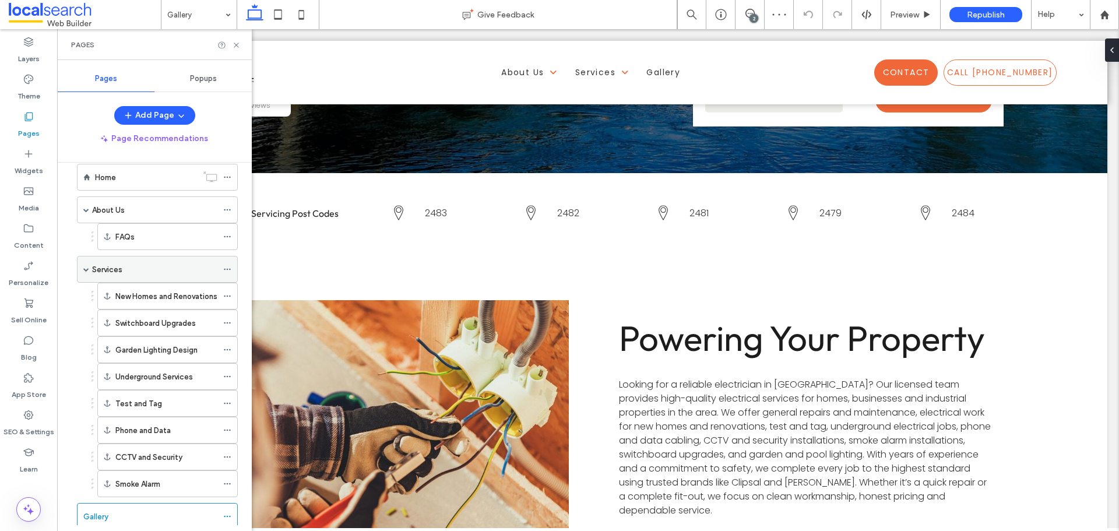
click at [138, 273] on div "Services" at bounding box center [154, 269] width 125 height 12
click at [121, 213] on label "About Us" at bounding box center [108, 210] width 33 height 20
click at [156, 172] on div "Home" at bounding box center [146, 177] width 102 height 12
click at [235, 47] on icon at bounding box center [236, 45] width 9 height 9
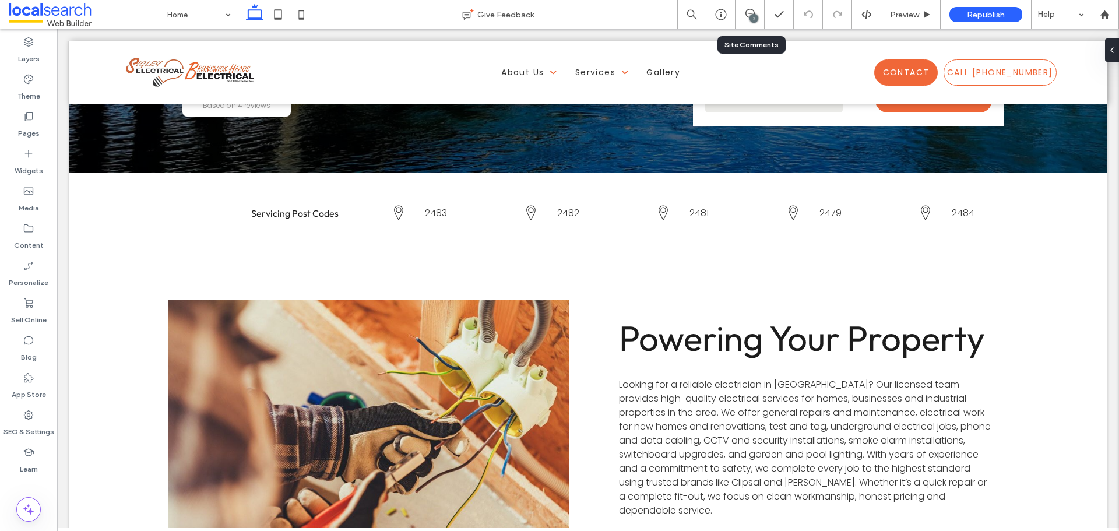
click at [742, 5] on div "2" at bounding box center [749, 14] width 29 height 29
click at [751, 14] on icon at bounding box center [749, 13] width 9 height 9
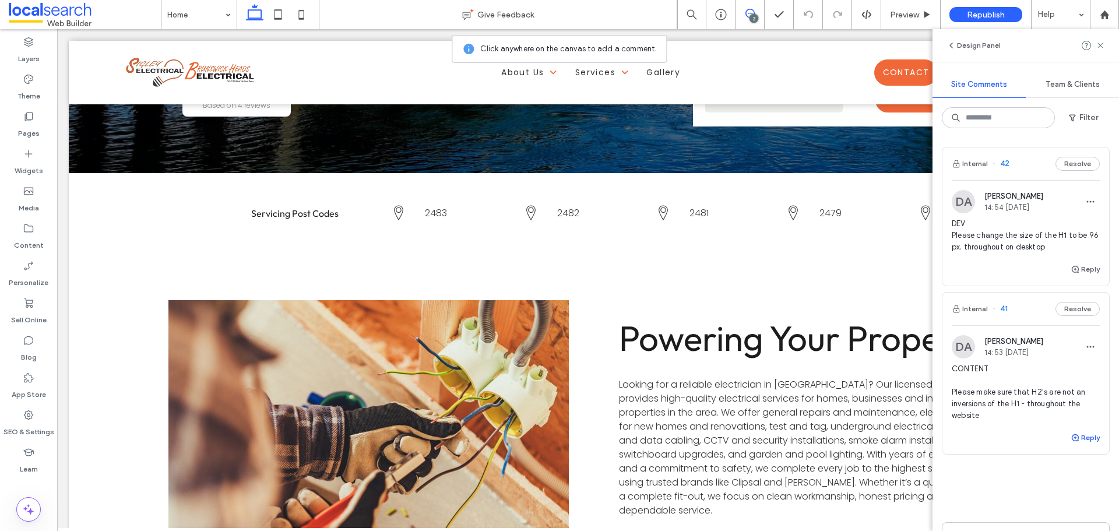
click at [1079, 435] on button "Reply" at bounding box center [1084, 438] width 29 height 14
click at [1033, 439] on textarea at bounding box center [1026, 460] width 148 height 58
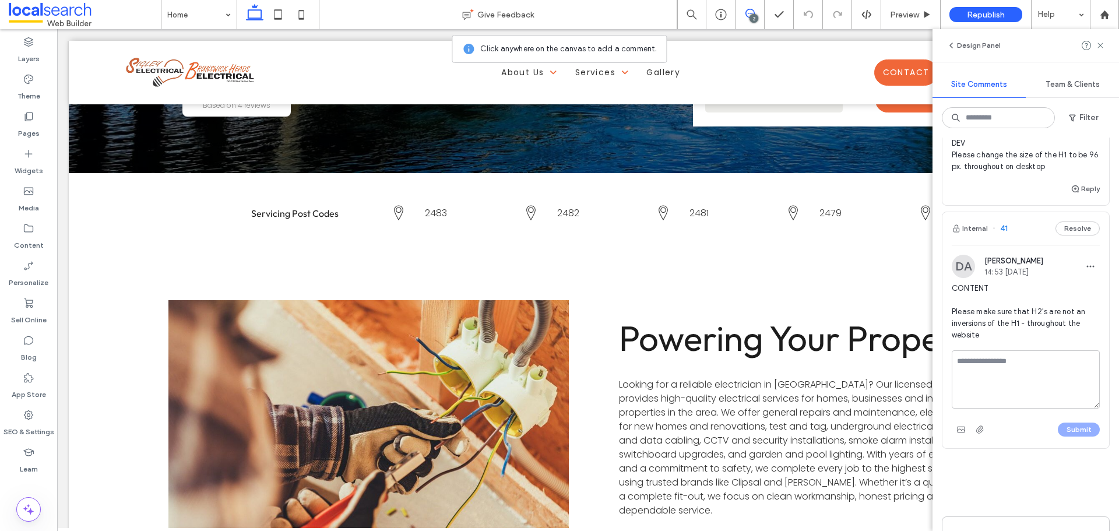
scroll to position [117, 0]
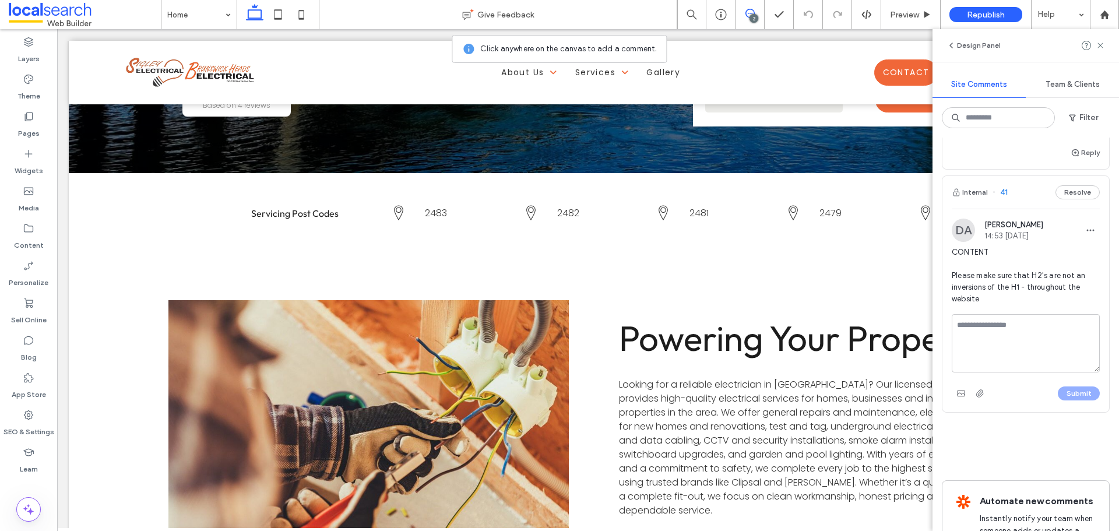
click at [1005, 363] on textarea at bounding box center [1026, 343] width 148 height 58
type textarea "**********"
click at [1066, 385] on div "Submit" at bounding box center [1026, 393] width 148 height 19
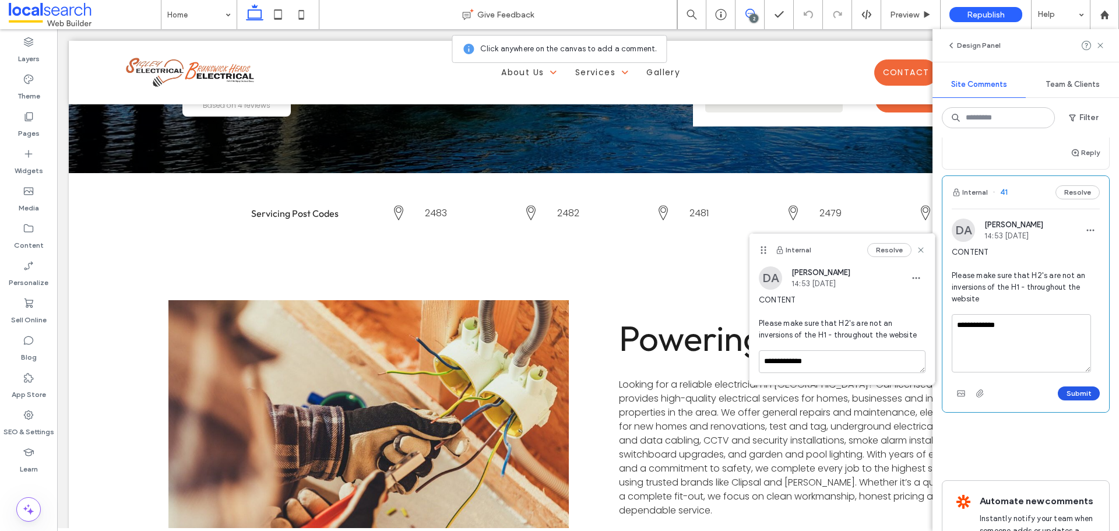
click at [1066, 390] on button "Submit" at bounding box center [1079, 393] width 42 height 14
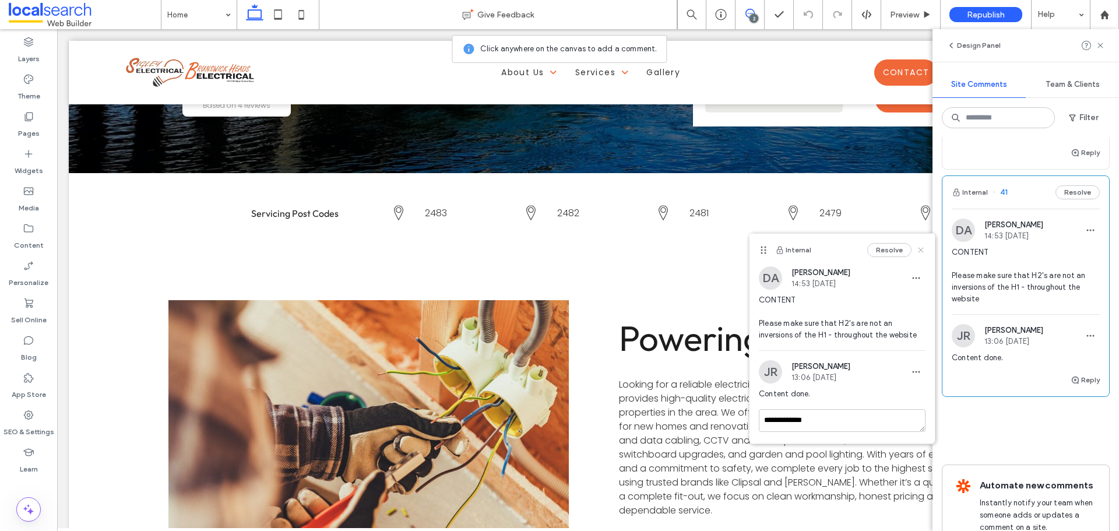
click at [921, 250] on use at bounding box center [920, 250] width 5 height 5
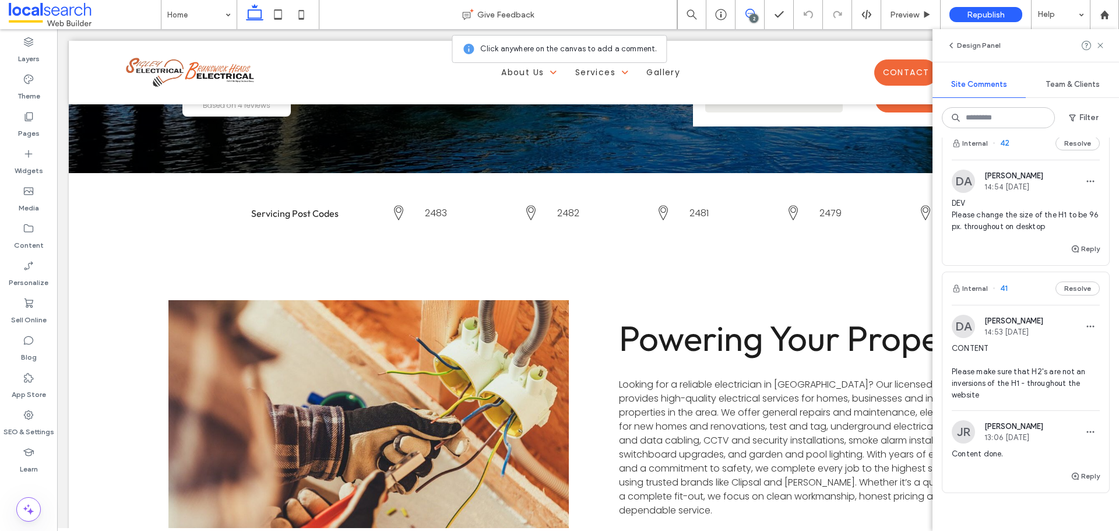
scroll to position [0, 0]
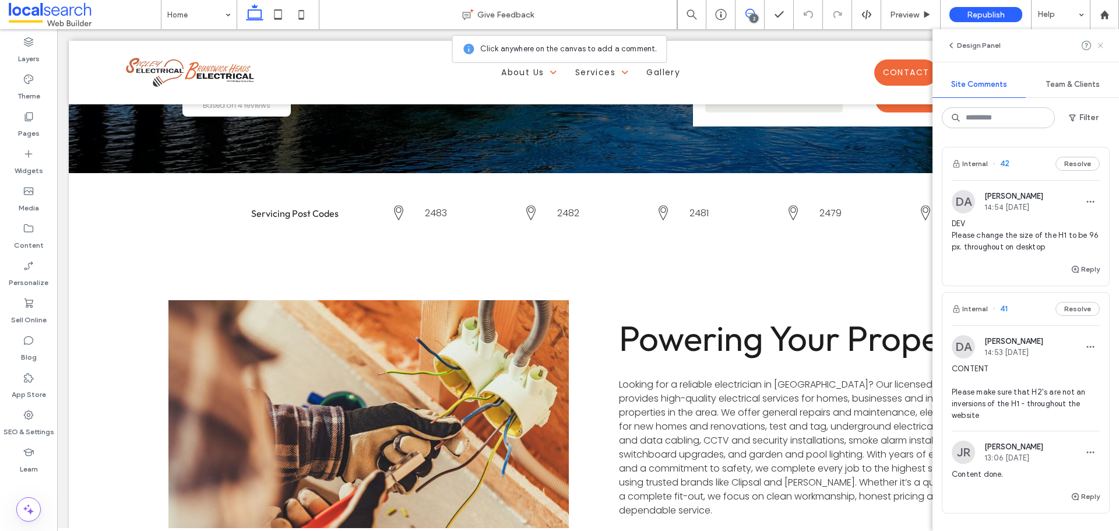
click at [1097, 42] on icon at bounding box center [1099, 45] width 9 height 9
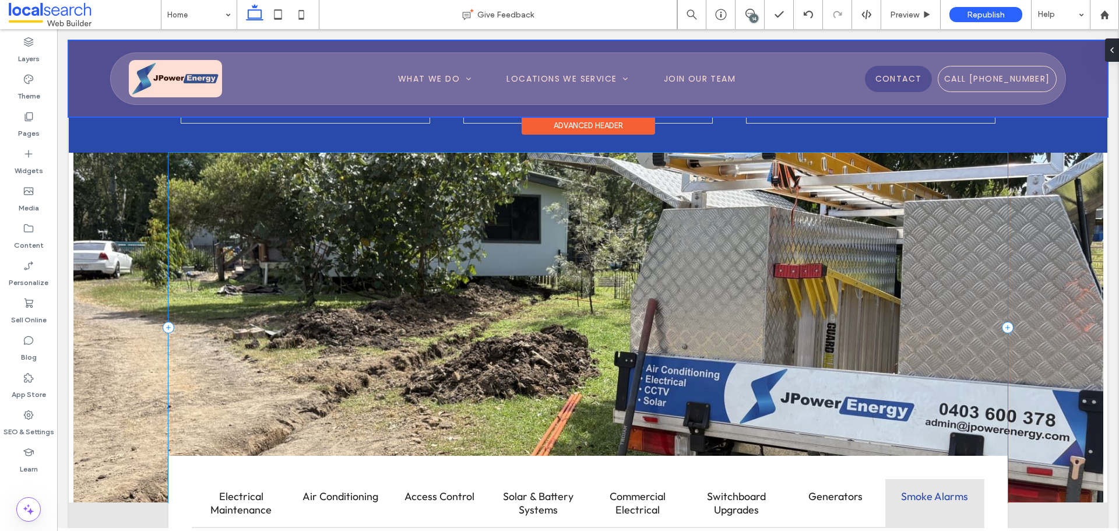
scroll to position [1107, 0]
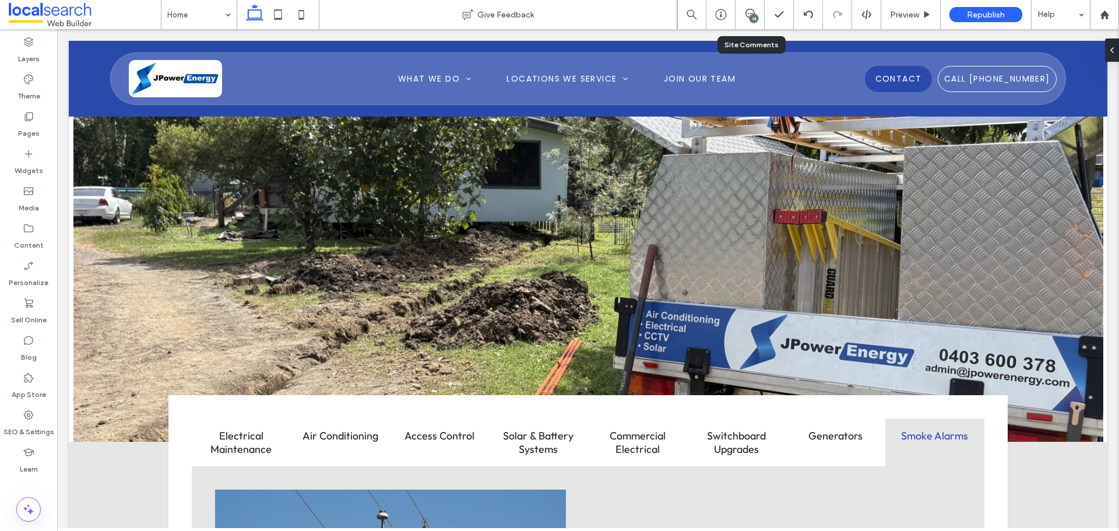
click at [758, 21] on div "14" at bounding box center [749, 14] width 29 height 29
click at [757, 20] on div "14" at bounding box center [753, 18] width 9 height 9
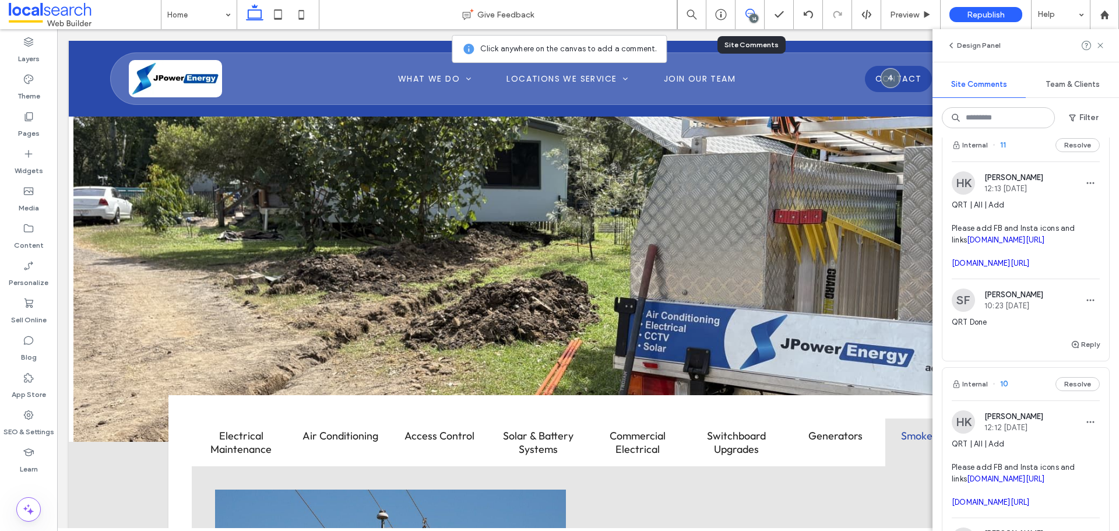
scroll to position [1573, 0]
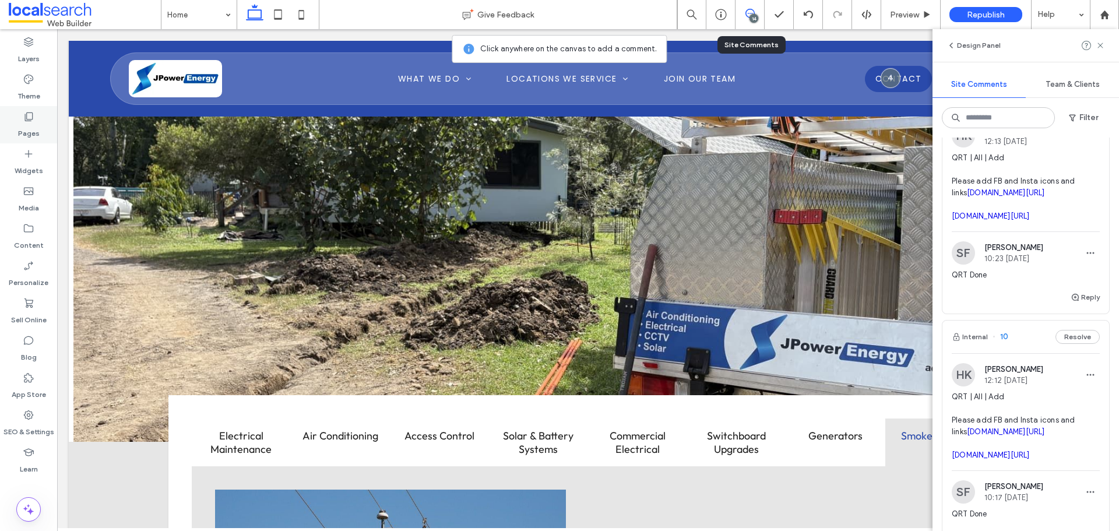
click at [22, 114] on div "Pages" at bounding box center [28, 124] width 57 height 37
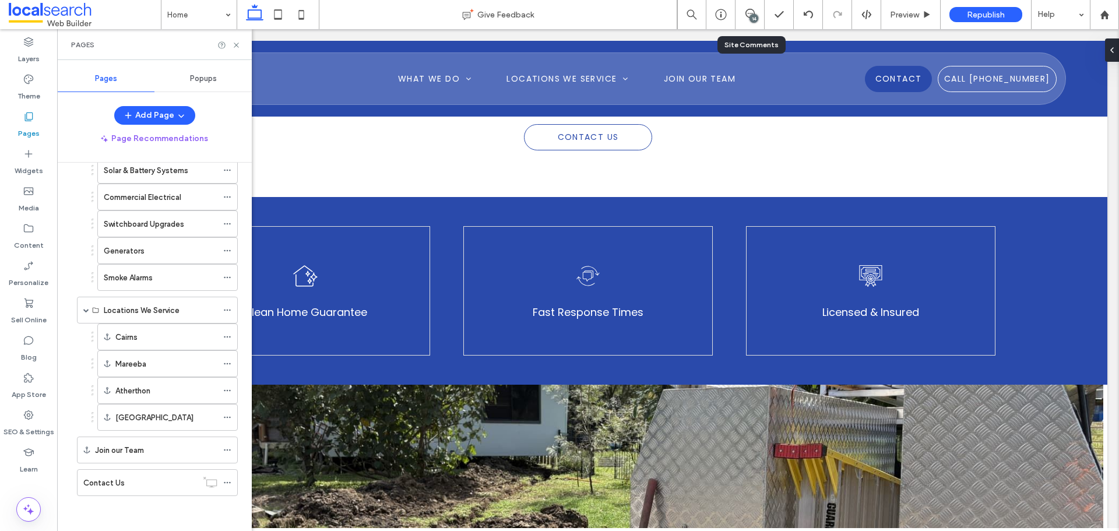
scroll to position [466, 0]
